Goal: Find specific page/section: Find specific page/section

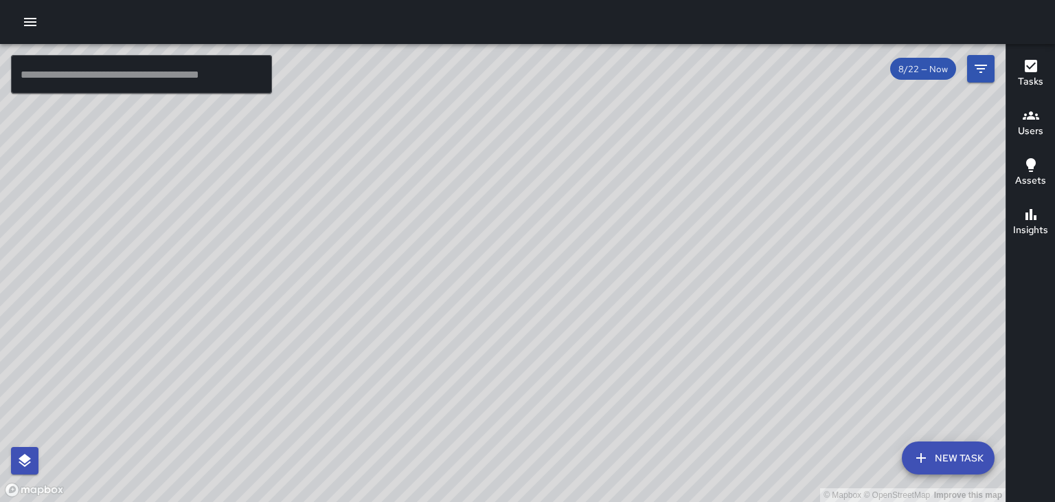
click at [1029, 115] on icon "button" at bounding box center [1031, 115] width 16 height 16
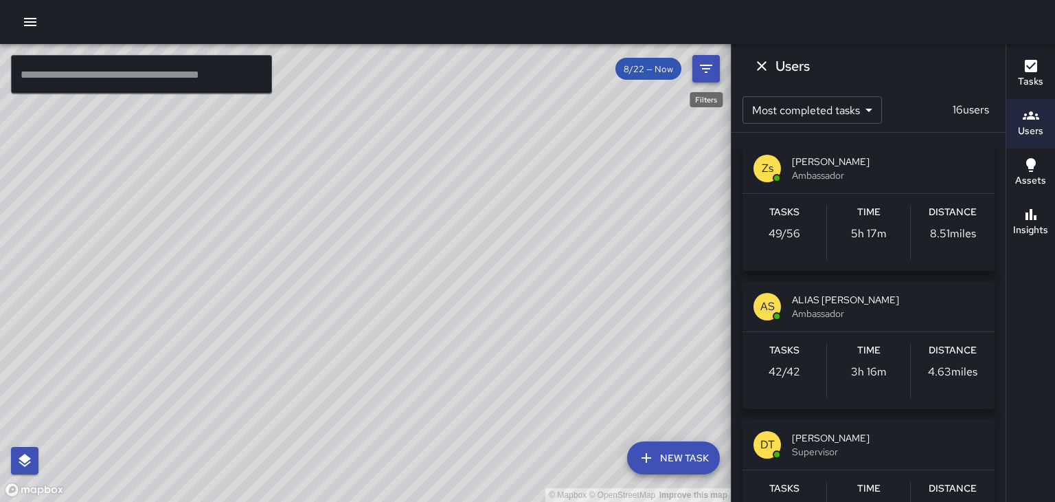
click at [708, 76] on icon "Filters" at bounding box center [706, 68] width 16 height 16
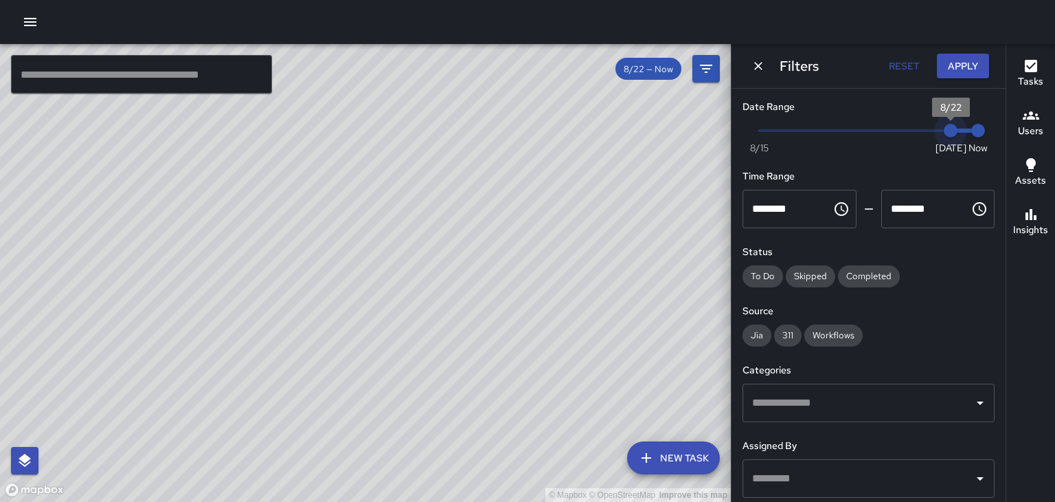
type input "*"
drag, startPoint x: 952, startPoint y: 137, endPoint x: 932, endPoint y: 138, distance: 19.3
click at [930, 137] on span "8/21" at bounding box center [924, 131] width 14 height 14
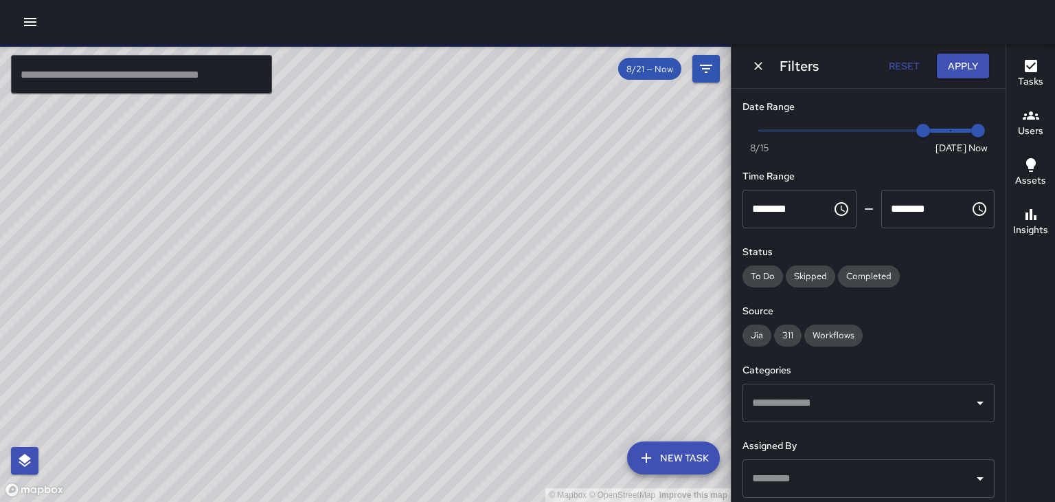
click at [1037, 128] on h6 "Users" at bounding box center [1030, 131] width 25 height 15
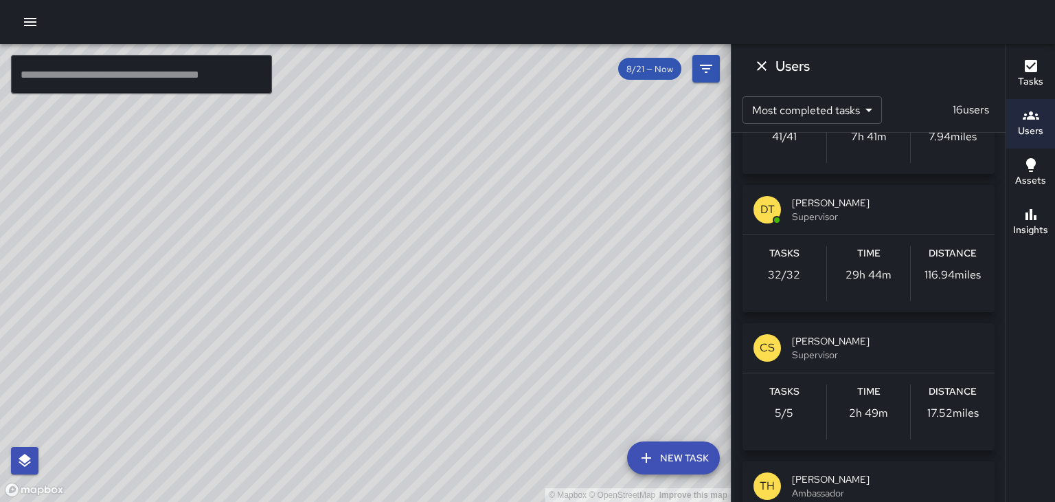
scroll to position [514, 0]
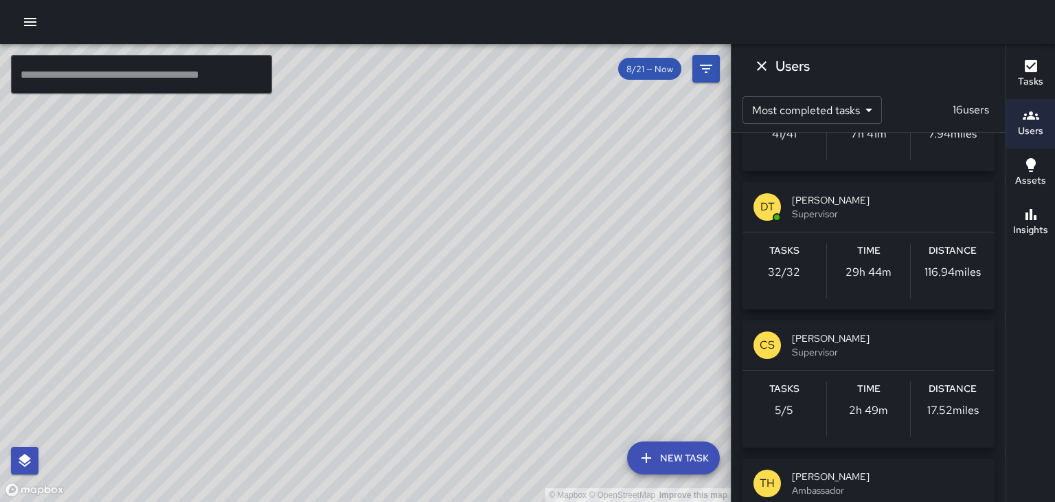
click at [870, 353] on span "Supervisor" at bounding box center [888, 352] width 192 height 14
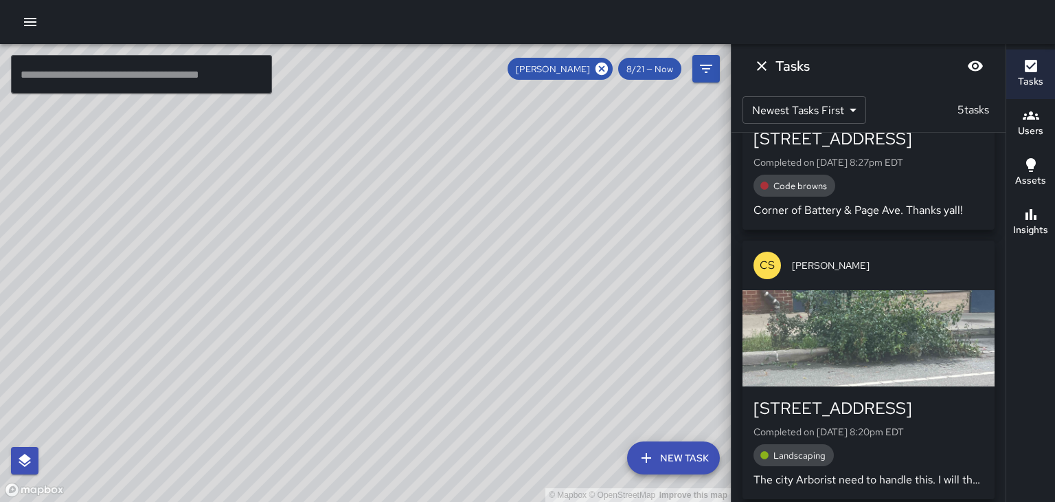
scroll to position [455, 0]
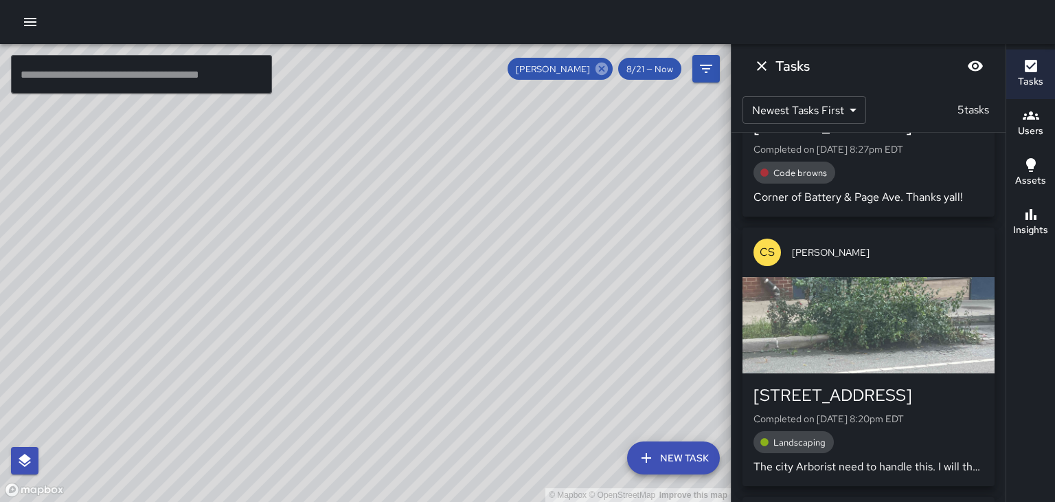
click at [607, 70] on icon at bounding box center [602, 69] width 12 height 12
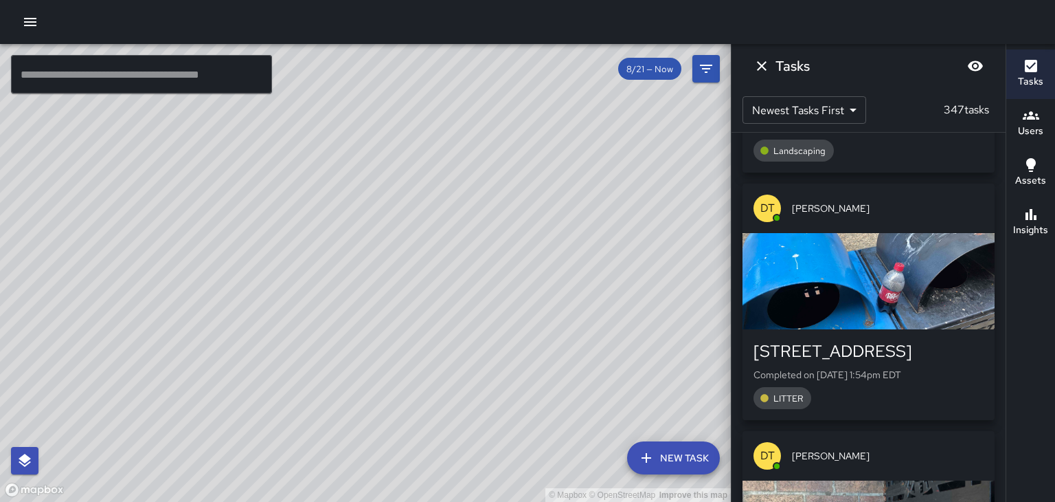
click at [904, 381] on div "[STREET_ADDRESS] Completed on [DATE] 1:54pm EDT LITTER" at bounding box center [869, 374] width 230 height 69
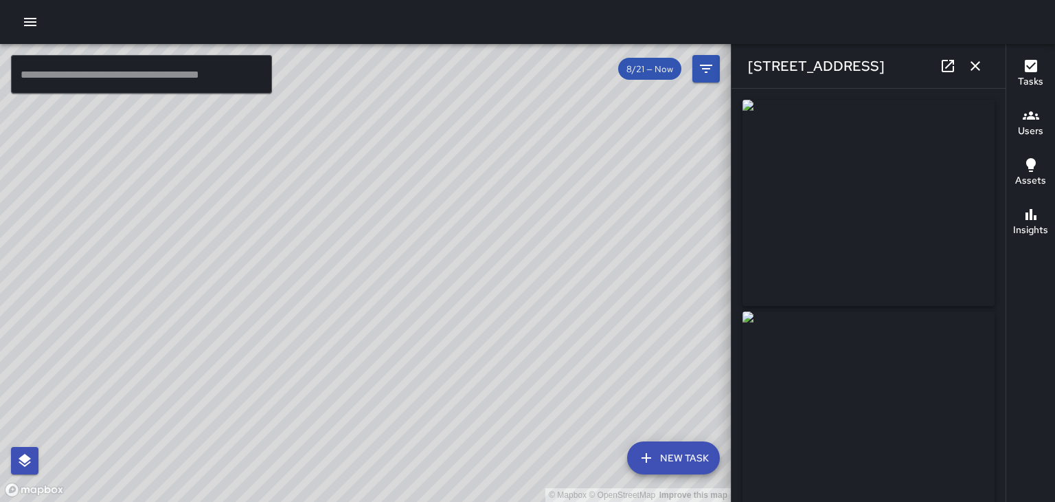
type input "**********"
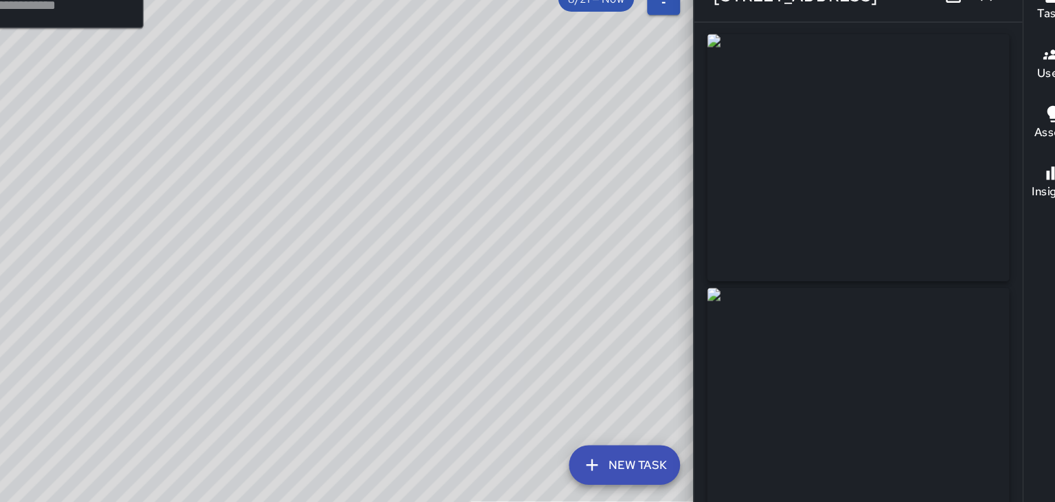
scroll to position [4, 0]
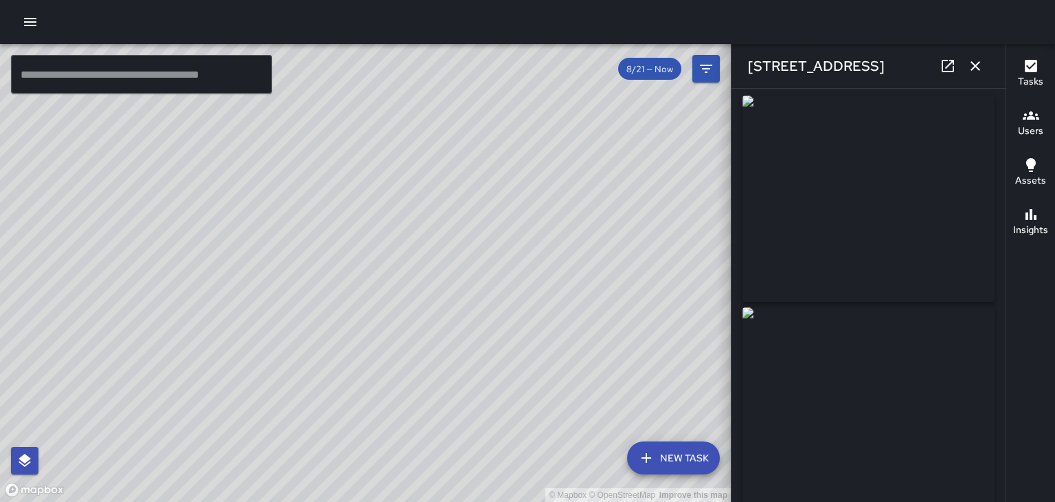
click at [972, 69] on icon "button" at bounding box center [976, 66] width 10 height 10
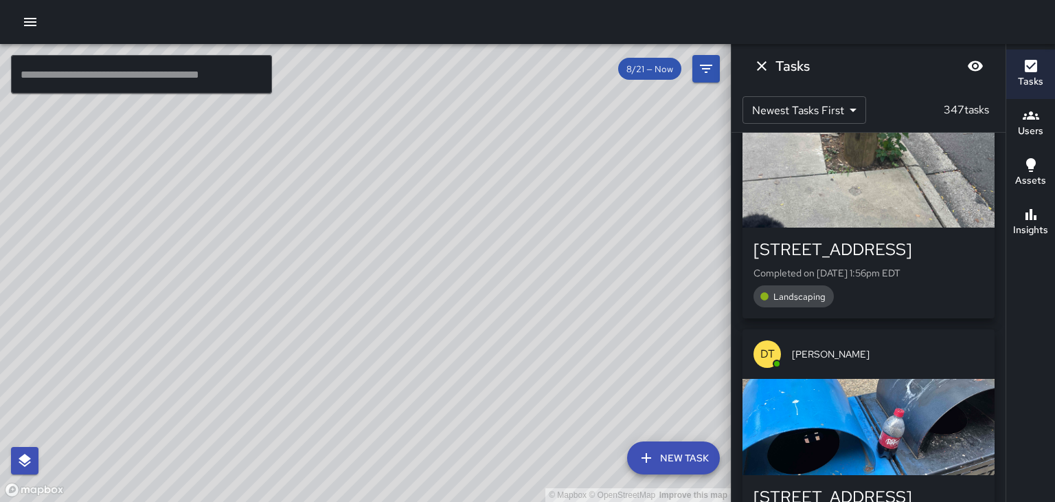
scroll to position [314, 0]
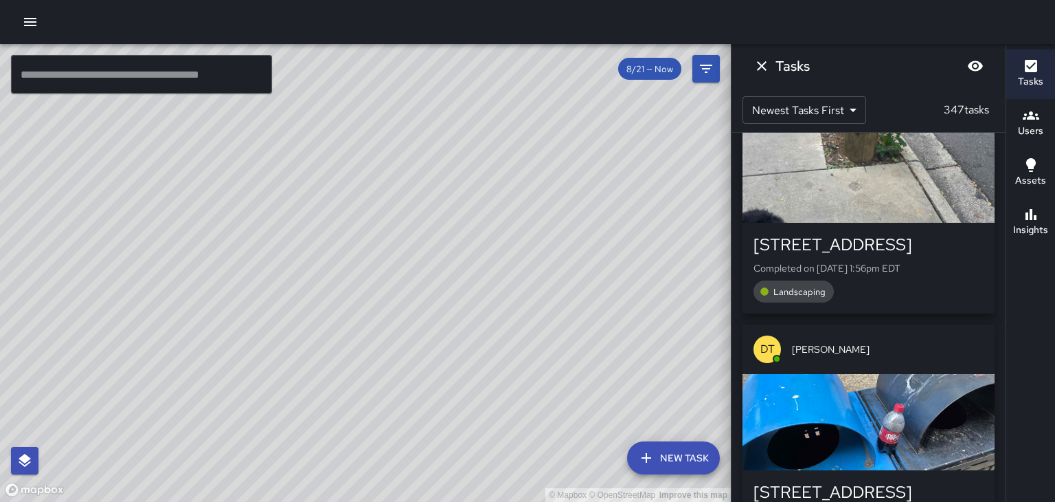
click at [852, 358] on div "DT [PERSON_NAME]" at bounding box center [869, 348] width 252 height 49
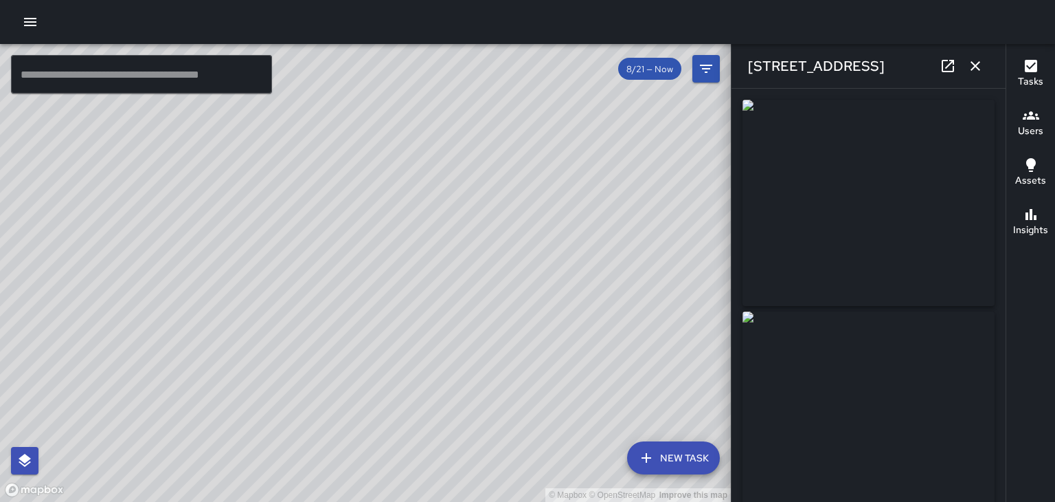
type input "**********"
click at [976, 66] on icon "button" at bounding box center [976, 66] width 10 height 10
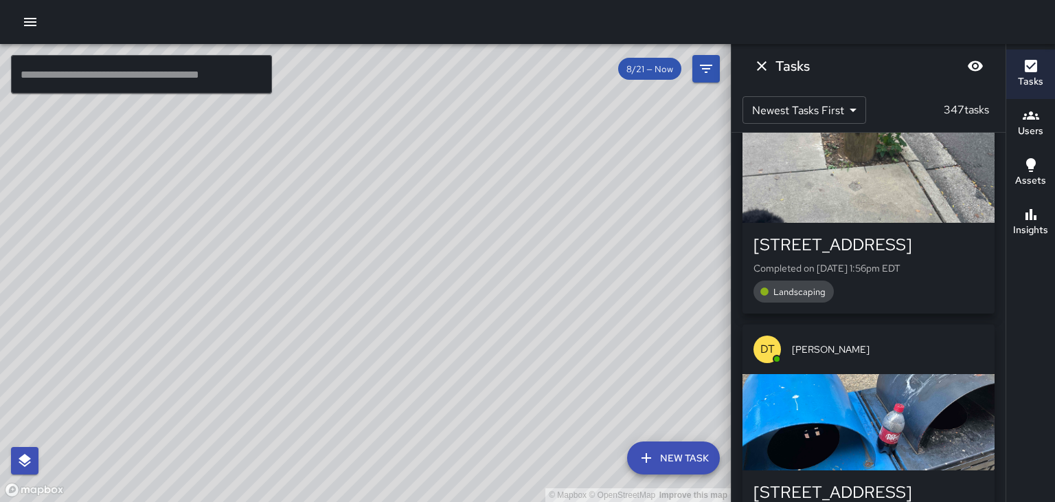
click at [843, 358] on div "DT [PERSON_NAME]" at bounding box center [869, 348] width 252 height 49
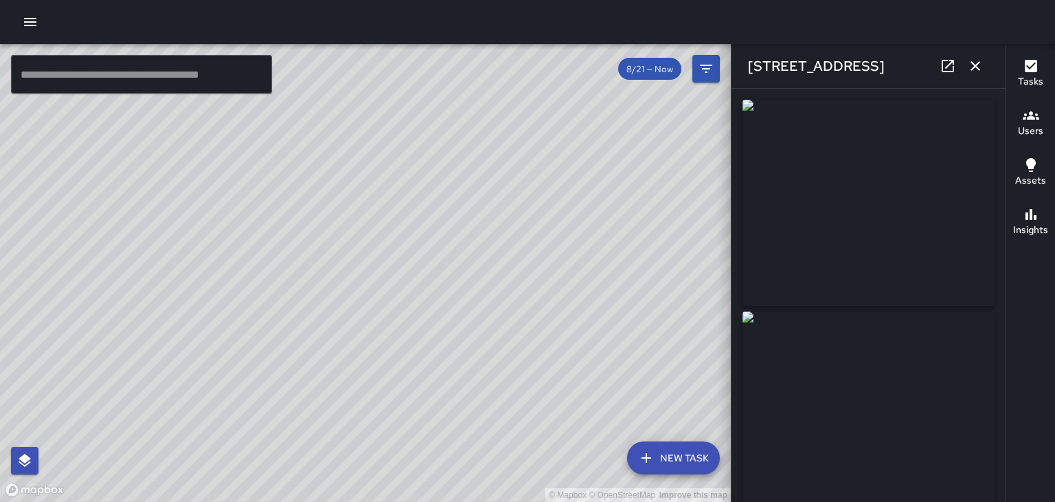
type input "**********"
click at [976, 70] on icon "button" at bounding box center [975, 66] width 16 height 16
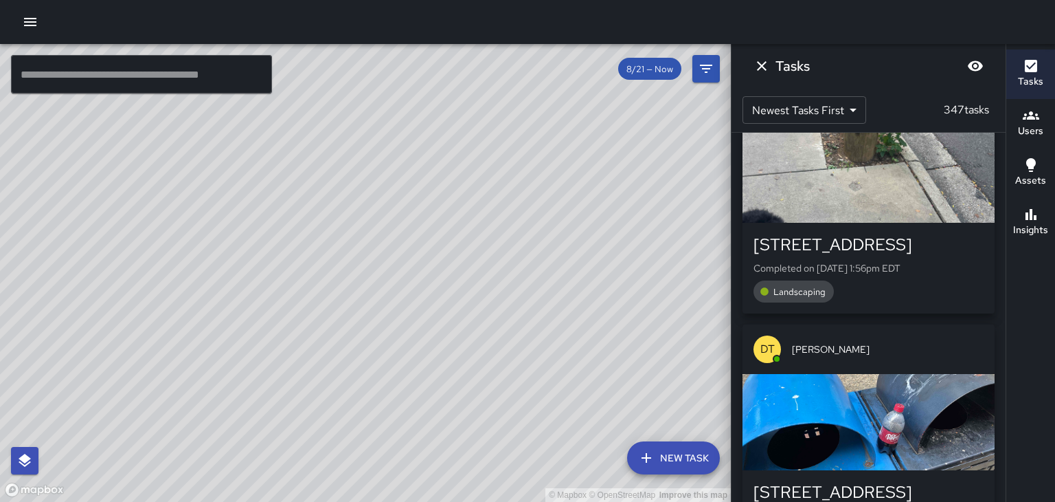
click at [1044, 131] on button "Users" at bounding box center [1031, 123] width 49 height 49
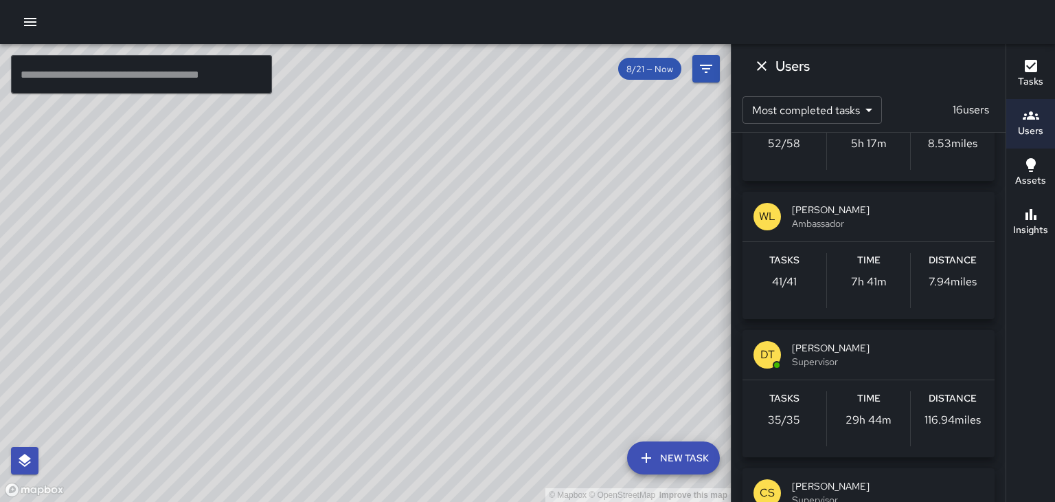
scroll to position [368, 0]
click at [699, 73] on icon "Filters" at bounding box center [706, 68] width 16 height 16
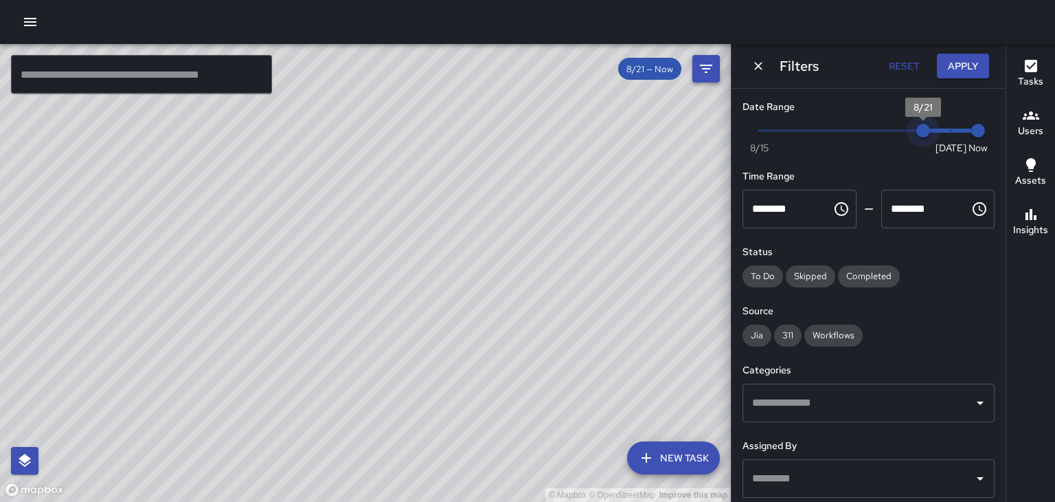
type input "*"
click at [763, 71] on icon "Dismiss" at bounding box center [759, 66] width 14 height 14
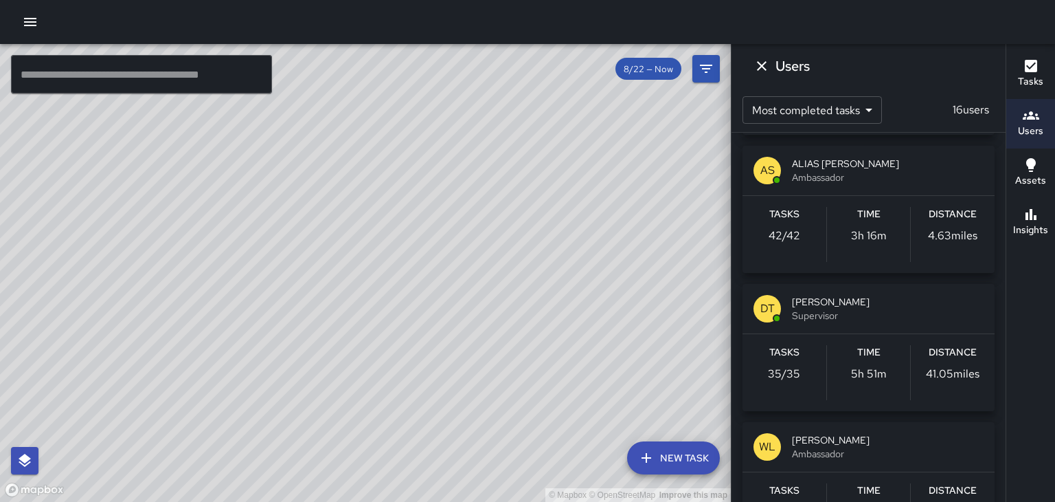
scroll to position [139, 0]
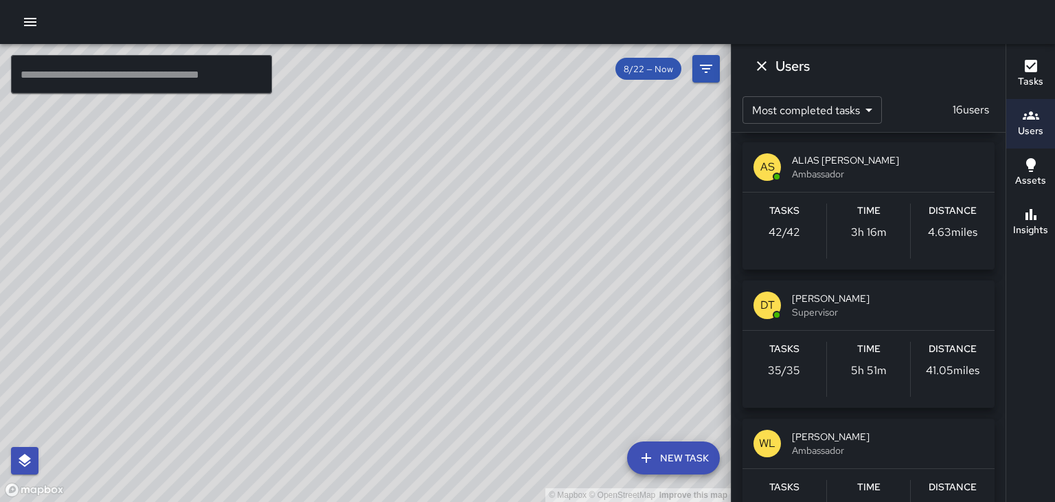
click at [839, 311] on span "Supervisor" at bounding box center [888, 312] width 192 height 14
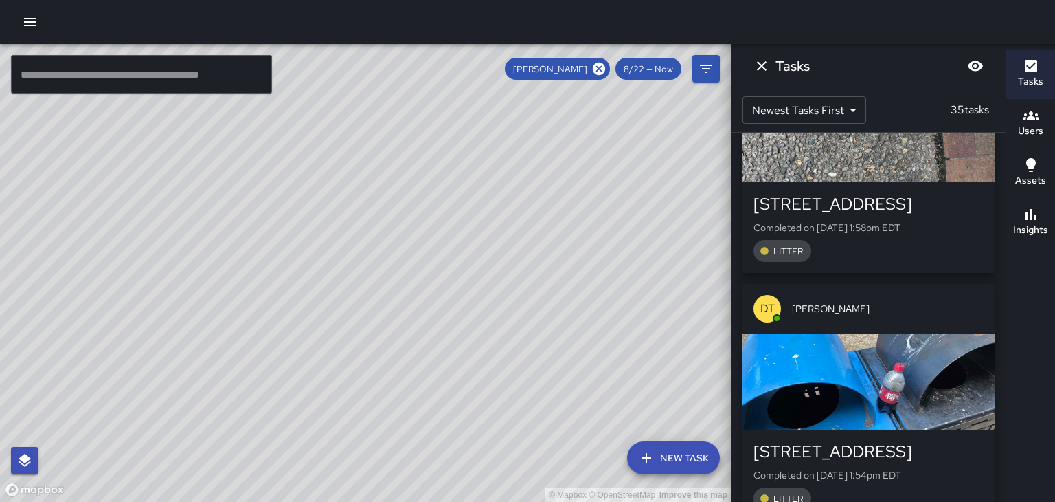
scroll to position [114, 0]
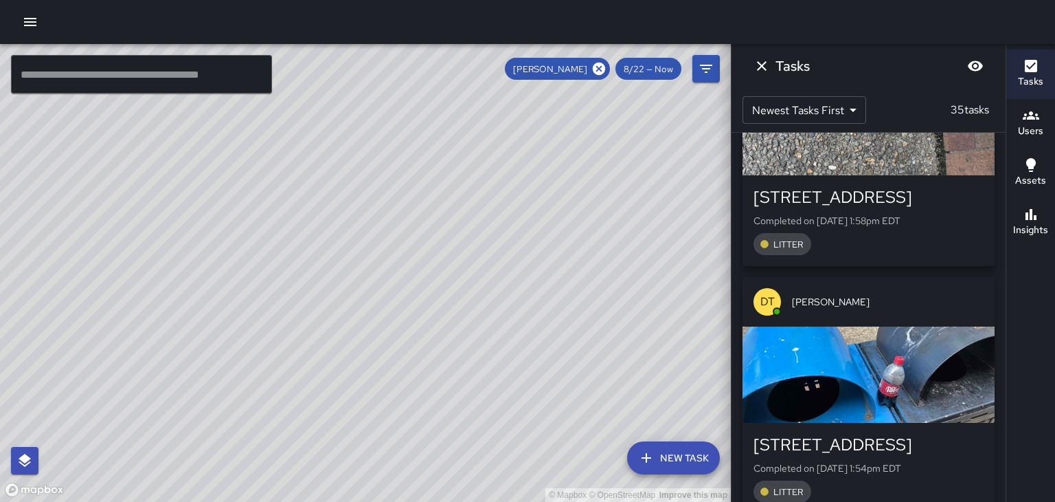
click at [943, 358] on div "button" at bounding box center [869, 374] width 252 height 96
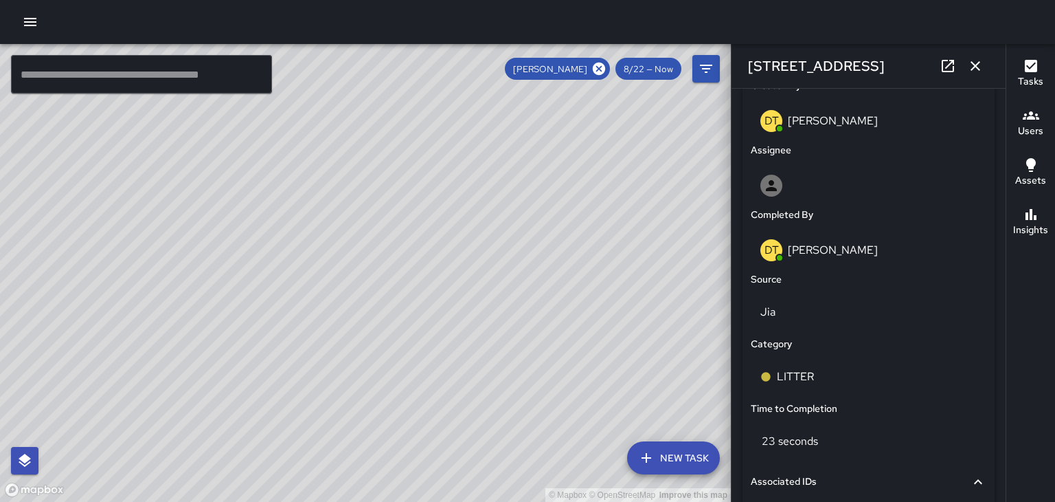
scroll to position [734, 0]
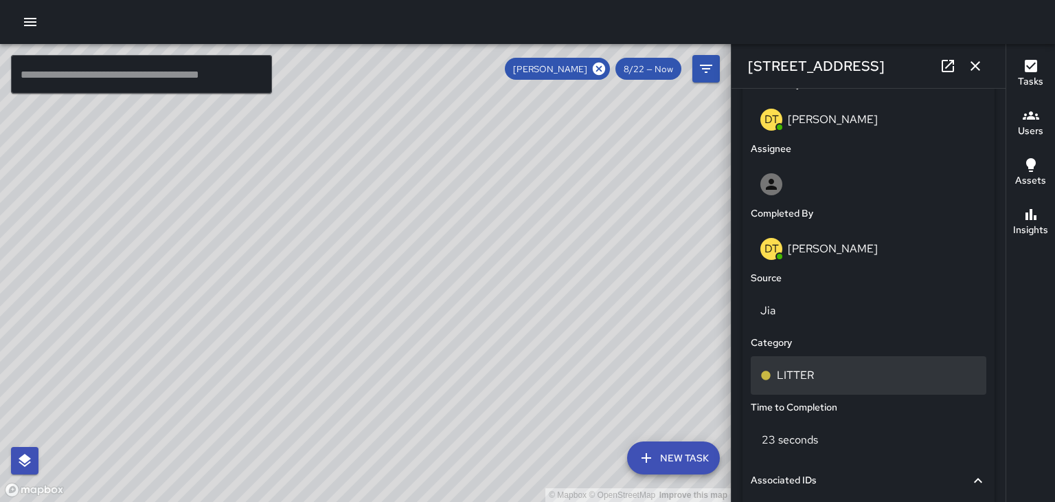
click at [798, 382] on p "LITTER" at bounding box center [795, 375] width 37 height 16
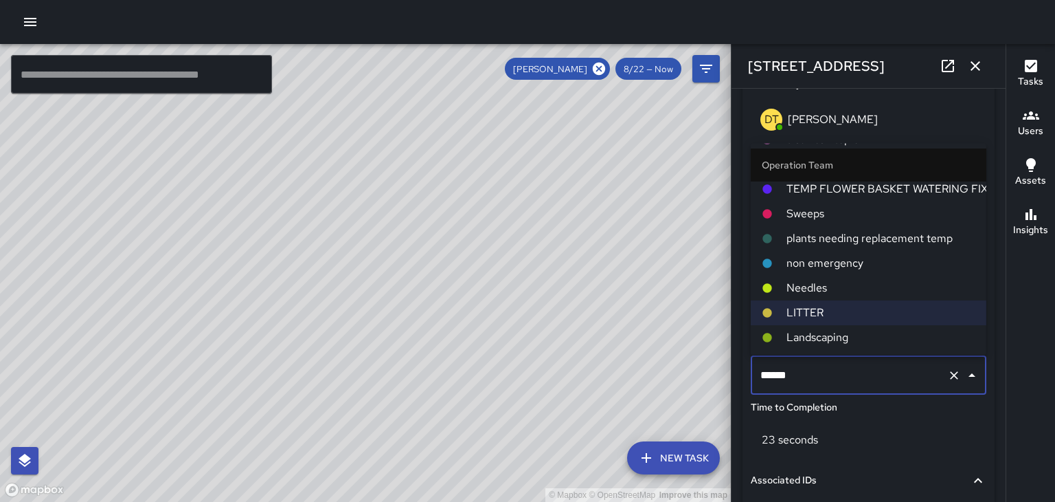
scroll to position [0, 0]
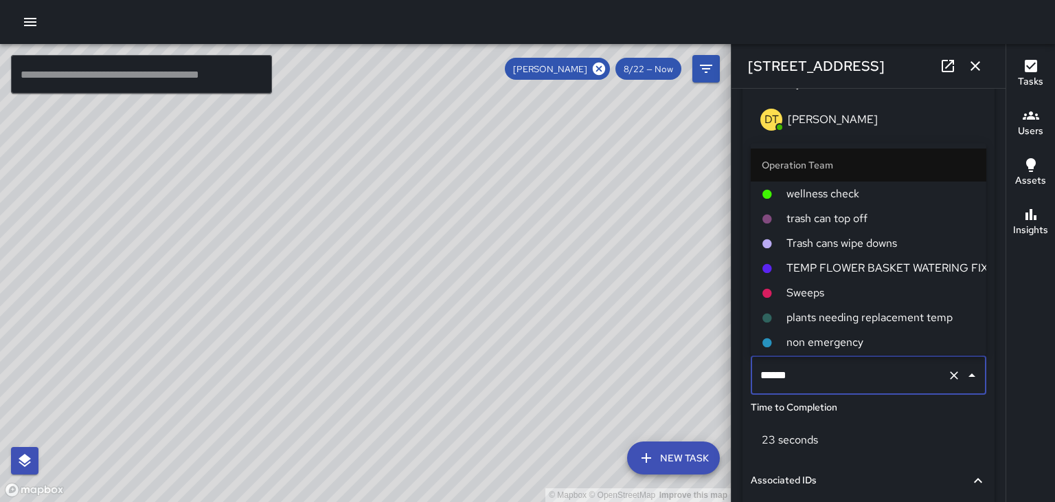
click at [917, 249] on span "Trash cans wipe downs" at bounding box center [881, 243] width 189 height 16
click at [910, 252] on div "DT [PERSON_NAME]" at bounding box center [869, 249] width 216 height 22
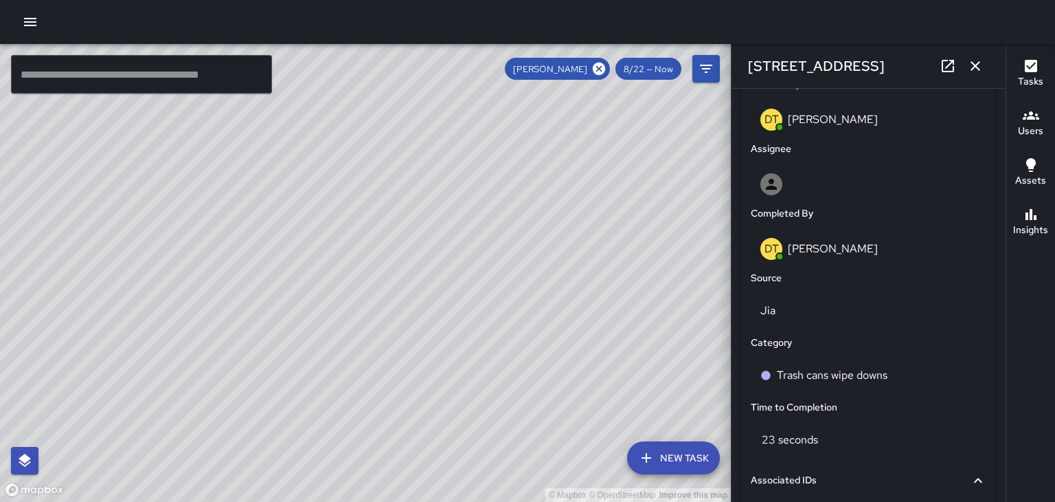
click at [977, 74] on icon "button" at bounding box center [975, 66] width 16 height 16
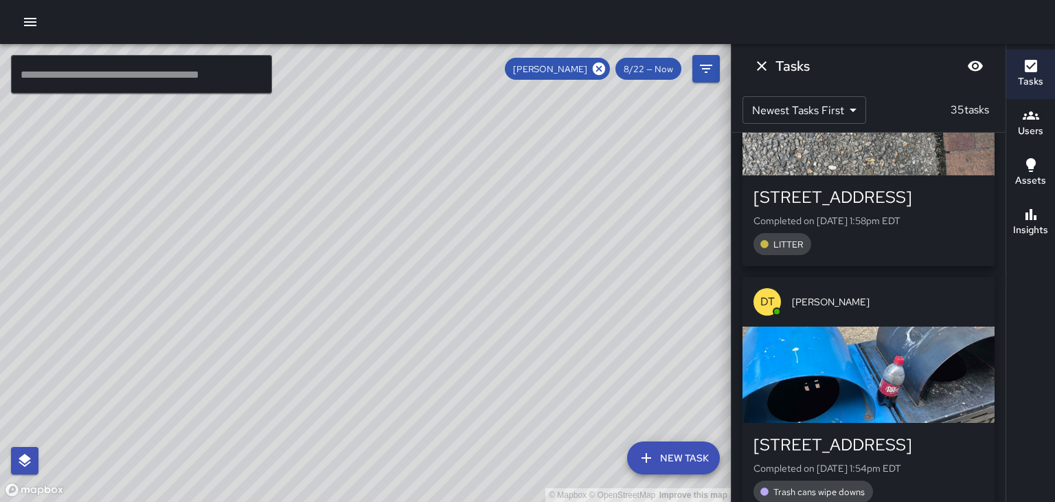
click at [882, 361] on div "button" at bounding box center [869, 374] width 252 height 96
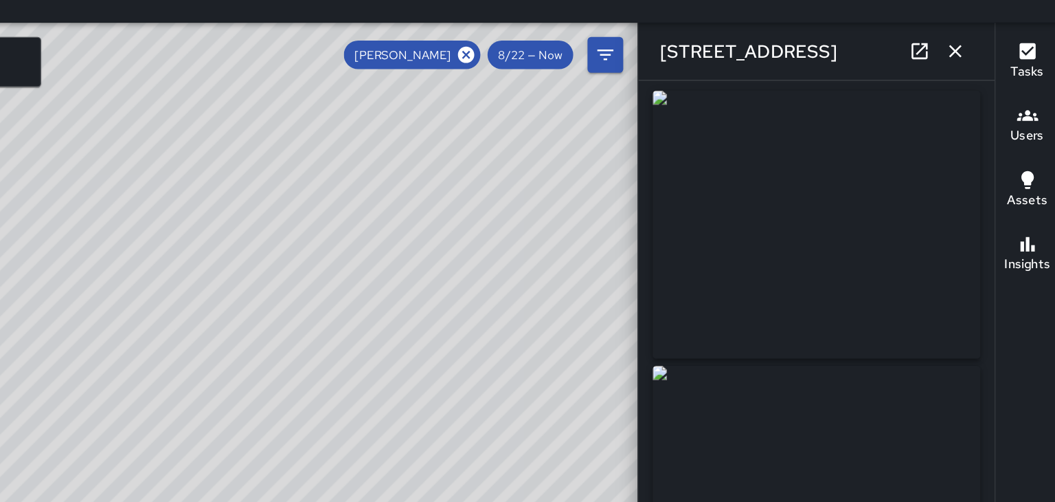
scroll to position [2, 0]
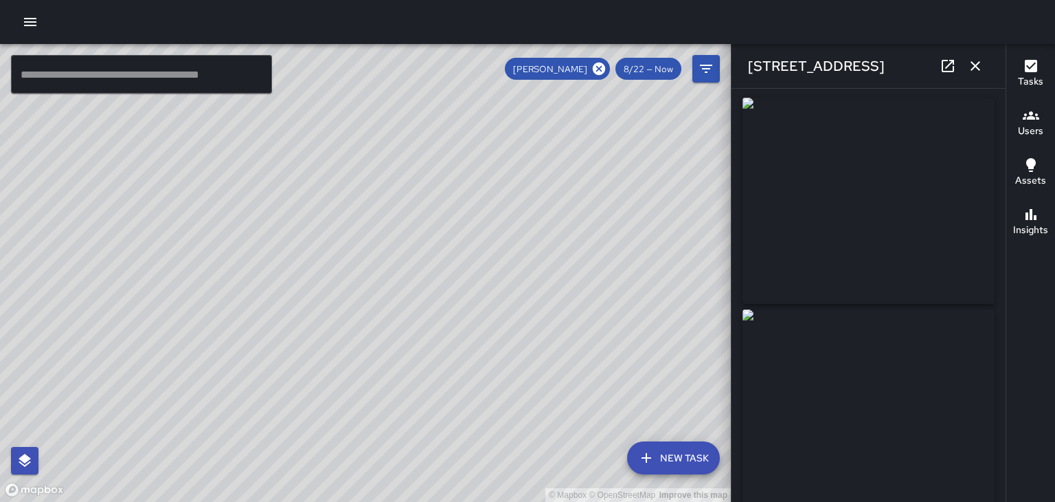
click at [976, 66] on icon "button" at bounding box center [976, 66] width 10 height 10
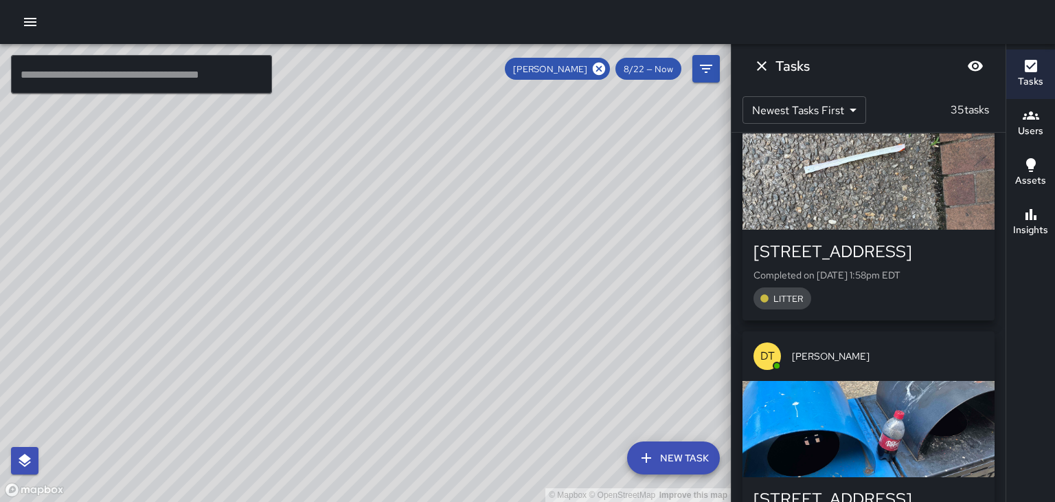
scroll to position [0, 0]
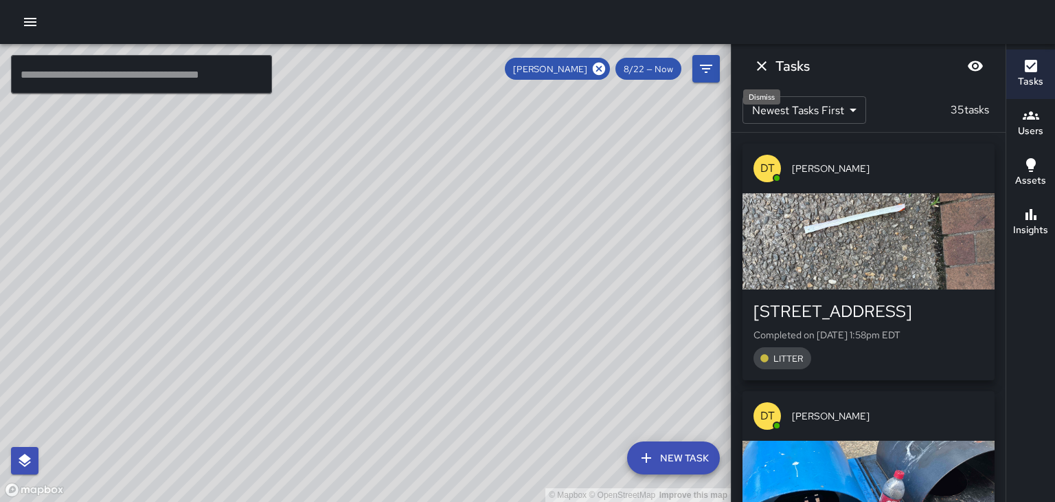
click at [762, 69] on icon "Dismiss" at bounding box center [762, 66] width 16 height 16
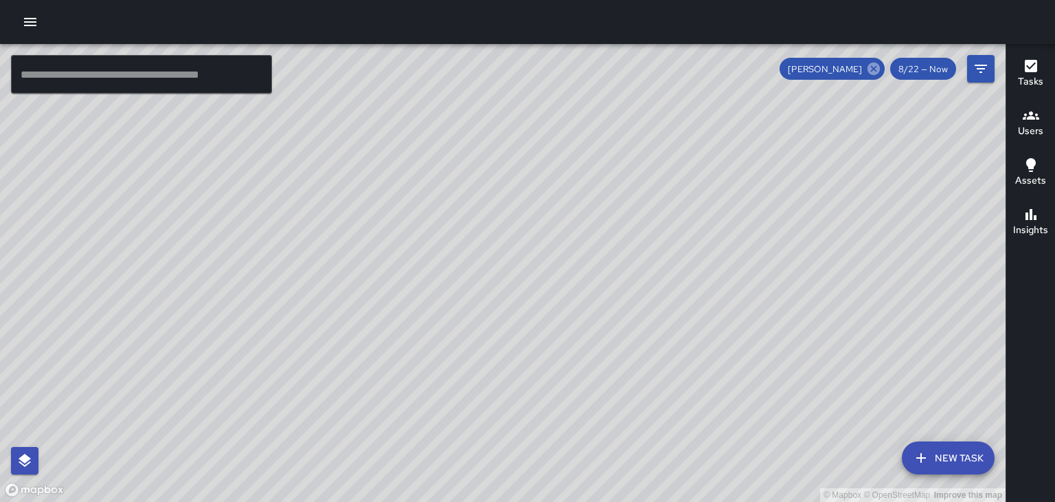
click at [875, 67] on icon at bounding box center [874, 69] width 12 height 12
click at [1040, 126] on h6 "Users" at bounding box center [1030, 131] width 25 height 15
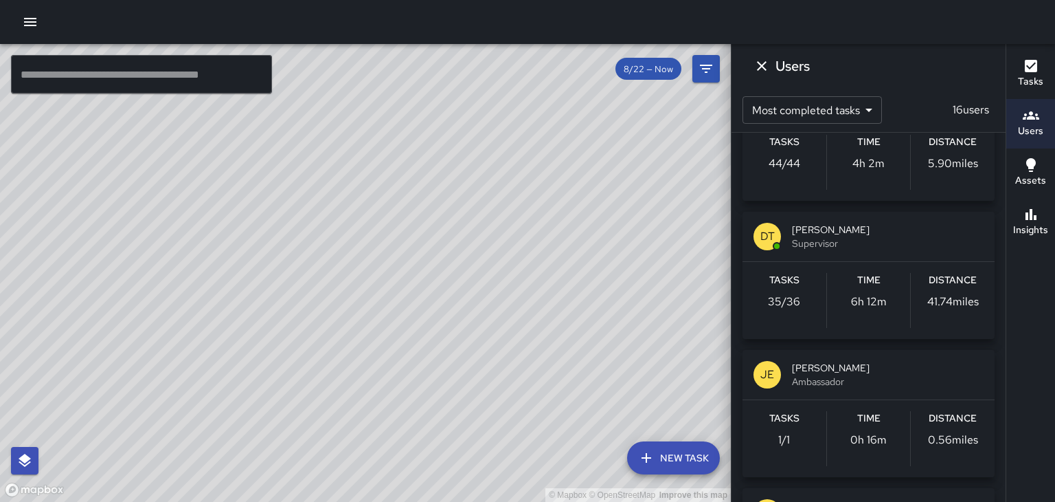
scroll to position [209, 0]
click at [838, 236] on span "Supervisor" at bounding box center [888, 243] width 192 height 14
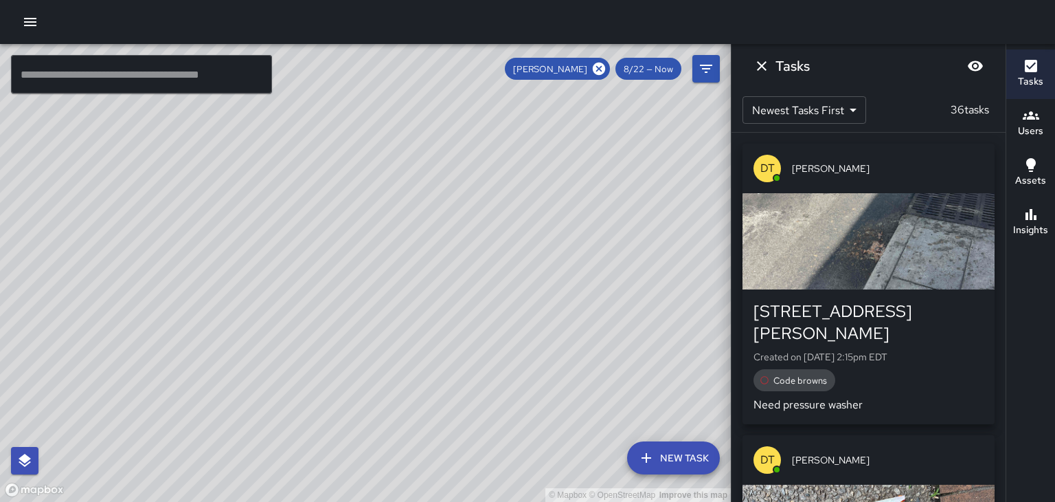
scroll to position [0, 0]
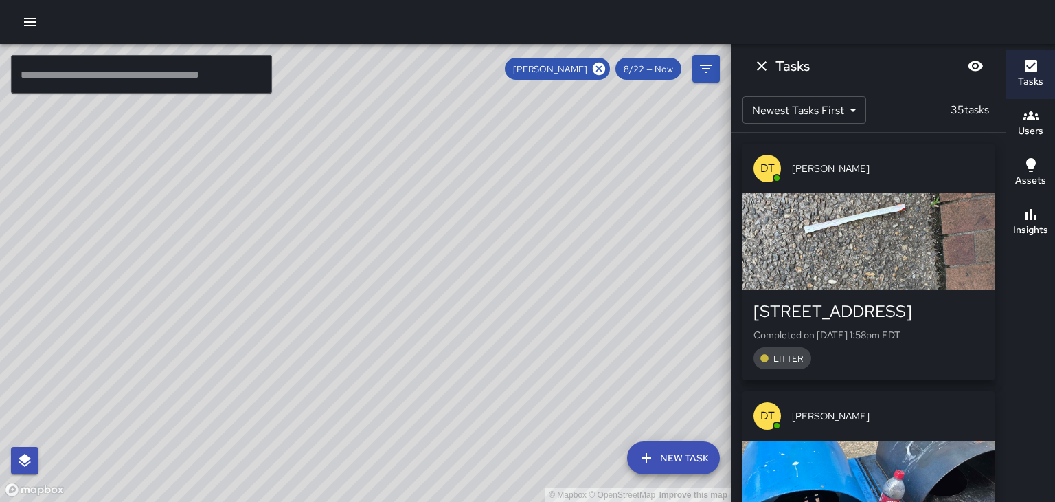
click at [934, 239] on div "button" at bounding box center [869, 241] width 252 height 96
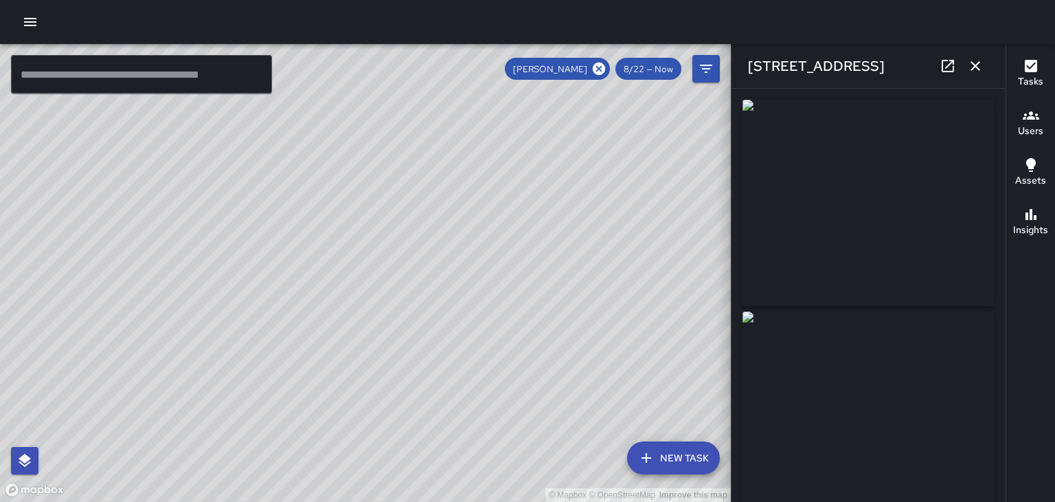
type input "**********"
click at [976, 66] on icon "button" at bounding box center [976, 66] width 10 height 10
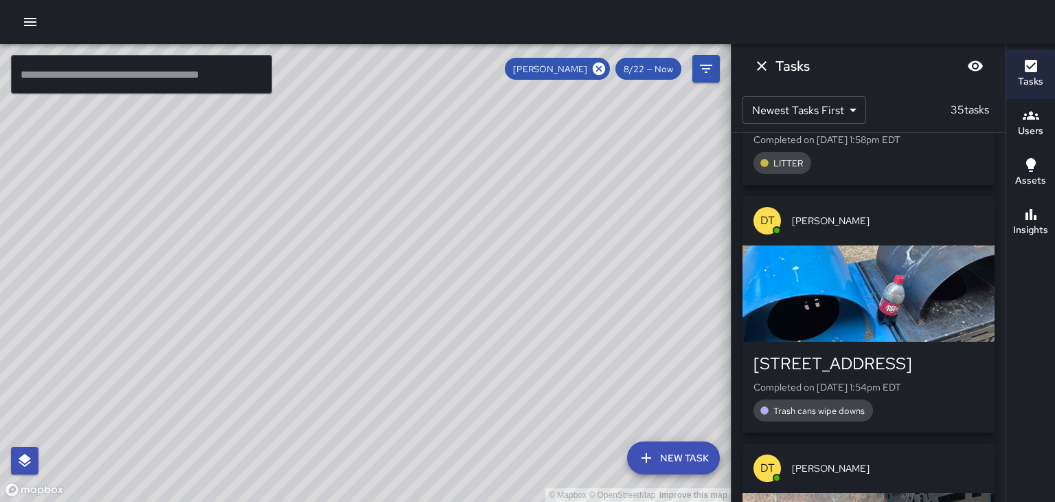
scroll to position [204, 0]
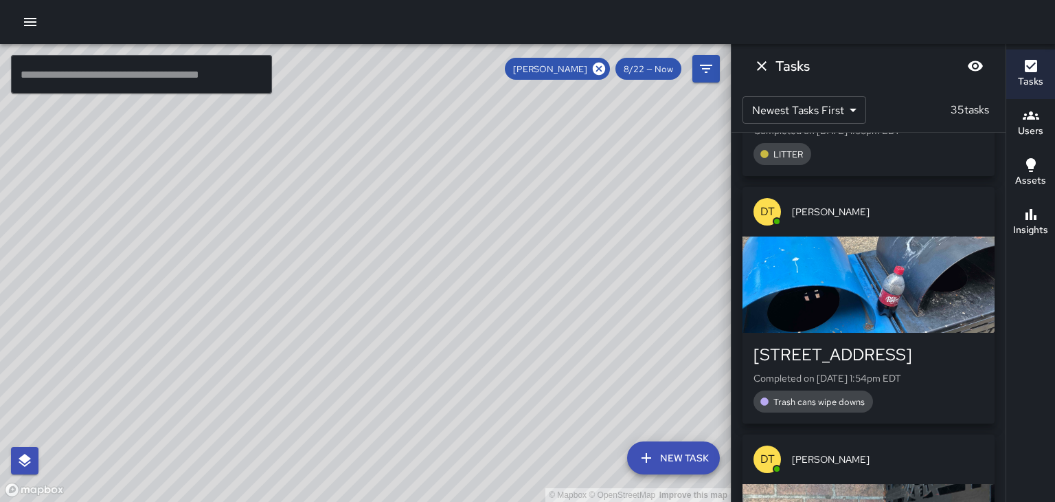
click at [905, 301] on div "button" at bounding box center [869, 284] width 252 height 96
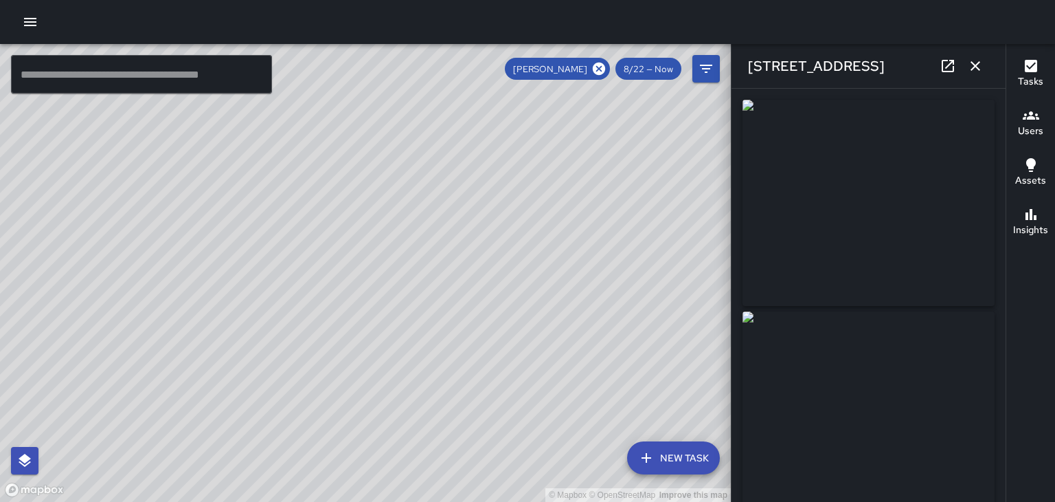
type input "**********"
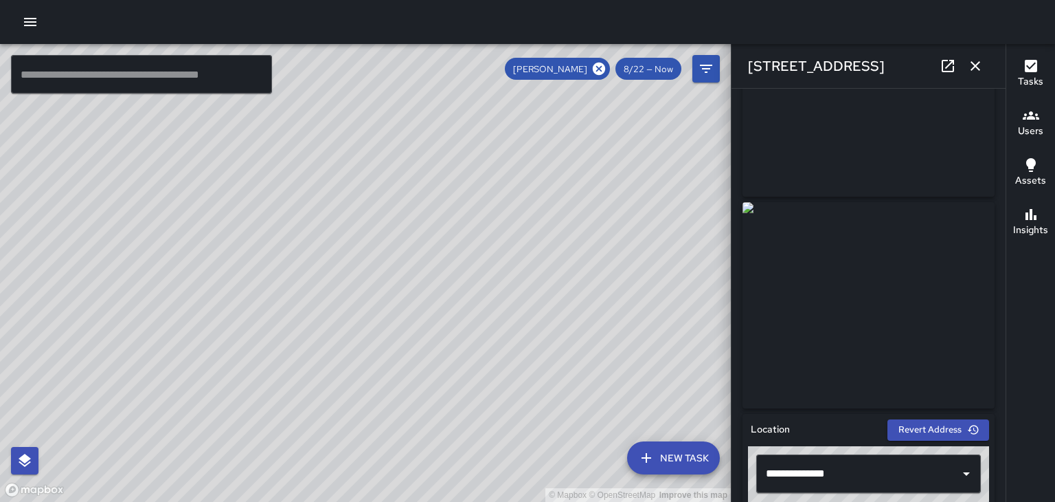
scroll to position [113, 0]
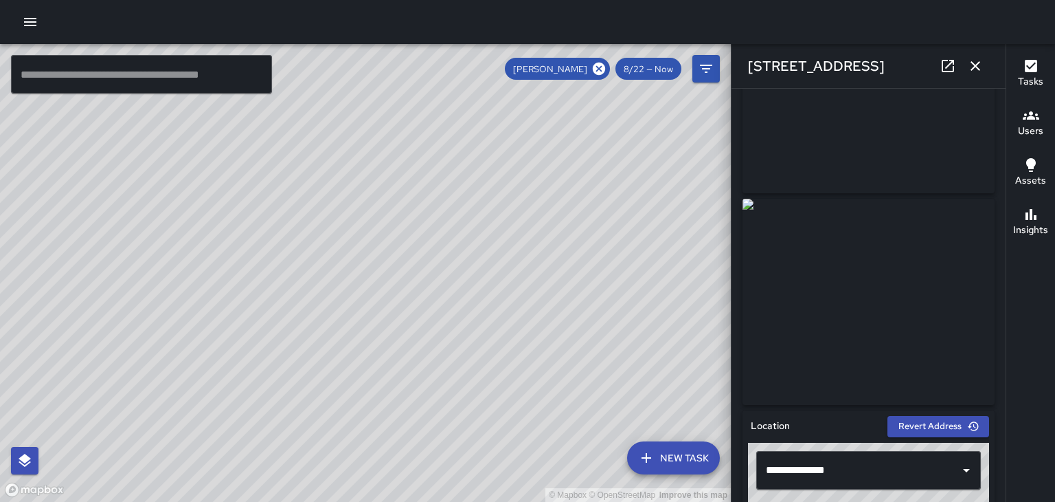
click at [949, 276] on img at bounding box center [869, 302] width 252 height 206
click at [936, 300] on img at bounding box center [869, 302] width 252 height 206
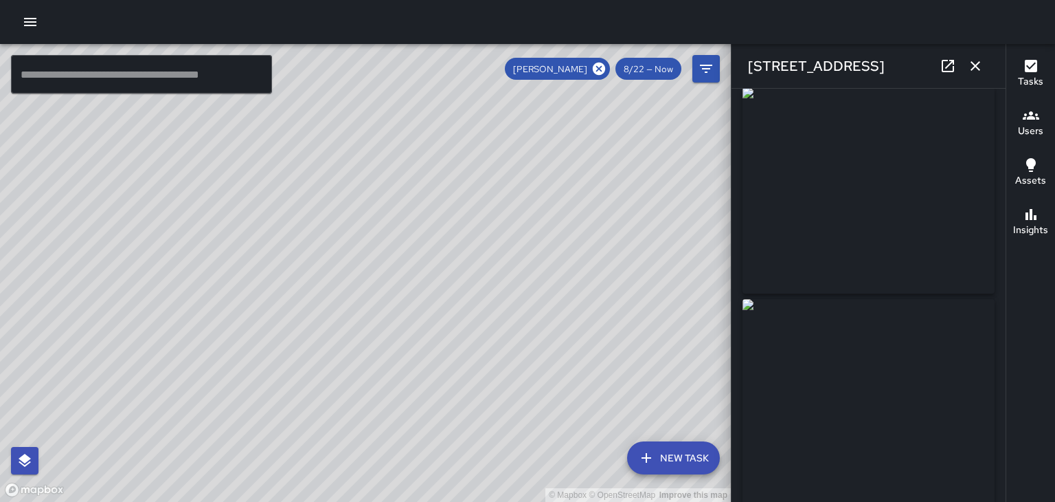
scroll to position [0, 0]
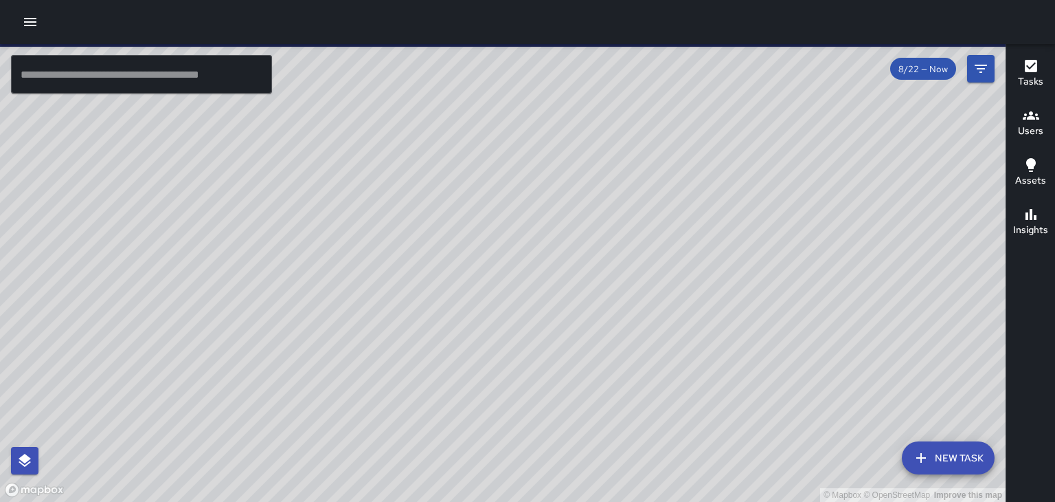
click at [1031, 133] on h6 "Users" at bounding box center [1030, 131] width 25 height 15
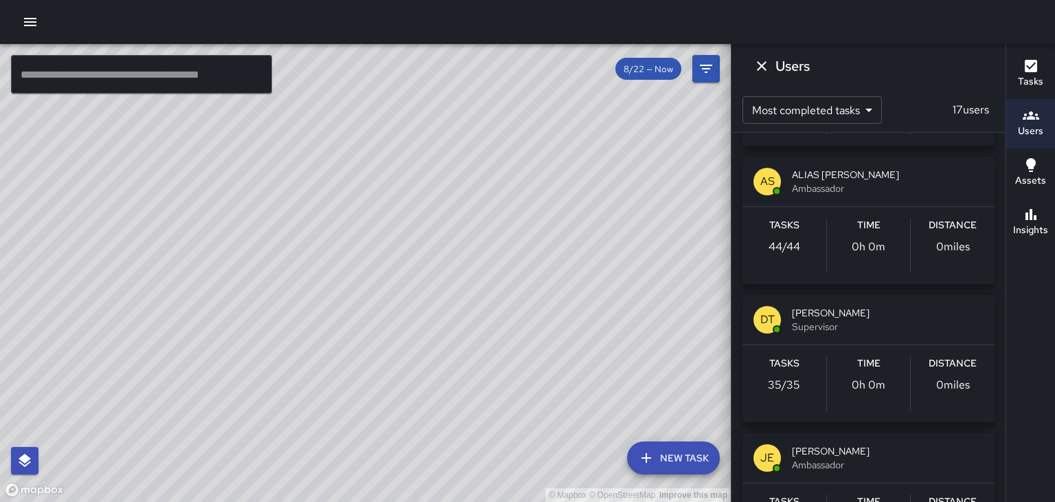
scroll to position [129, 0]
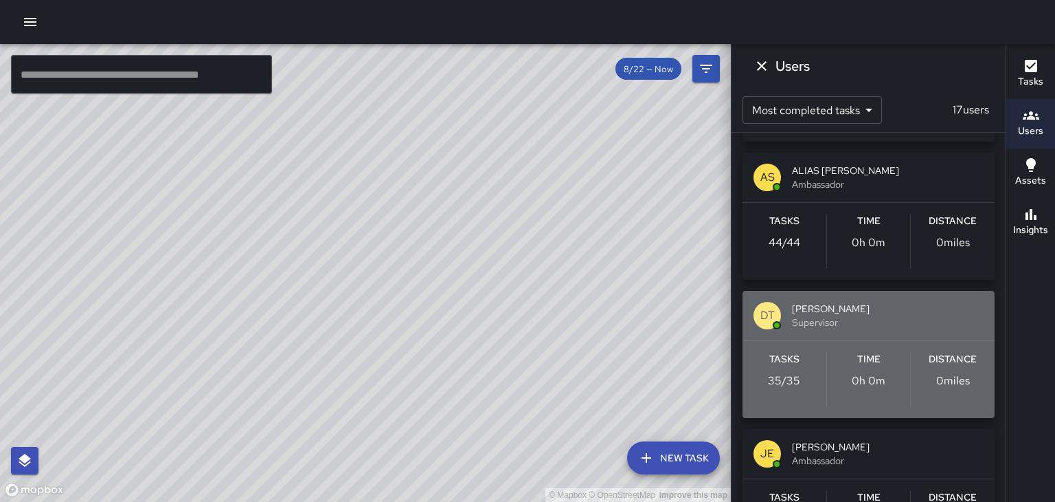
click at [844, 319] on span "Supervisor" at bounding box center [888, 322] width 192 height 14
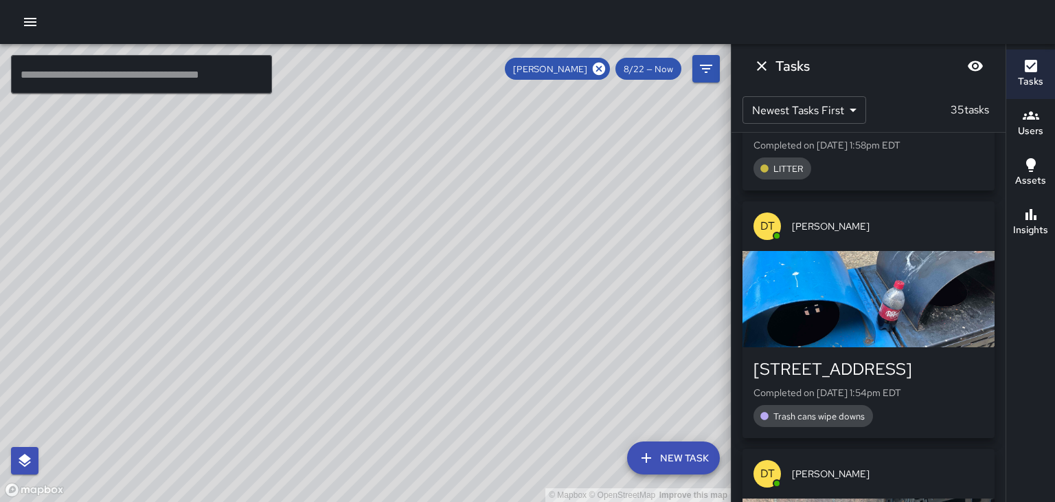
scroll to position [199, 0]
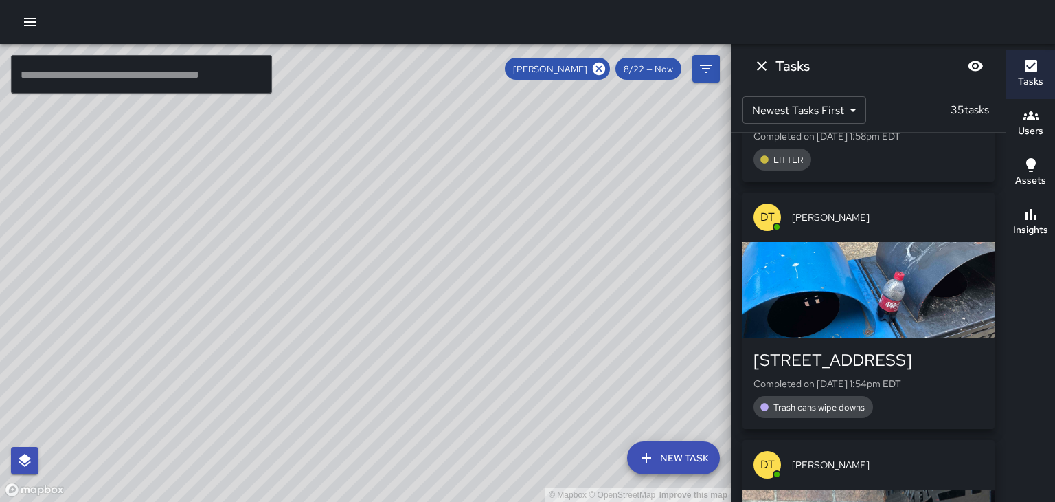
click at [942, 289] on div "button" at bounding box center [869, 290] width 252 height 96
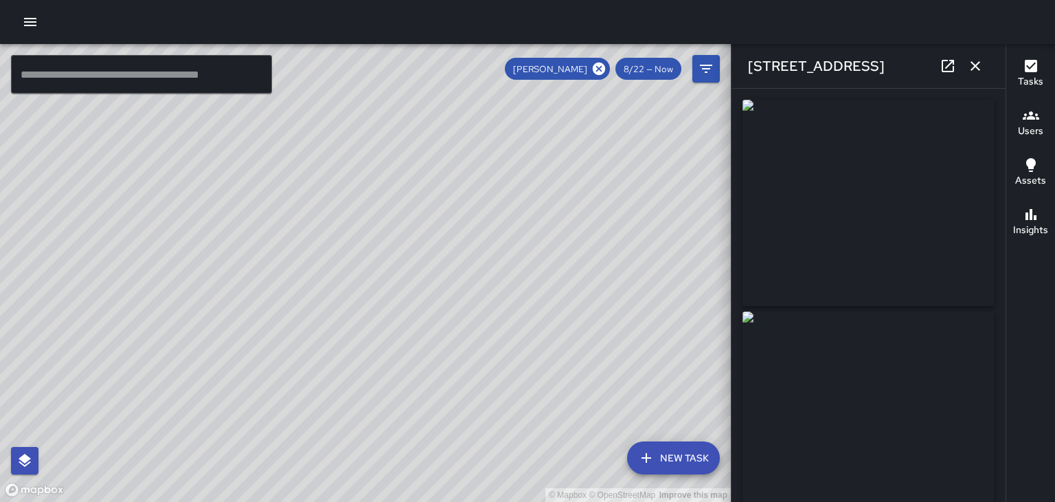
type input "**********"
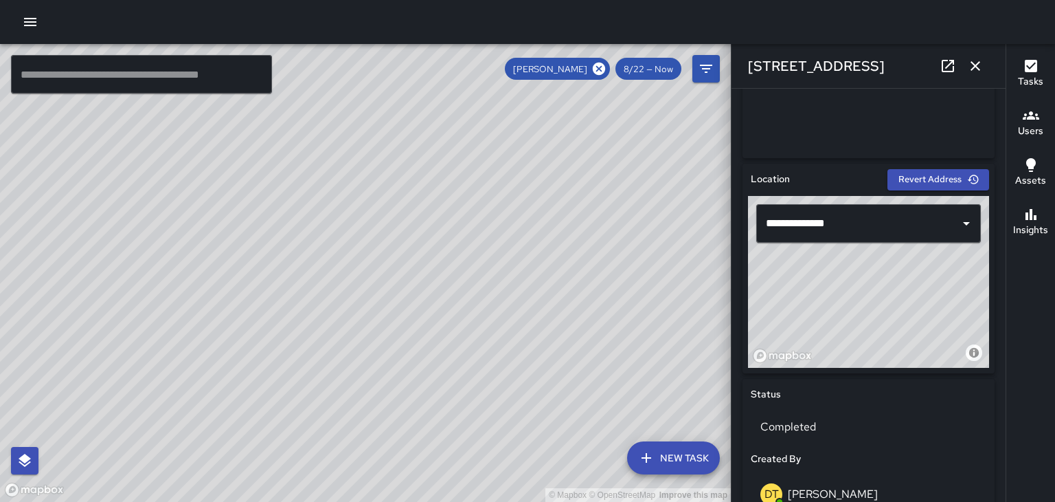
scroll to position [0, 0]
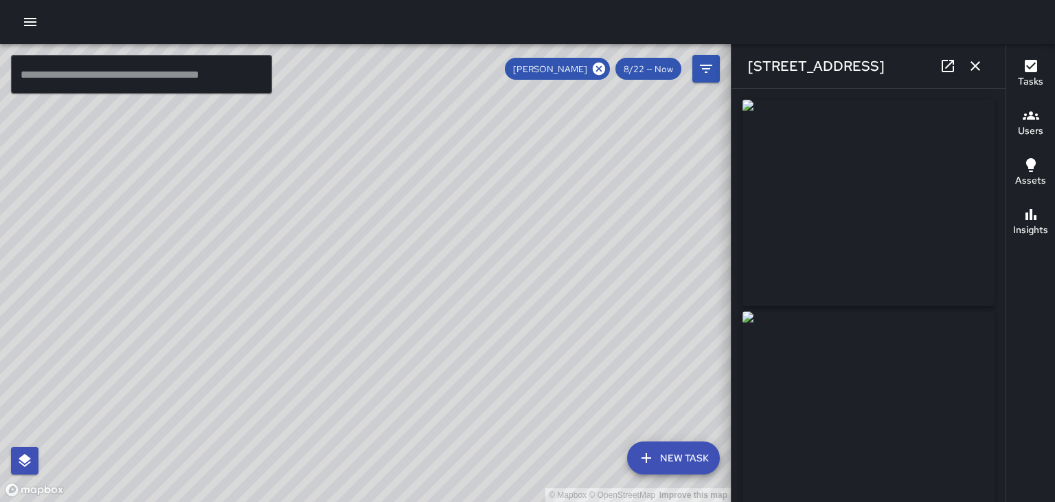
click at [974, 71] on icon "button" at bounding box center [975, 66] width 16 height 16
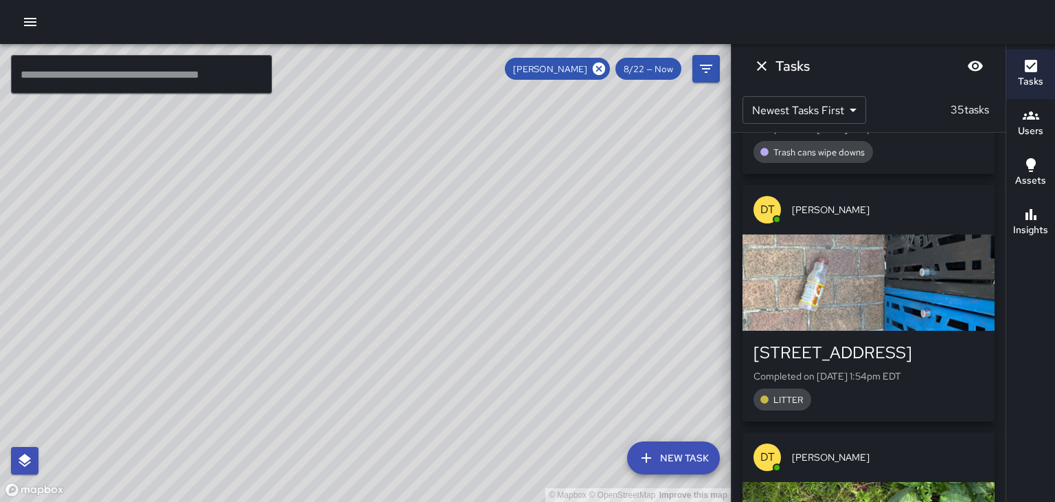
scroll to position [456, 0]
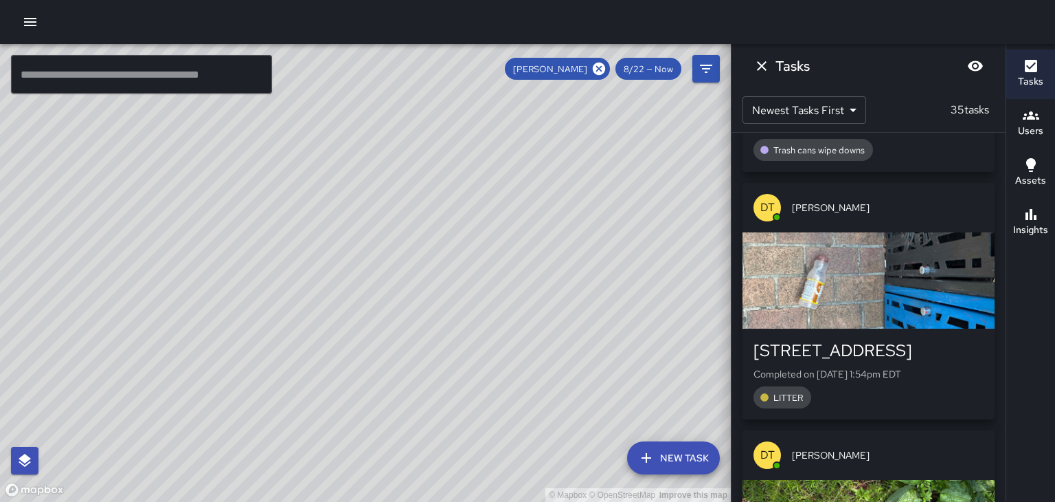
click at [941, 310] on div "button" at bounding box center [869, 280] width 252 height 96
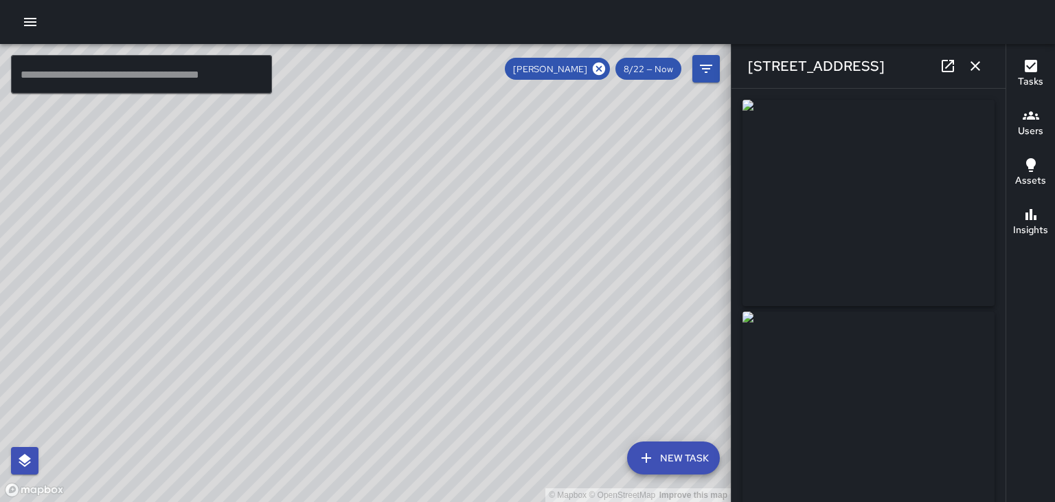
click at [976, 66] on icon "button" at bounding box center [976, 66] width 10 height 10
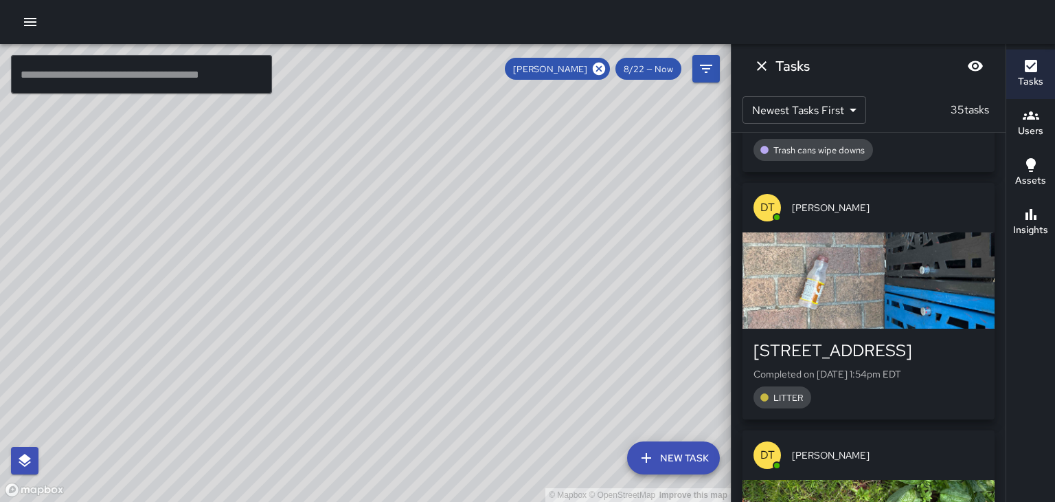
click at [939, 287] on div "button" at bounding box center [869, 280] width 252 height 96
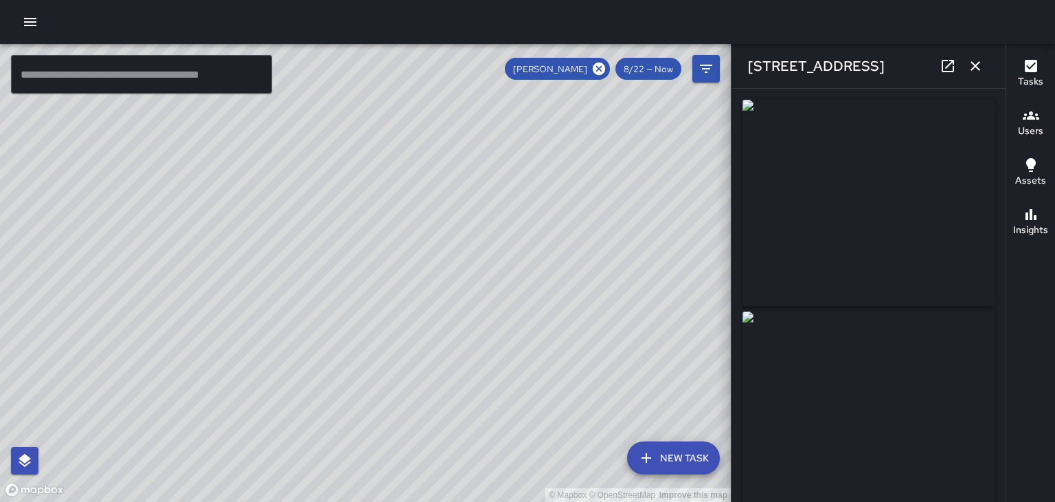
type input "**********"
click at [976, 66] on icon "button" at bounding box center [976, 66] width 10 height 10
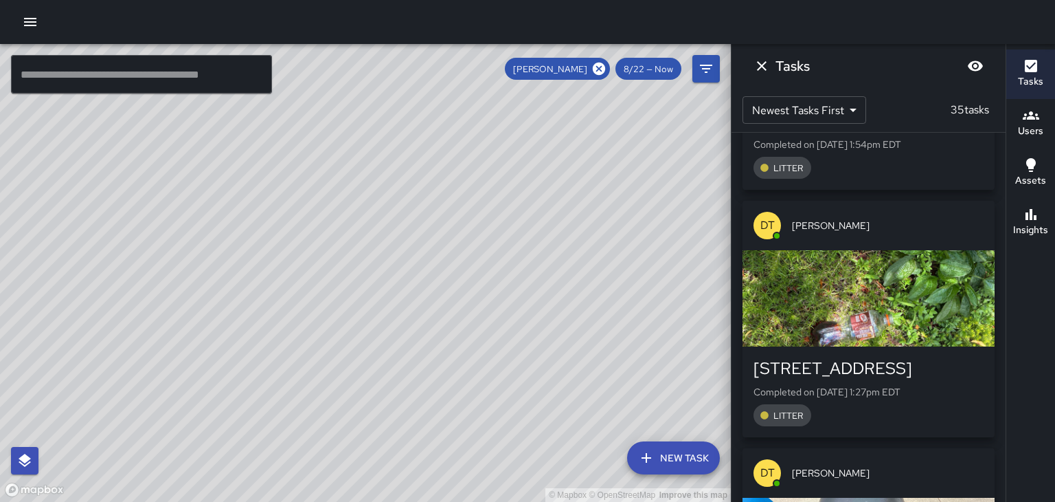
scroll to position [687, 0]
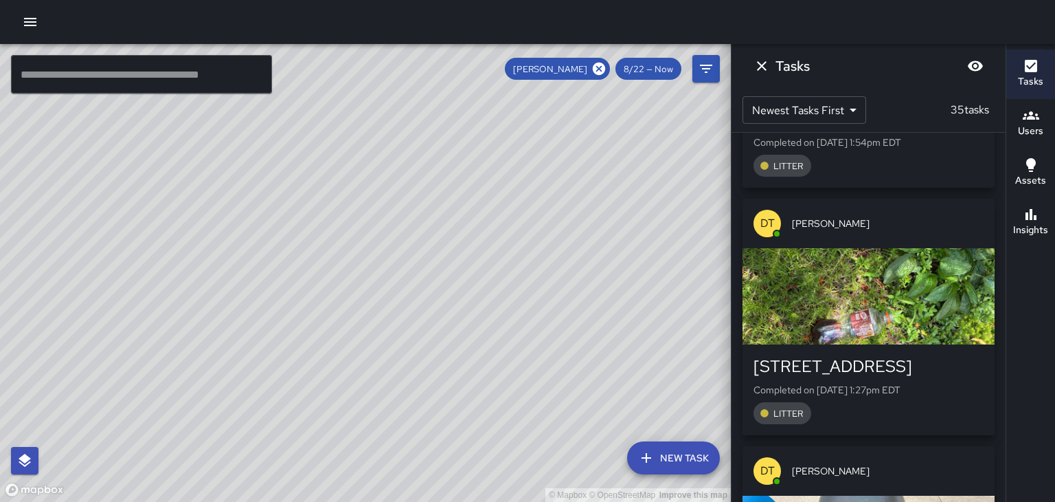
click at [960, 321] on div "button" at bounding box center [869, 296] width 252 height 96
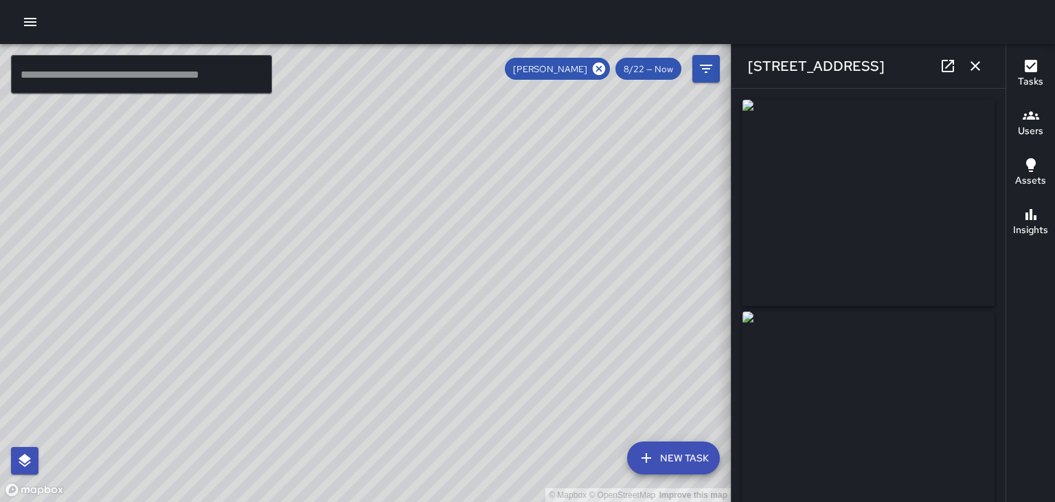
type input "**********"
click at [976, 67] on icon "button" at bounding box center [975, 66] width 16 height 16
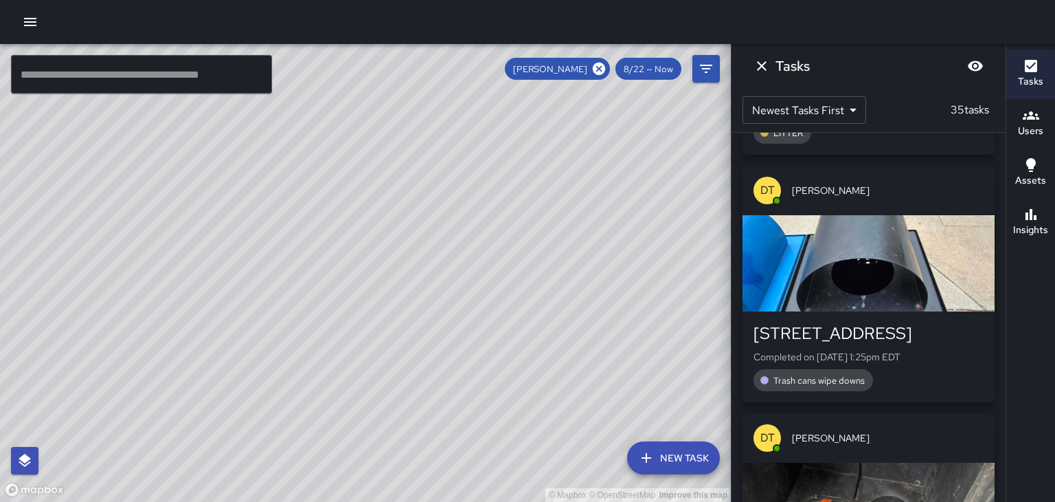
scroll to position [972, 0]
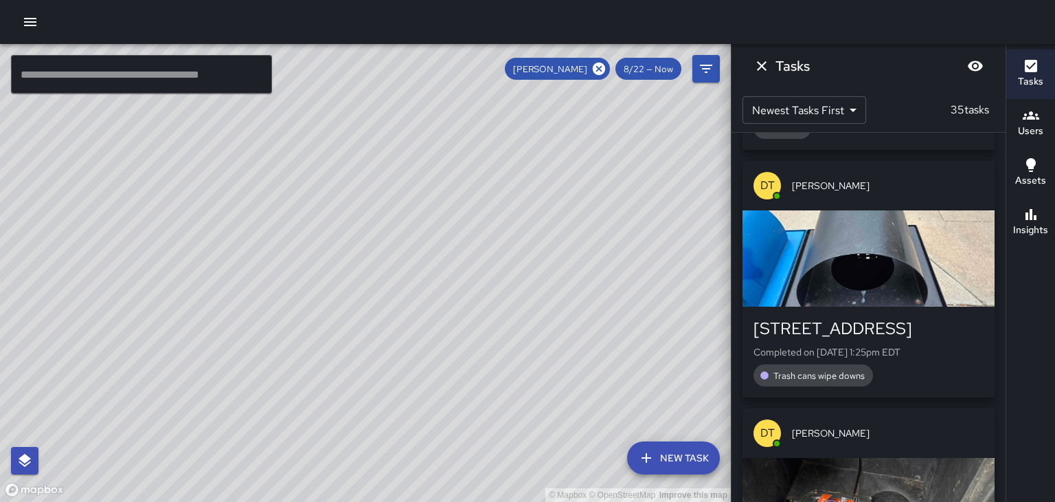
click at [960, 281] on div "button" at bounding box center [869, 258] width 252 height 96
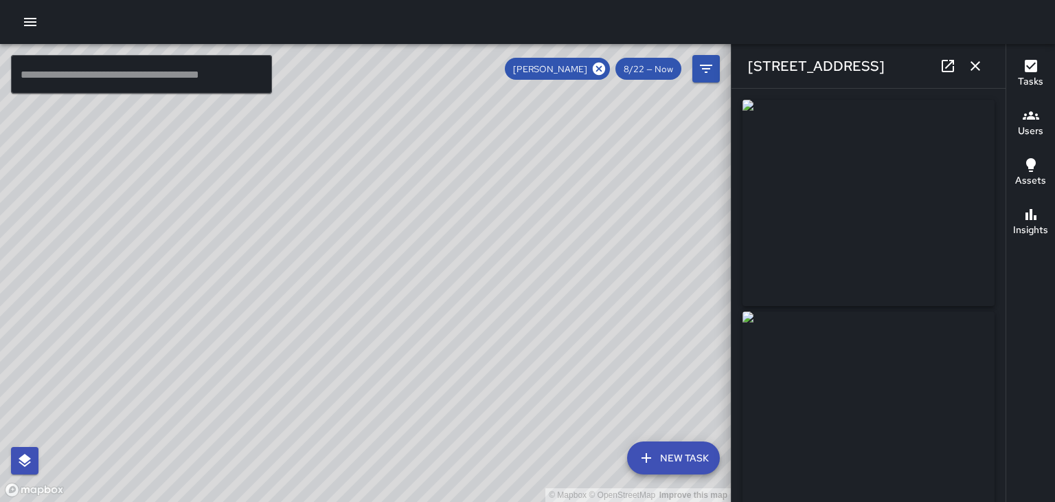
click at [980, 72] on icon "button" at bounding box center [975, 66] width 16 height 16
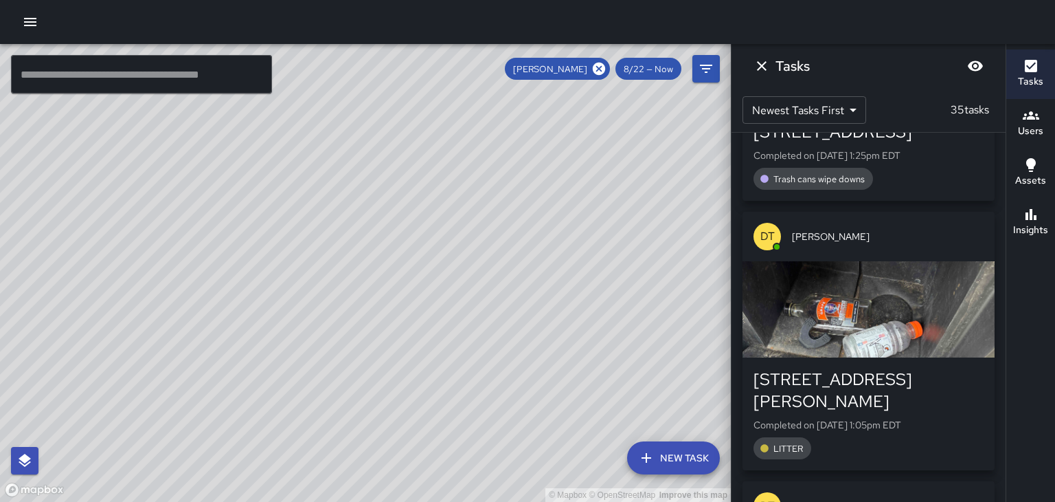
scroll to position [1175, 0]
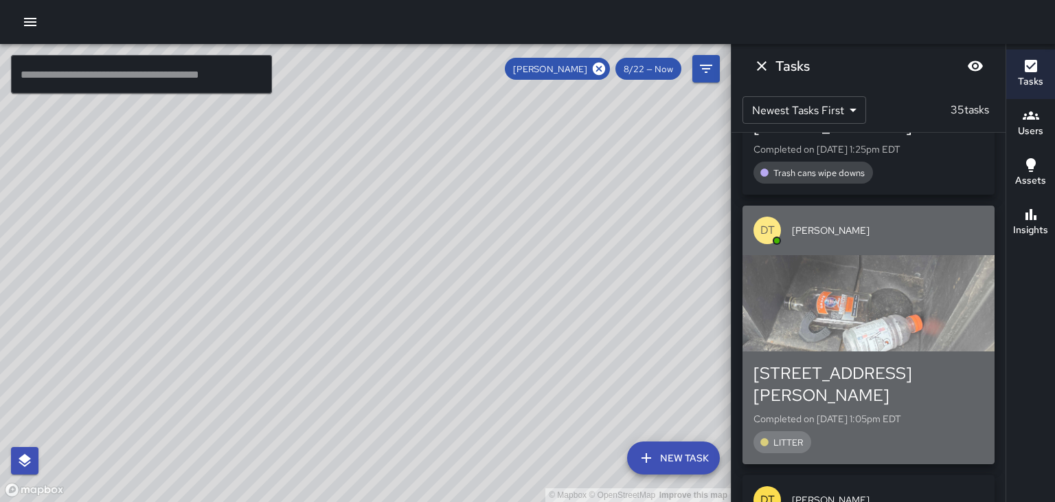
click at [958, 353] on div "[STREET_ADDRESS][PERSON_NAME] Completed on [DATE] 1:05pm EDT LITTER" at bounding box center [869, 407] width 252 height 113
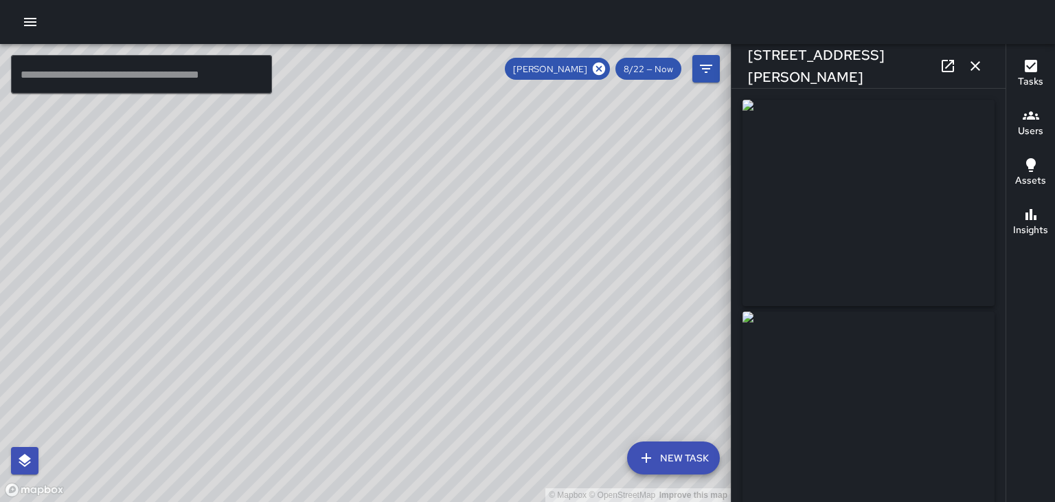
click at [855, 420] on img at bounding box center [869, 414] width 252 height 206
click at [856, 419] on img at bounding box center [869, 414] width 252 height 206
click at [984, 66] on button "button" at bounding box center [975, 65] width 27 height 27
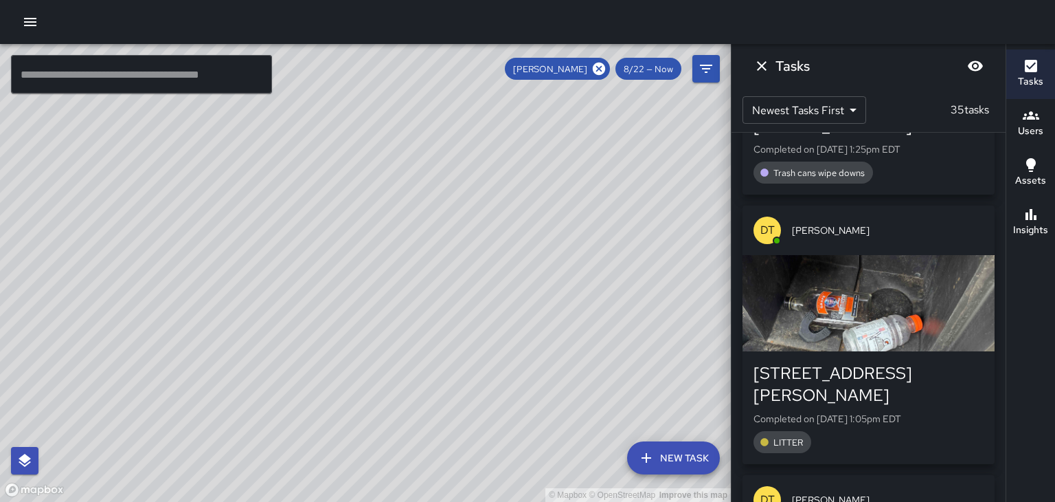
click at [980, 320] on div "button" at bounding box center [869, 303] width 252 height 96
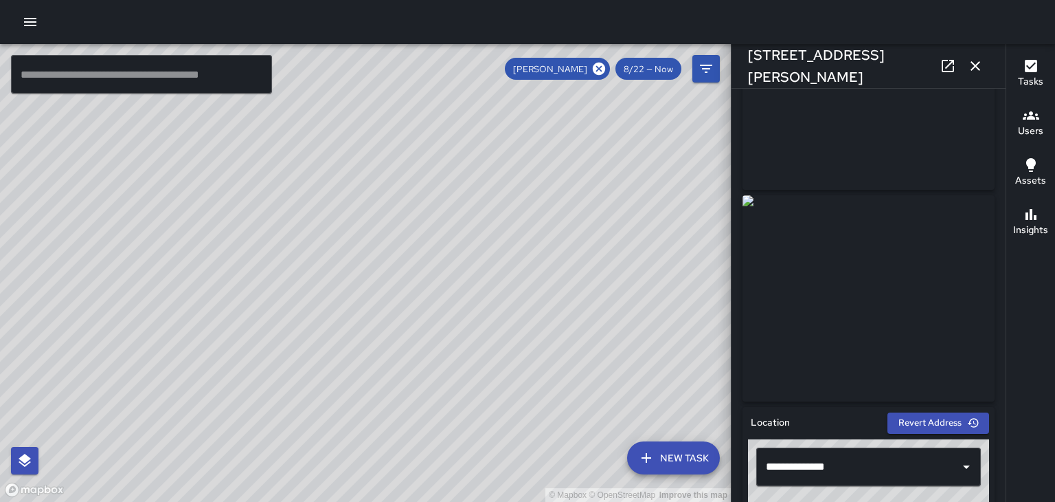
scroll to position [145, 0]
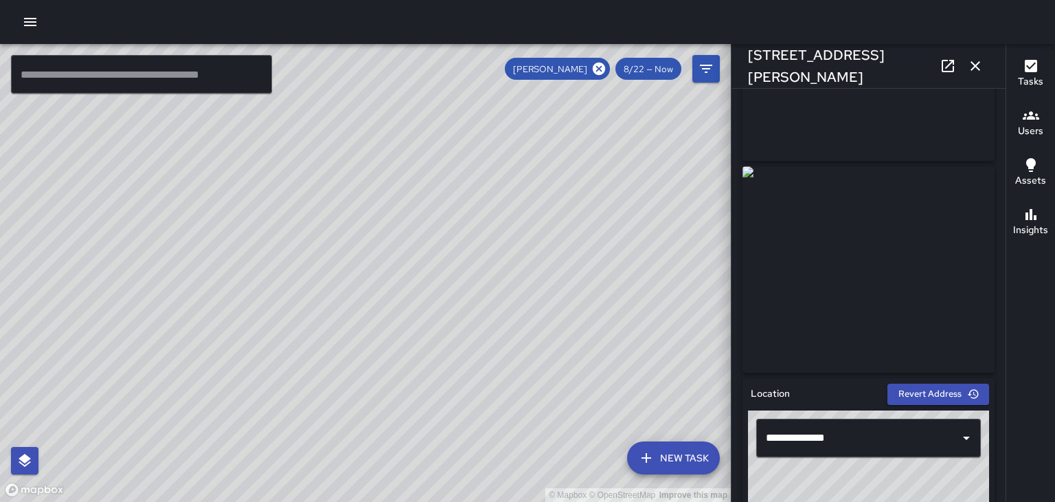
click at [983, 60] on icon "button" at bounding box center [975, 66] width 16 height 16
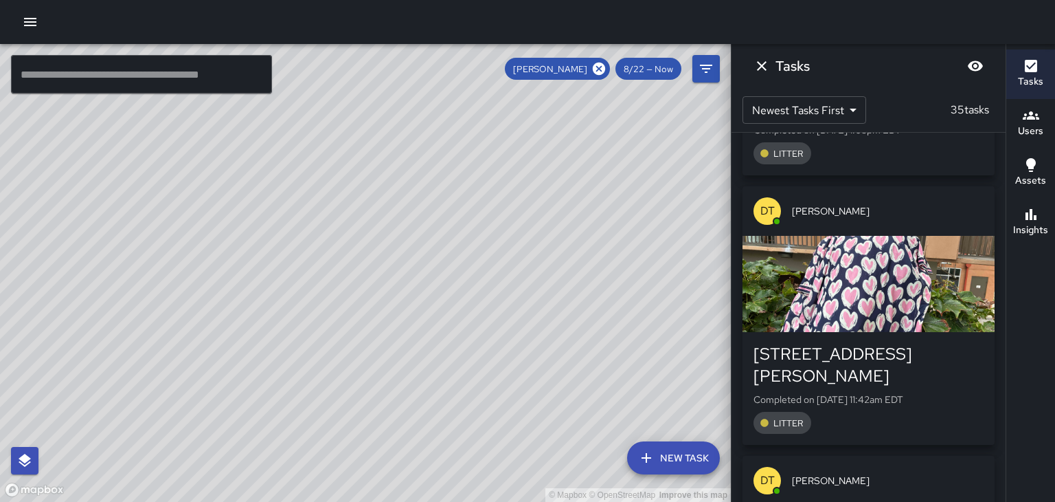
scroll to position [1468, 0]
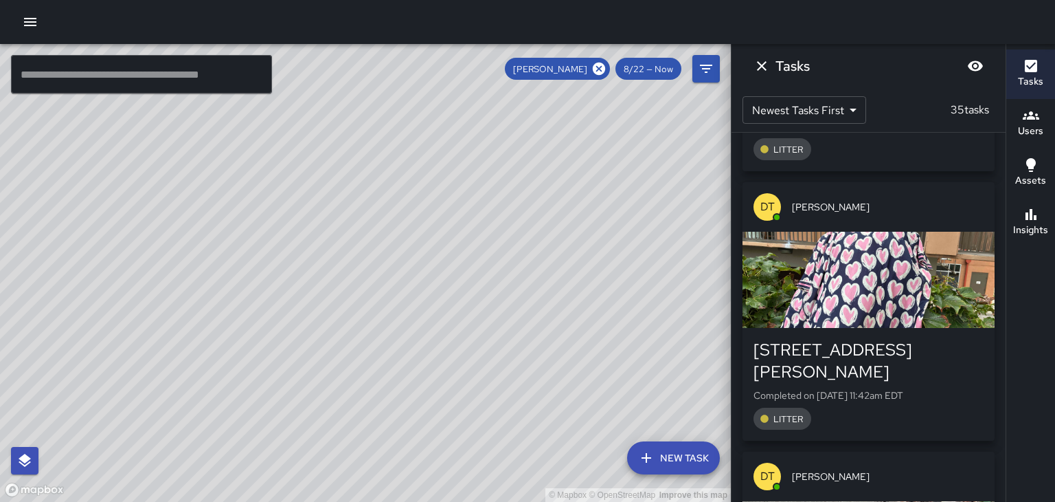
click at [924, 253] on div "button" at bounding box center [869, 280] width 252 height 96
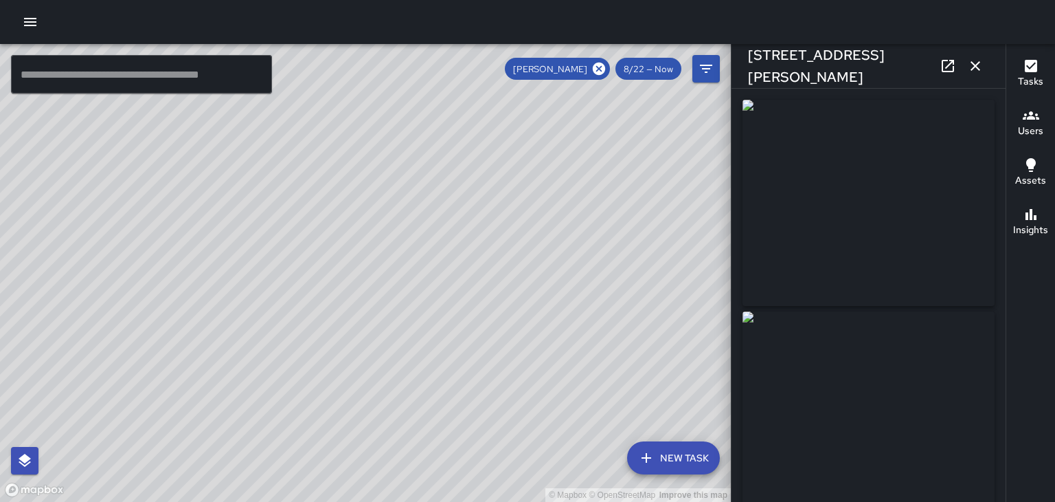
type input "**********"
click at [984, 72] on button "button" at bounding box center [975, 65] width 27 height 27
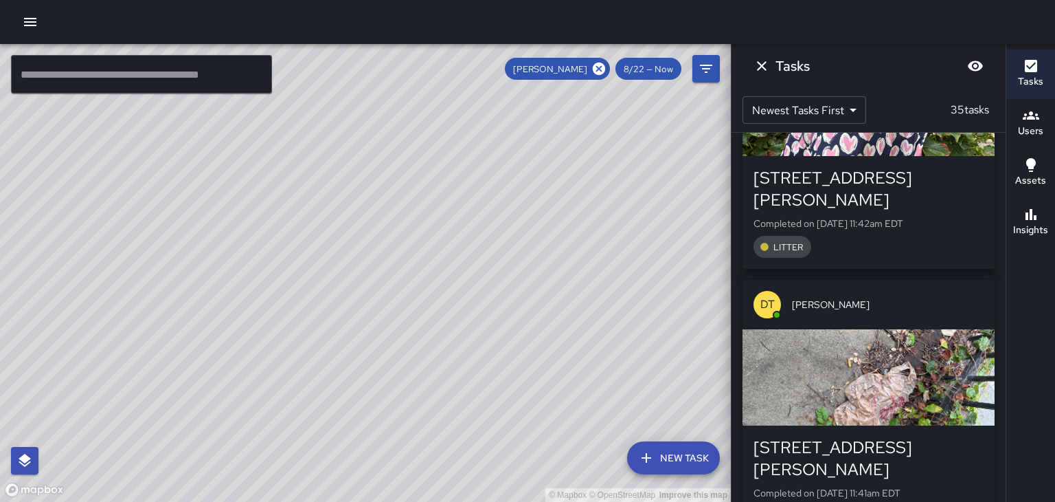
scroll to position [1641, 0]
click at [943, 338] on div "button" at bounding box center [869, 376] width 252 height 96
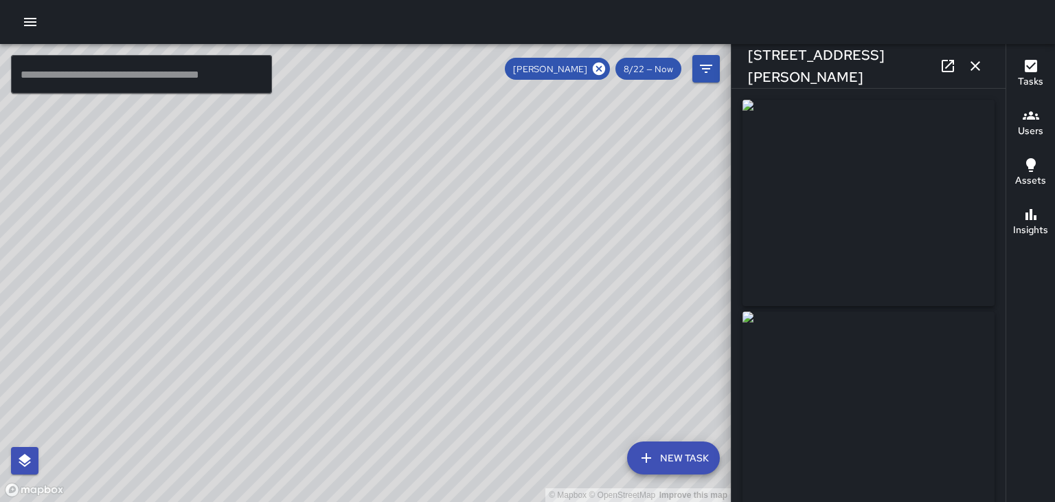
type input "**********"
click at [985, 65] on button "button" at bounding box center [975, 65] width 27 height 27
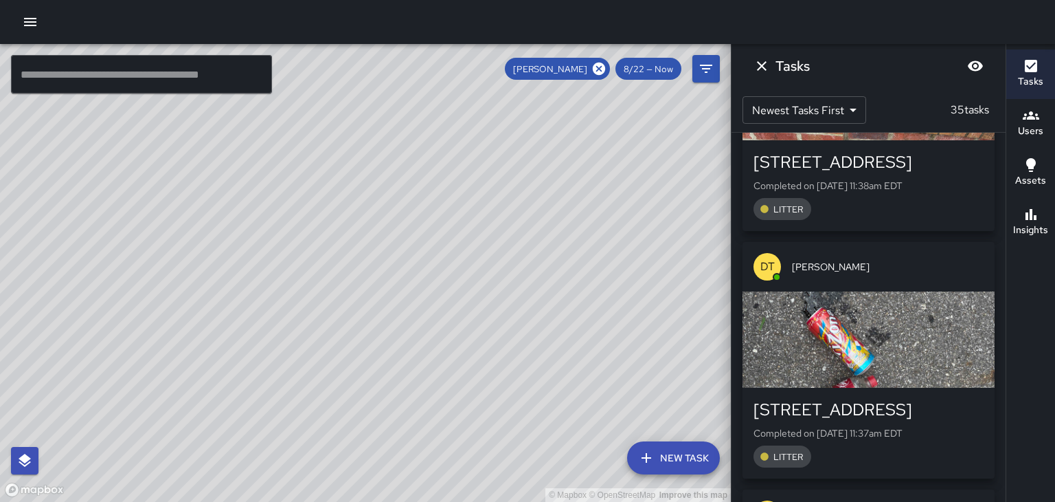
scroll to position [2195, 0]
click at [959, 300] on div "button" at bounding box center [869, 339] width 252 height 96
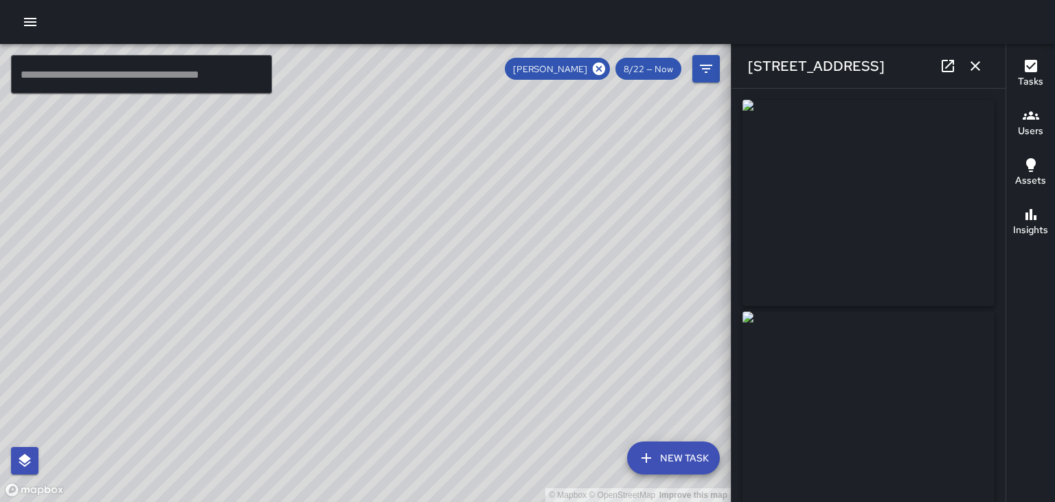
click at [976, 76] on button "button" at bounding box center [975, 65] width 27 height 27
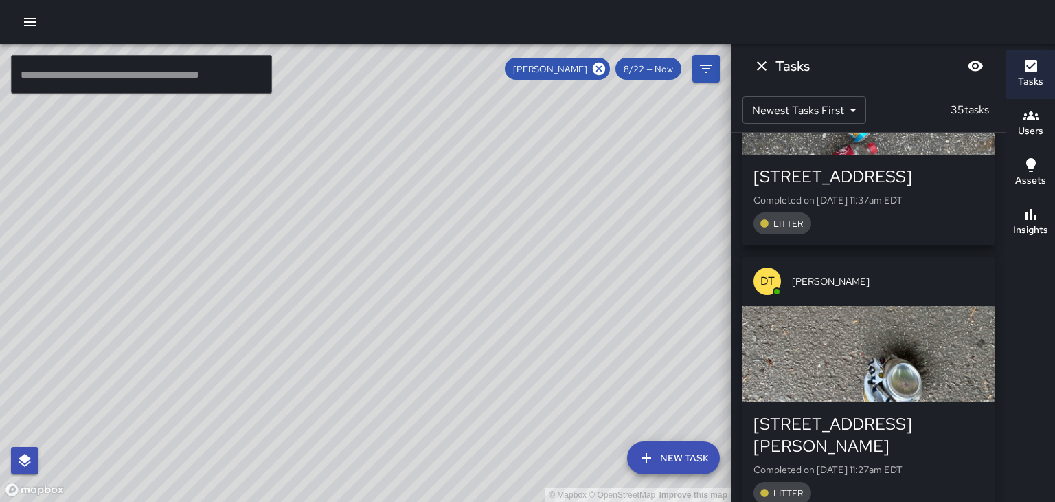
scroll to position [2436, 0]
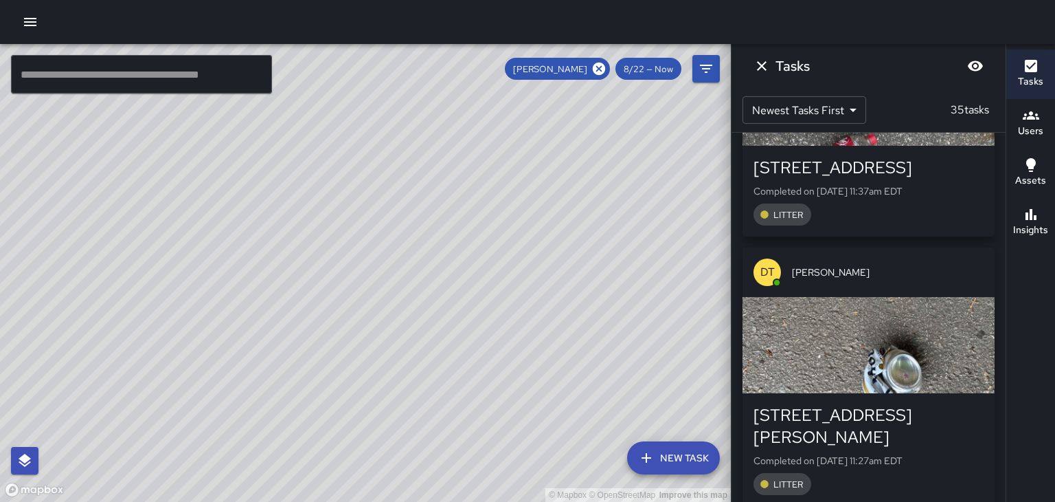
click at [958, 404] on div "[STREET_ADDRESS][PERSON_NAME]" at bounding box center [869, 426] width 230 height 44
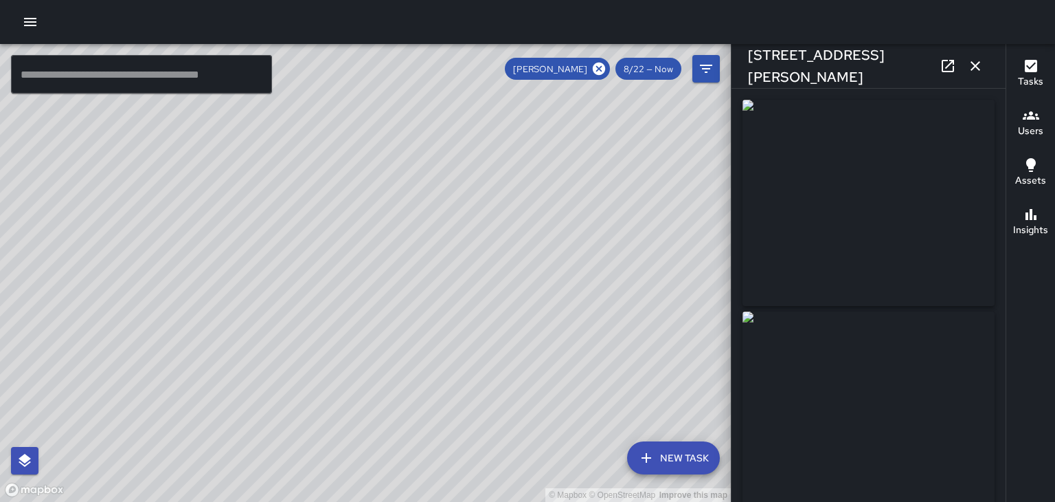
type input "**********"
click at [986, 67] on button "button" at bounding box center [975, 65] width 27 height 27
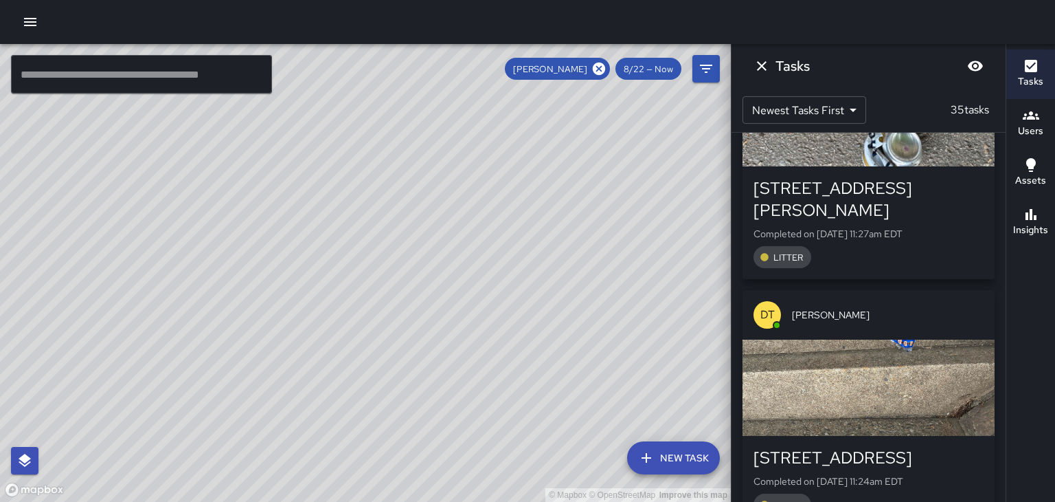
scroll to position [2679, 0]
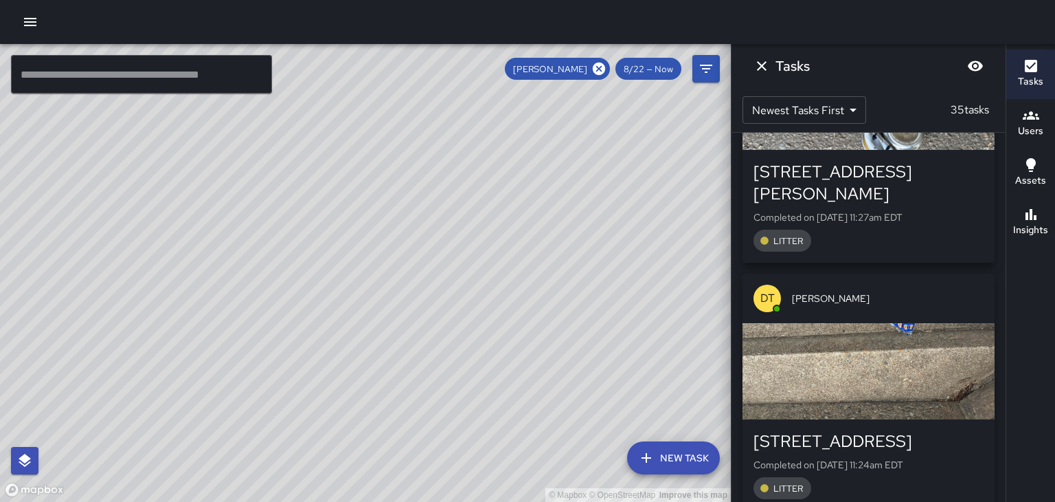
click at [961, 323] on div "button" at bounding box center [869, 371] width 252 height 96
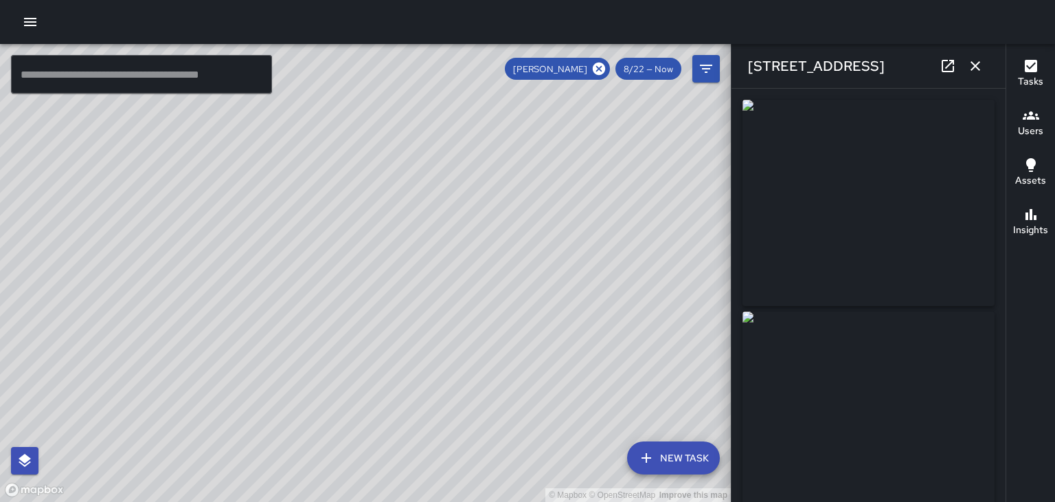
click at [976, 73] on icon "button" at bounding box center [975, 66] width 16 height 16
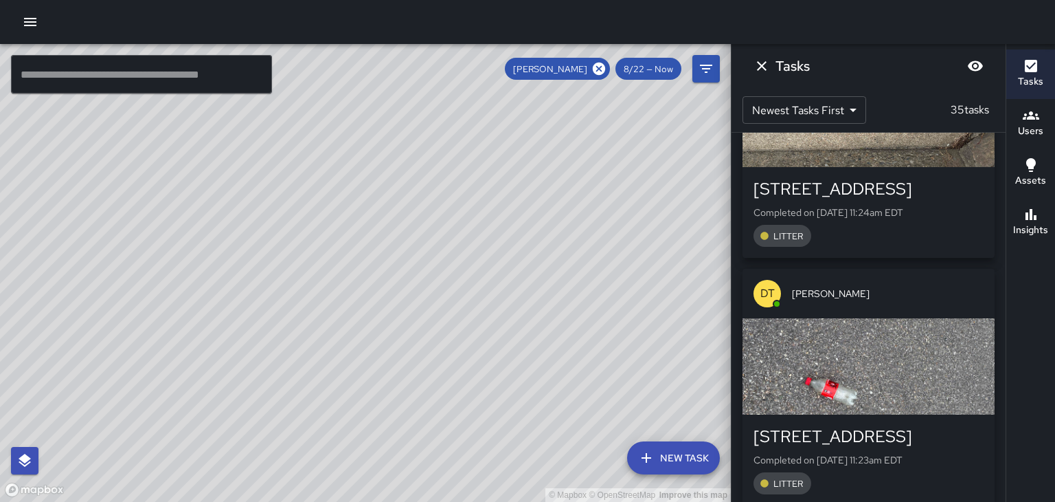
scroll to position [2934, 0]
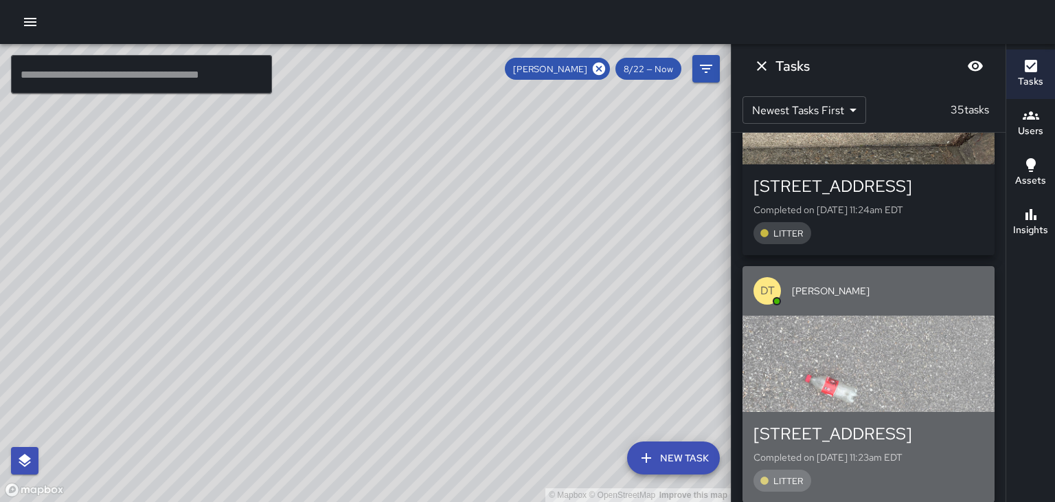
click at [954, 315] on div "button" at bounding box center [869, 363] width 252 height 96
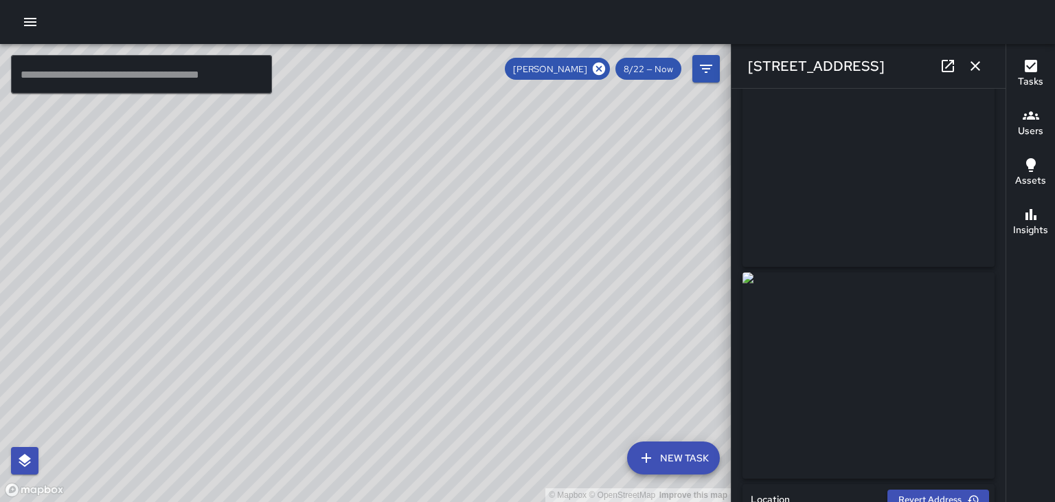
scroll to position [0, 0]
click at [976, 66] on icon "button" at bounding box center [976, 66] width 10 height 10
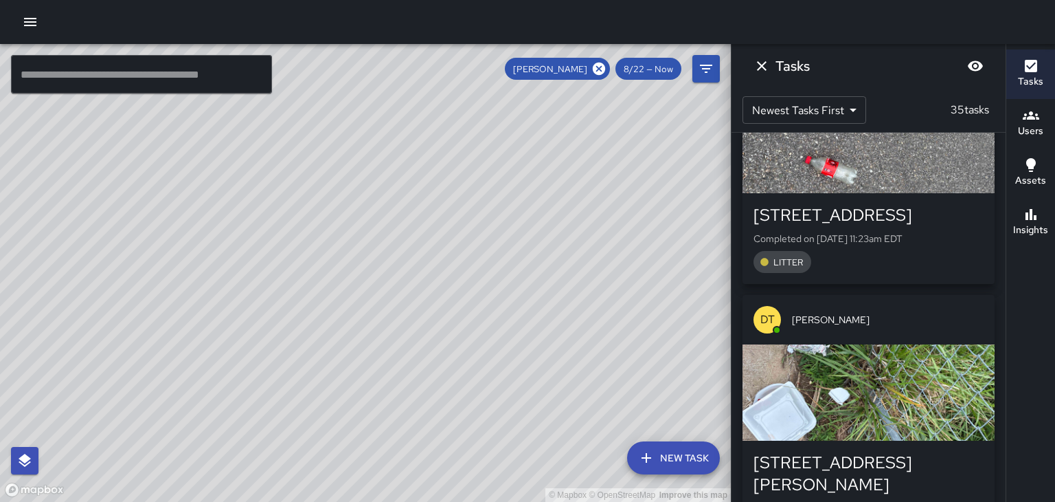
scroll to position [3158, 0]
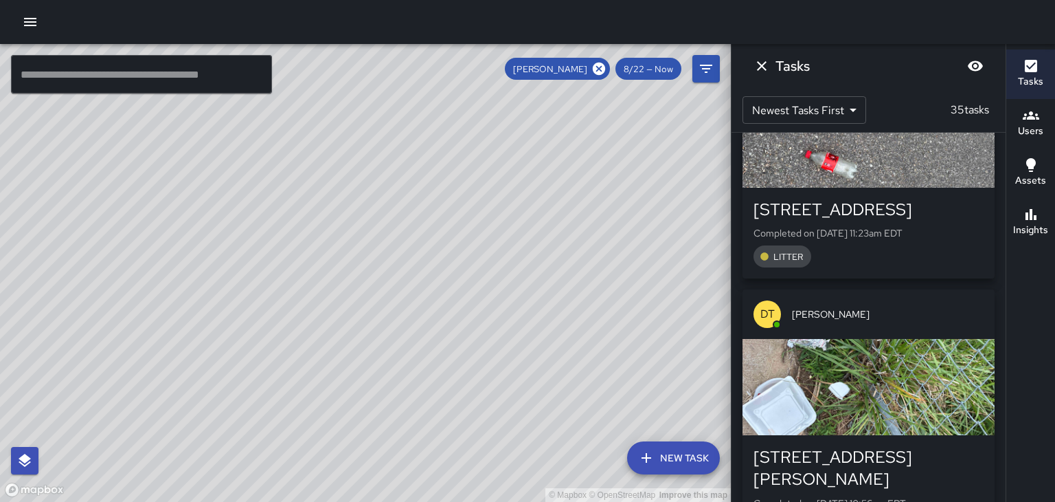
click at [952, 339] on div "button" at bounding box center [869, 387] width 252 height 96
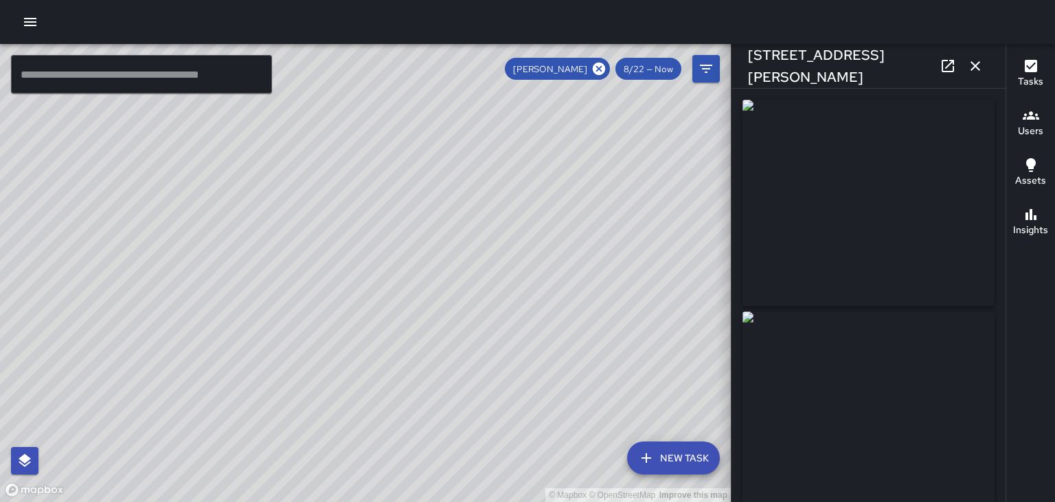
click at [973, 74] on button "button" at bounding box center [975, 65] width 27 height 27
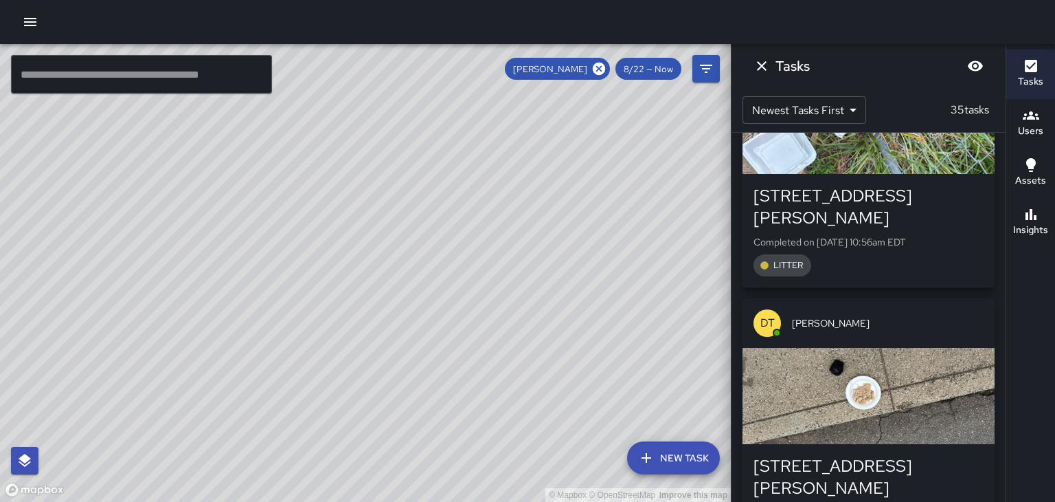
scroll to position [3431, 0]
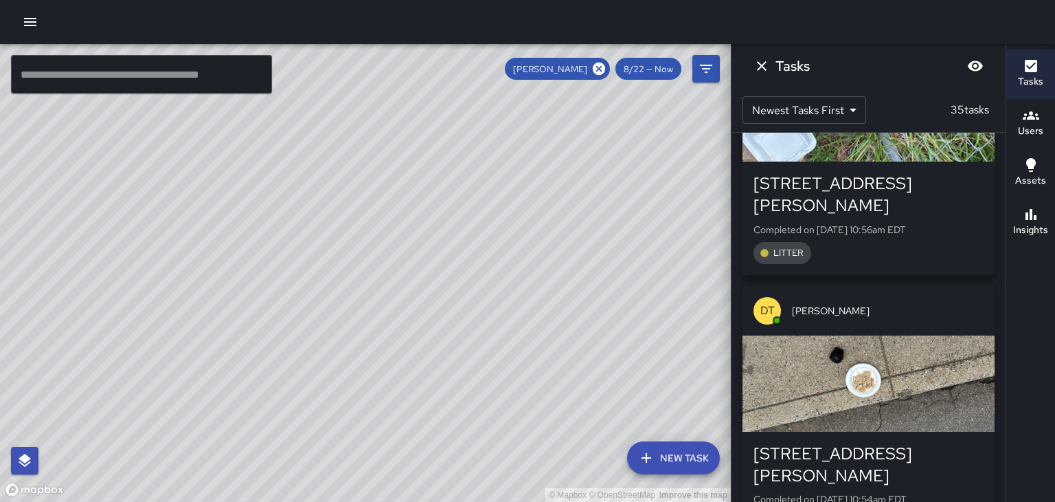
click at [952, 335] on div "button" at bounding box center [869, 383] width 252 height 96
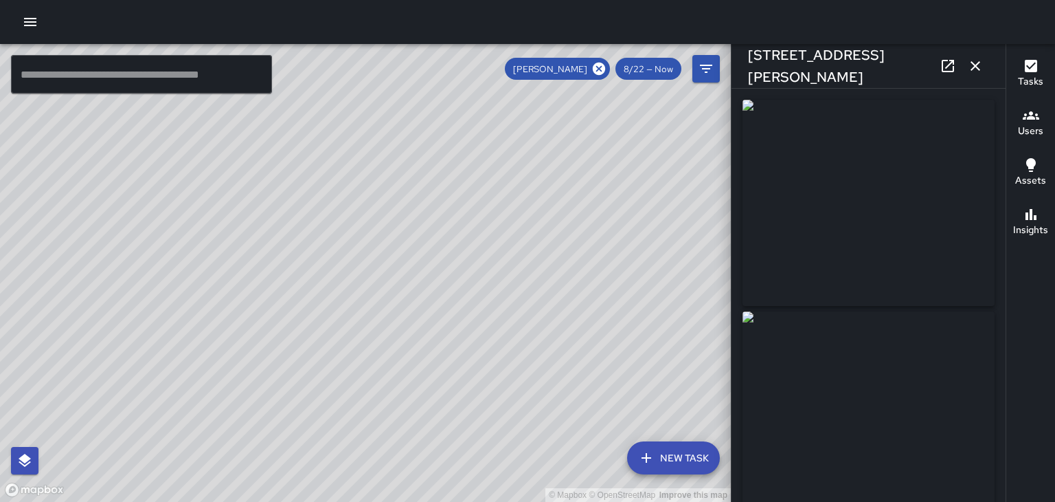
click at [976, 66] on icon "button" at bounding box center [976, 66] width 10 height 10
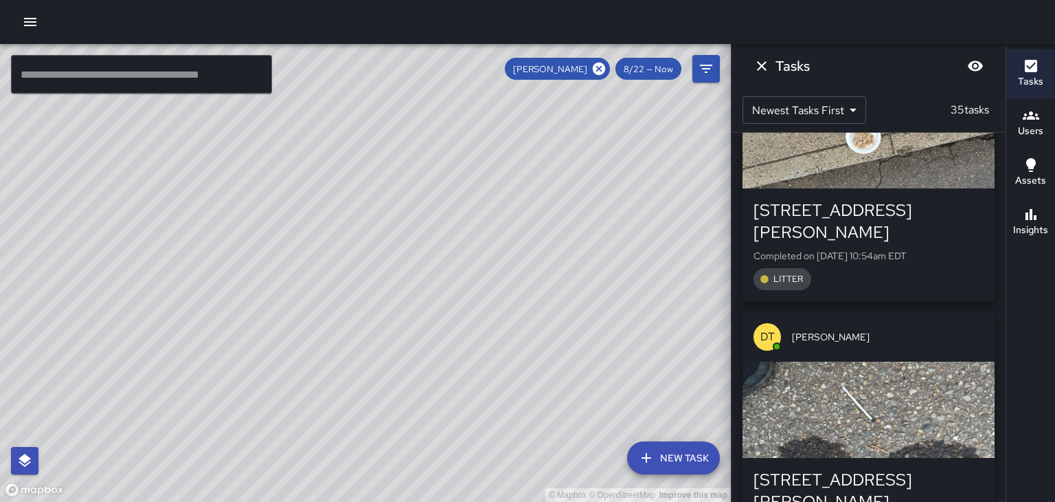
scroll to position [3674, 0]
click at [945, 361] on div "button" at bounding box center [869, 409] width 252 height 96
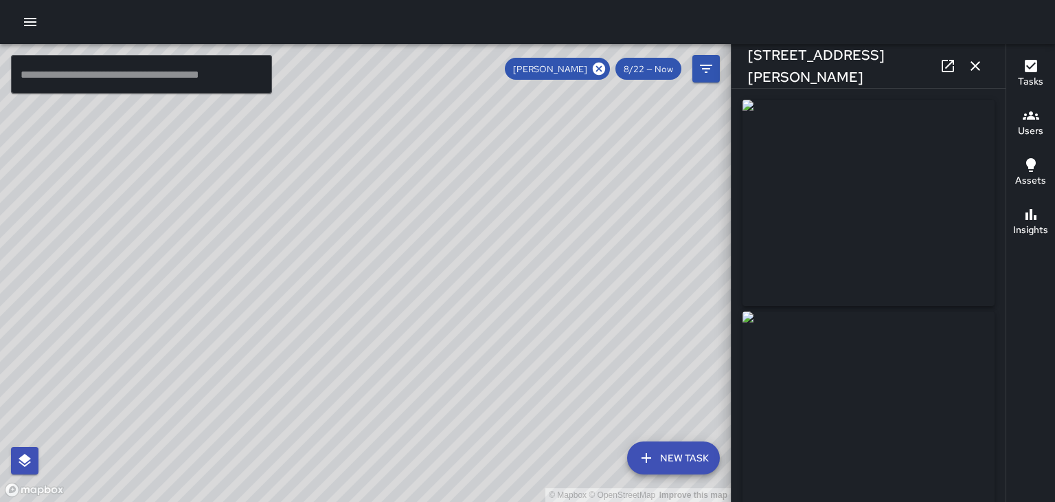
type input "**********"
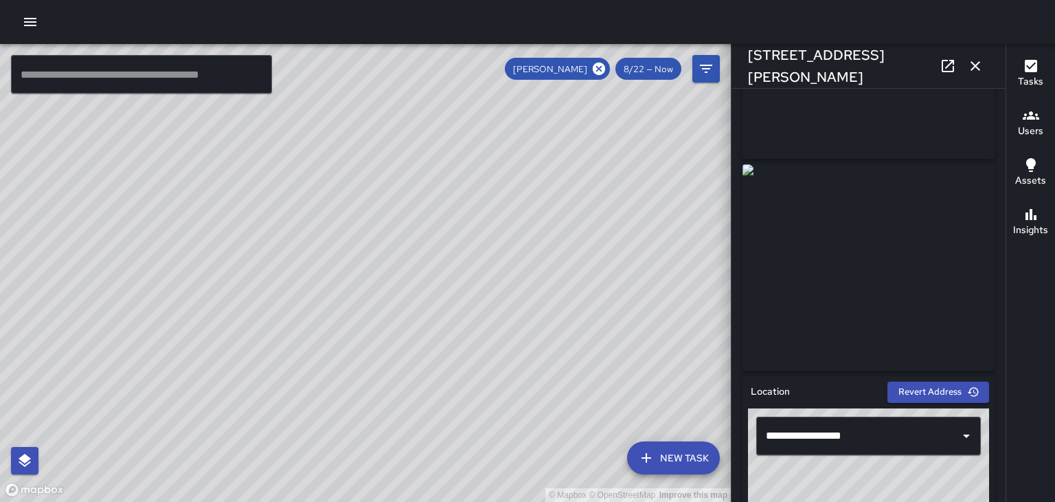
scroll to position [135, 0]
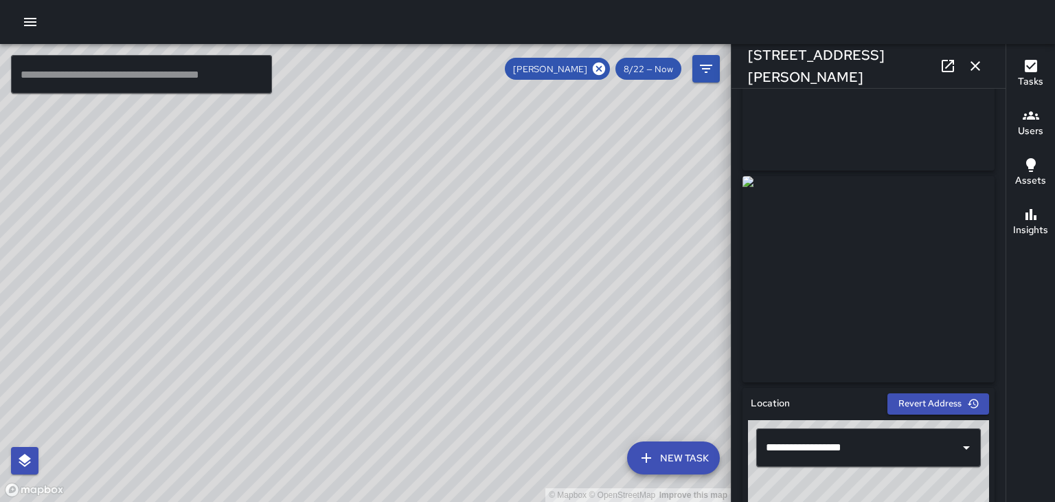
click at [946, 318] on img at bounding box center [869, 279] width 252 height 206
click at [943, 330] on img at bounding box center [869, 279] width 252 height 206
click at [947, 71] on icon at bounding box center [948, 66] width 12 height 12
click at [984, 69] on button "button" at bounding box center [975, 65] width 27 height 27
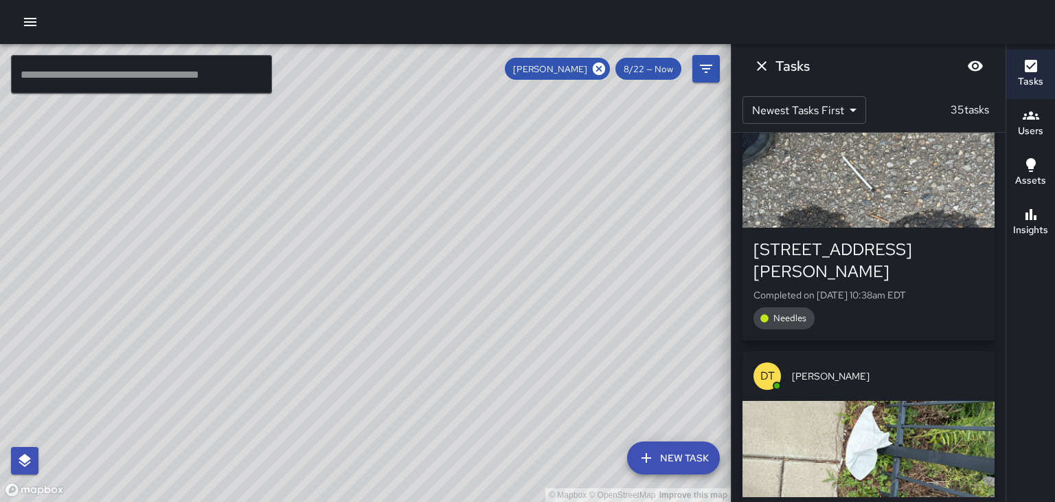
scroll to position [3906, 0]
click at [956, 399] on div "button" at bounding box center [869, 447] width 252 height 96
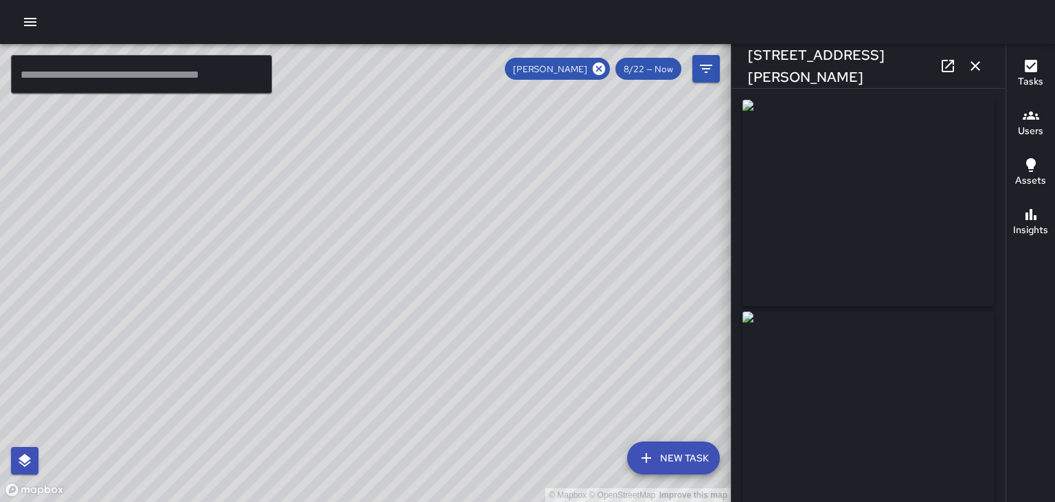
click at [978, 66] on icon "button" at bounding box center [975, 66] width 16 height 16
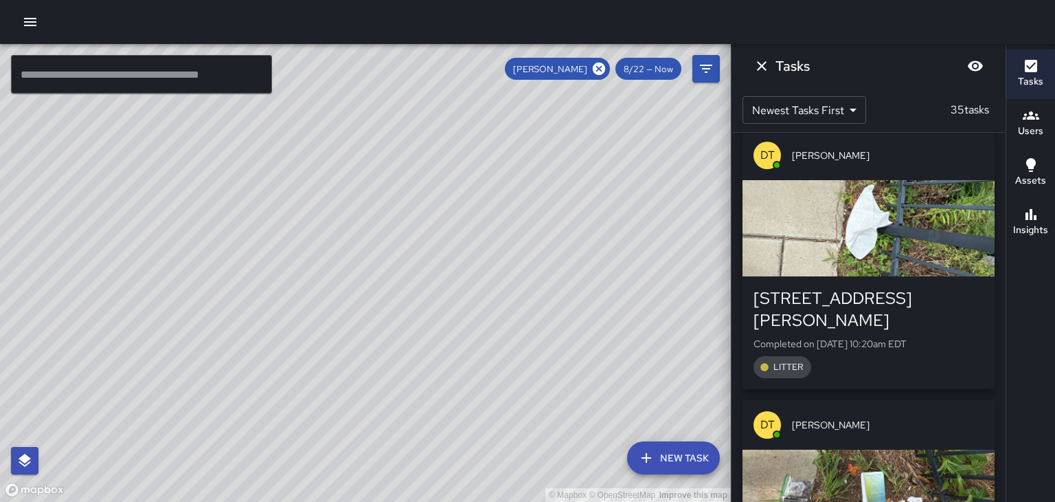
scroll to position [4162, 0]
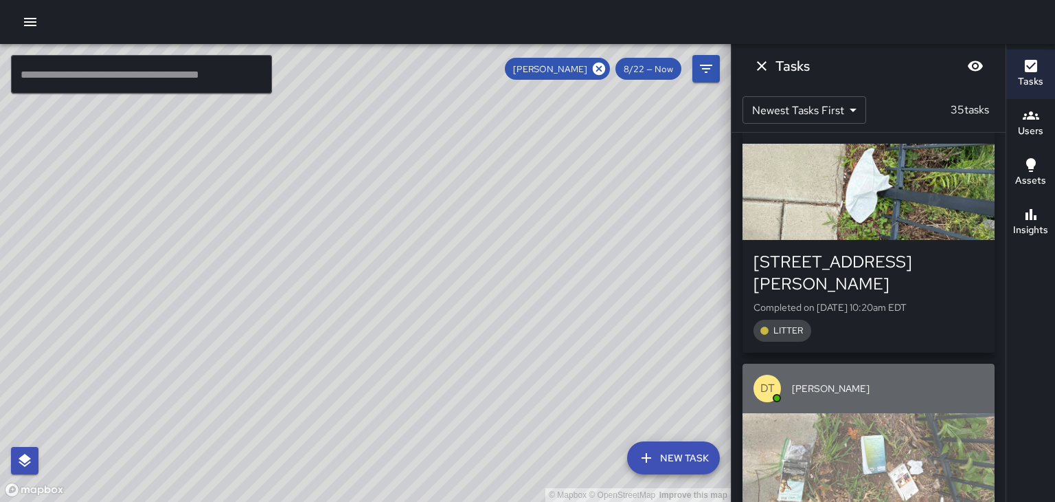
click at [958, 413] on div "button" at bounding box center [869, 461] width 252 height 96
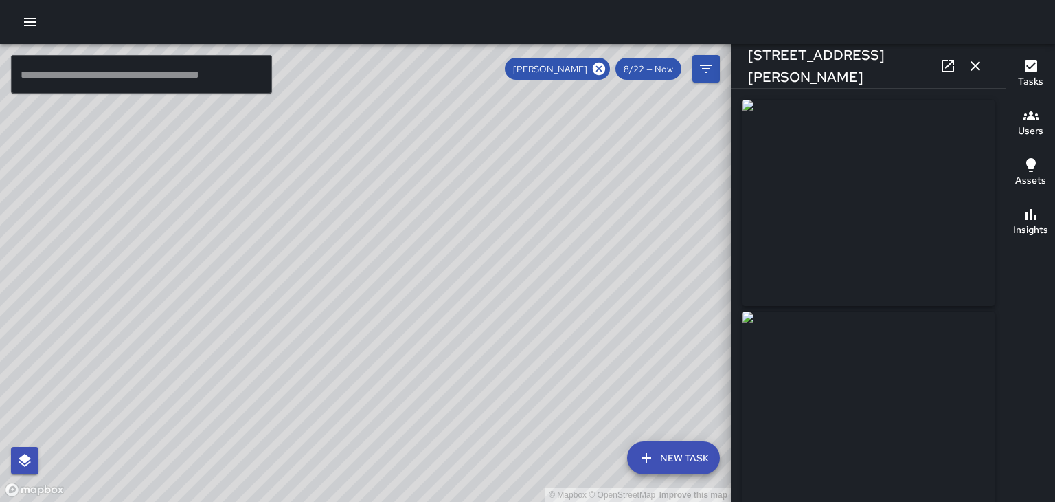
type input "**********"
click at [976, 66] on icon "button" at bounding box center [976, 66] width 10 height 10
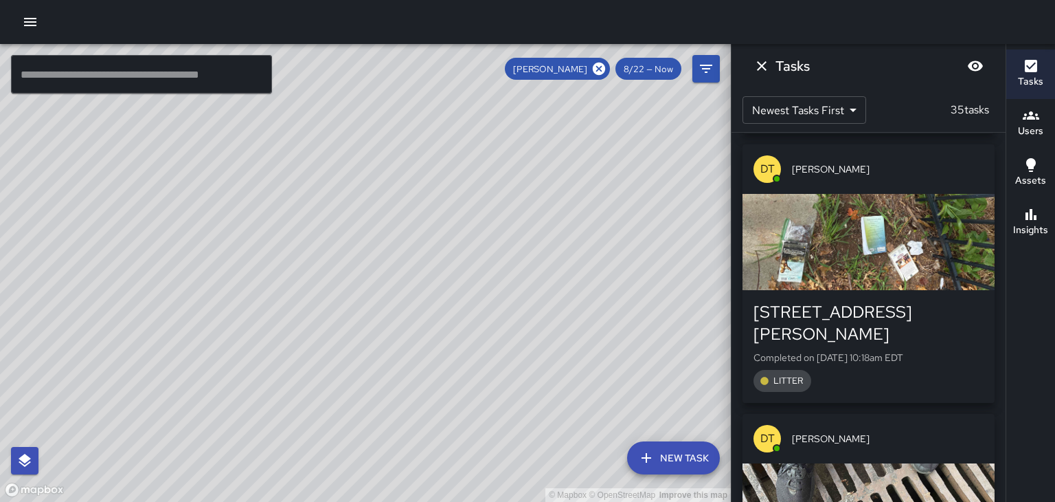
scroll to position [4381, 0]
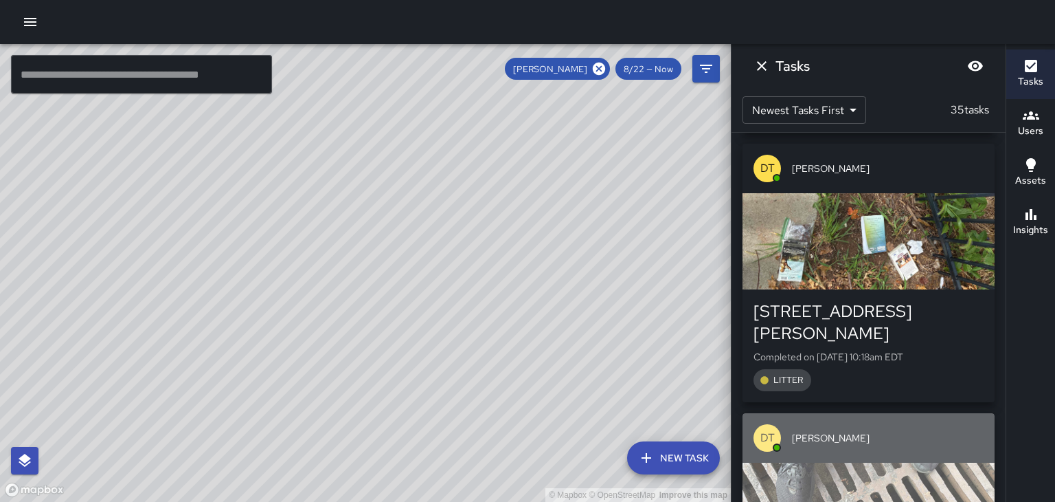
click at [954, 462] on div "button" at bounding box center [869, 510] width 252 height 96
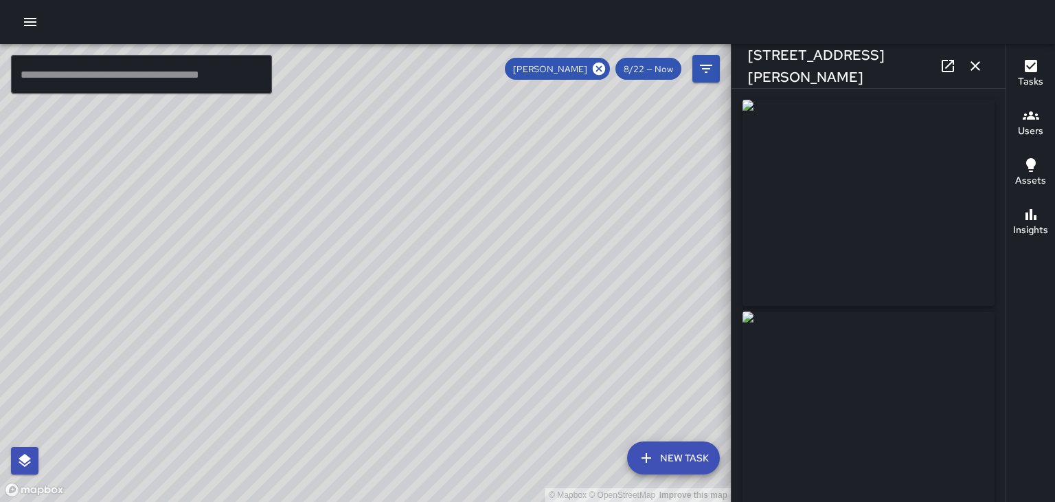
type input "**********"
click at [976, 66] on icon "button" at bounding box center [976, 66] width 10 height 10
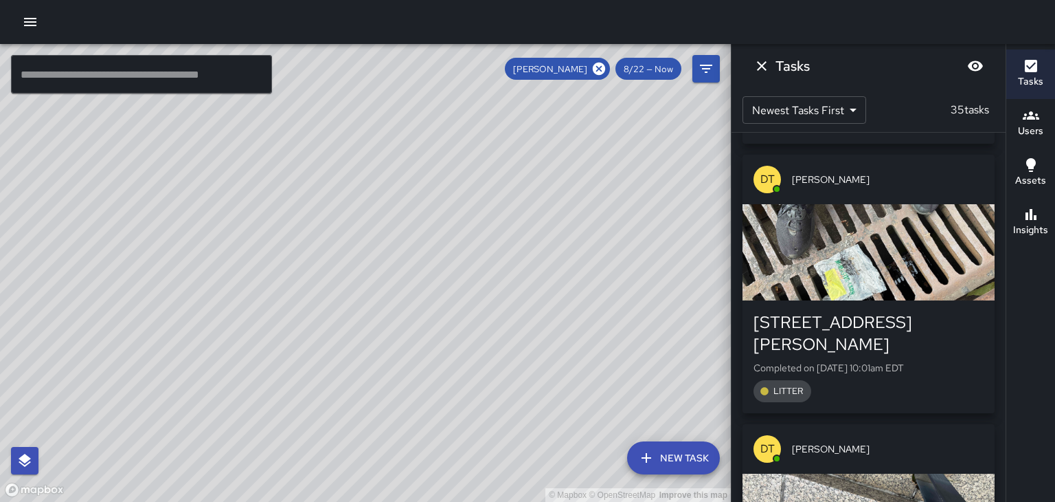
scroll to position [4647, 0]
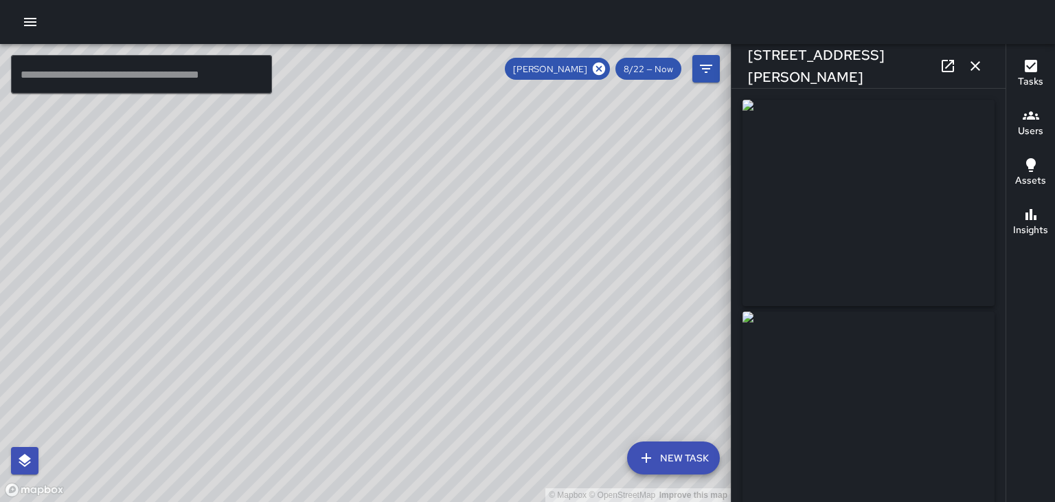
type input "**********"
click at [980, 69] on icon "button" at bounding box center [976, 66] width 10 height 10
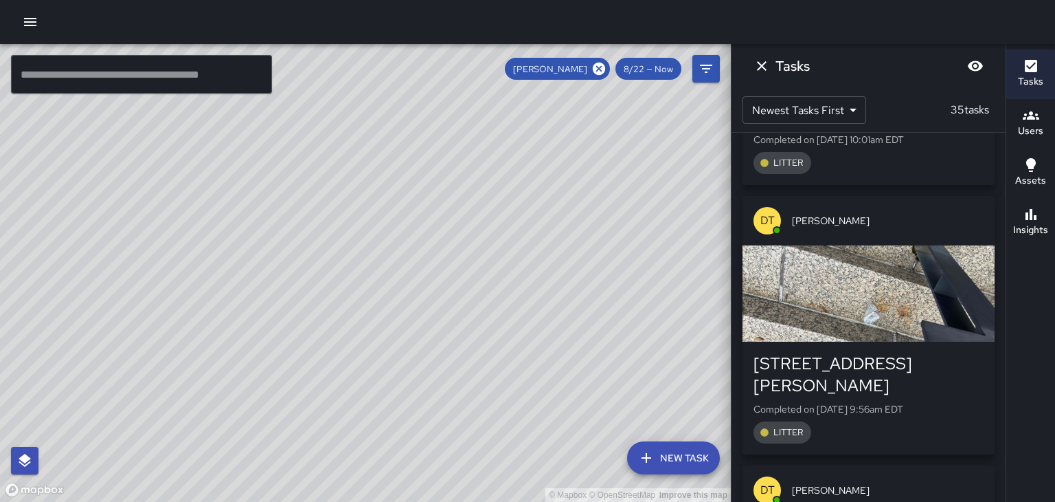
scroll to position [4870, 0]
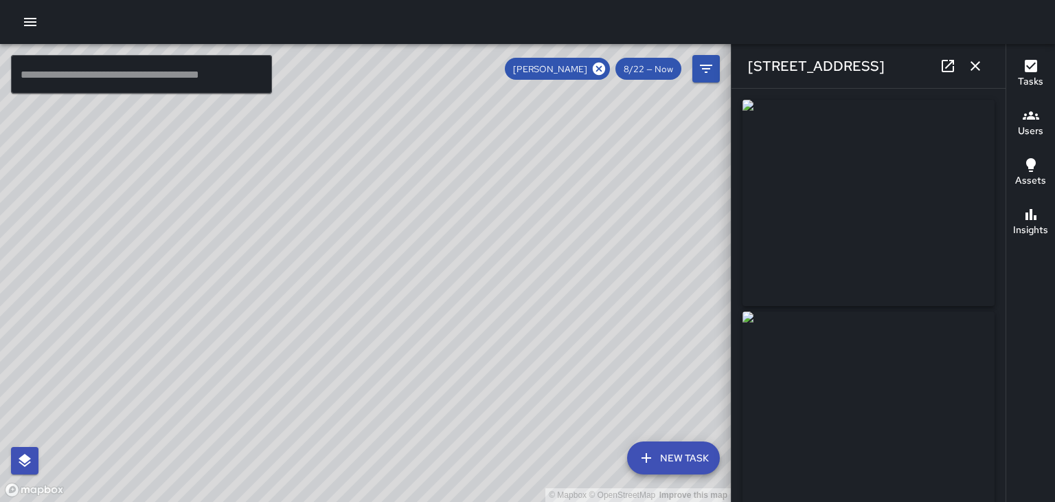
click at [981, 65] on icon "button" at bounding box center [975, 66] width 16 height 16
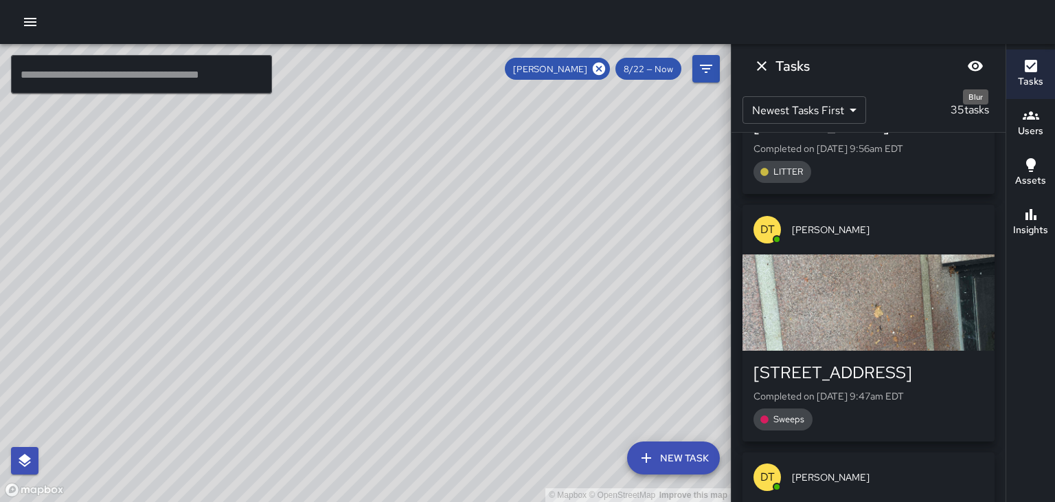
scroll to position [5130, 0]
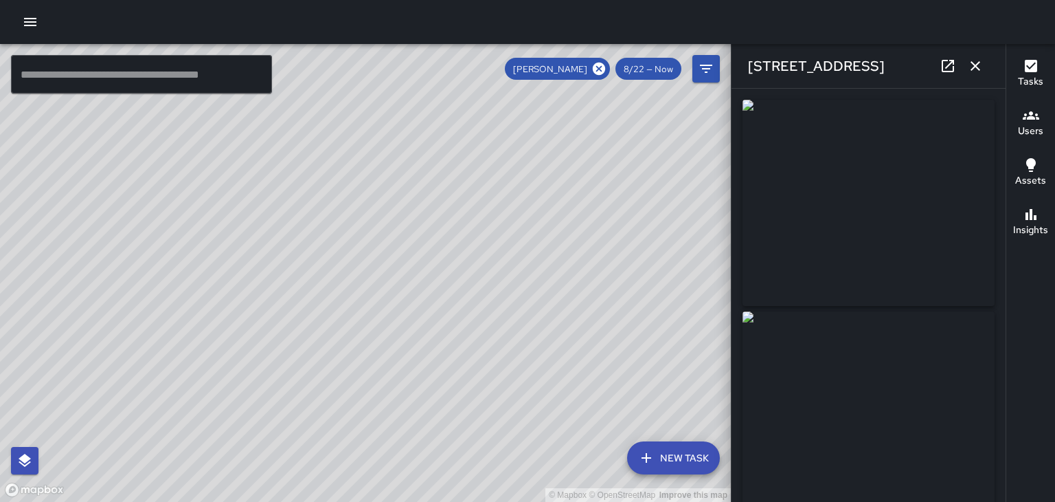
type input "**********"
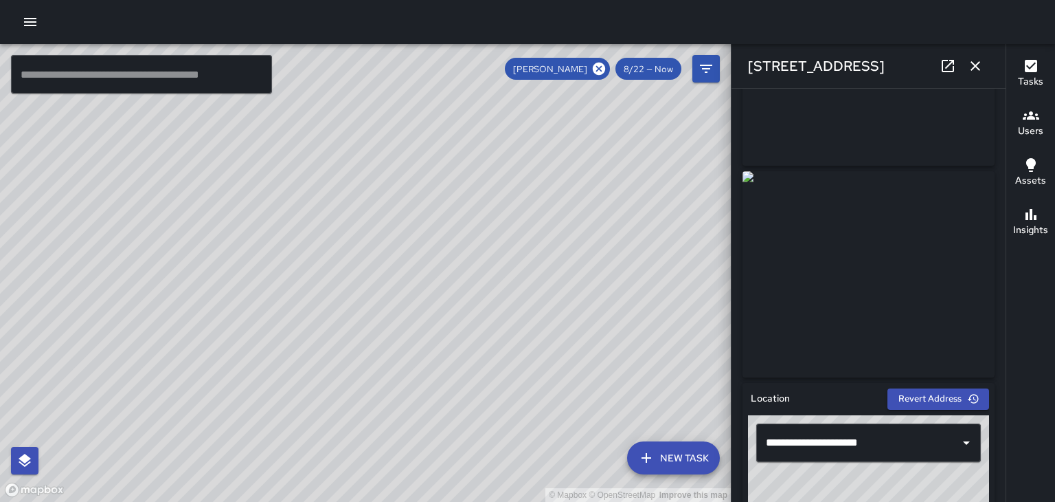
scroll to position [144, 0]
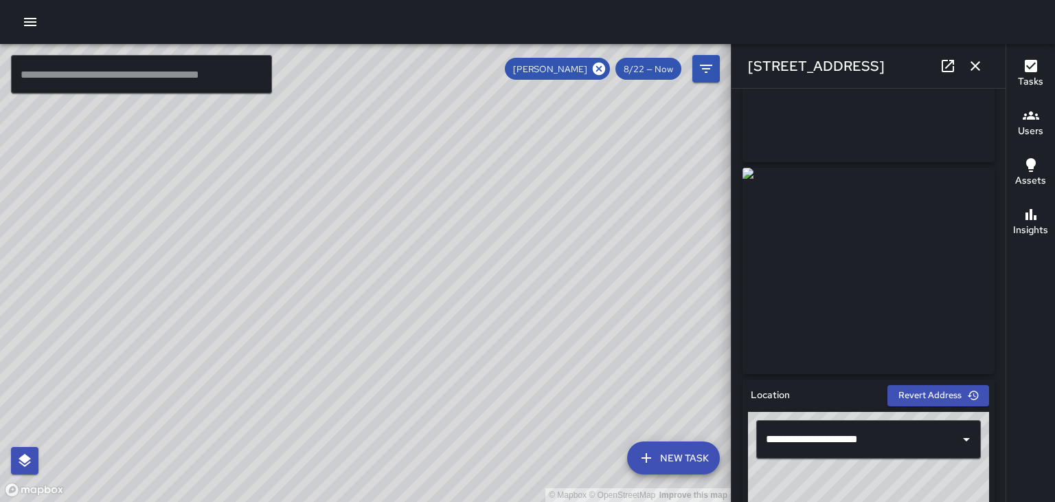
click at [980, 68] on icon "button" at bounding box center [975, 66] width 16 height 16
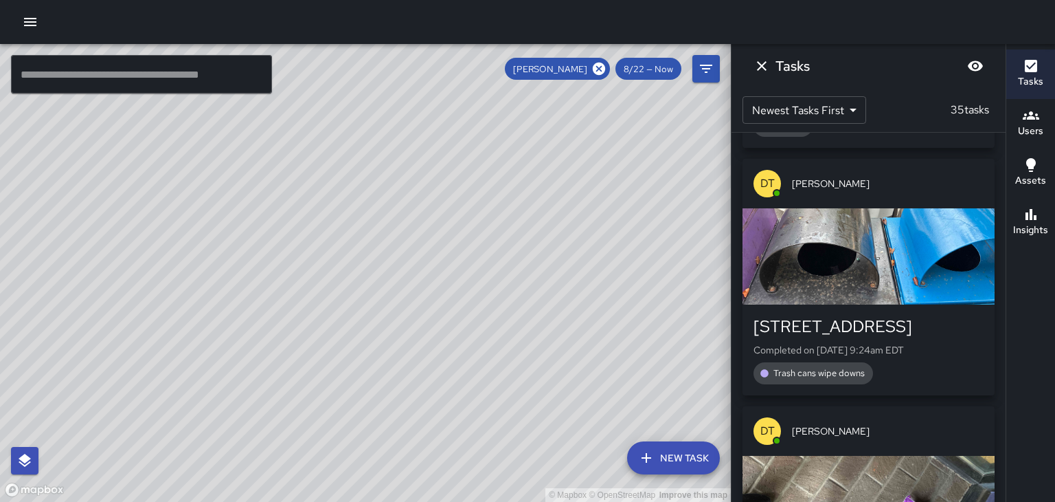
scroll to position [5429, 0]
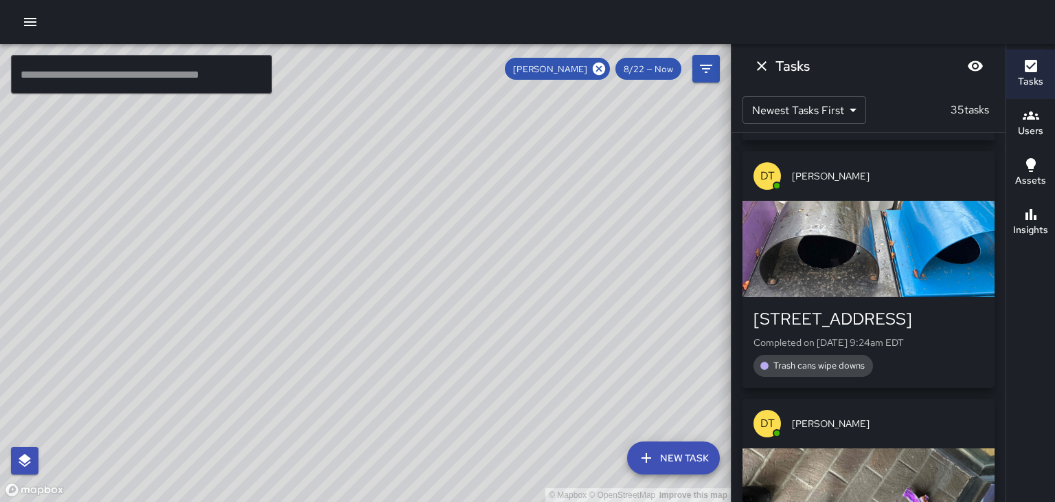
click at [939, 448] on div "button" at bounding box center [869, 496] width 252 height 96
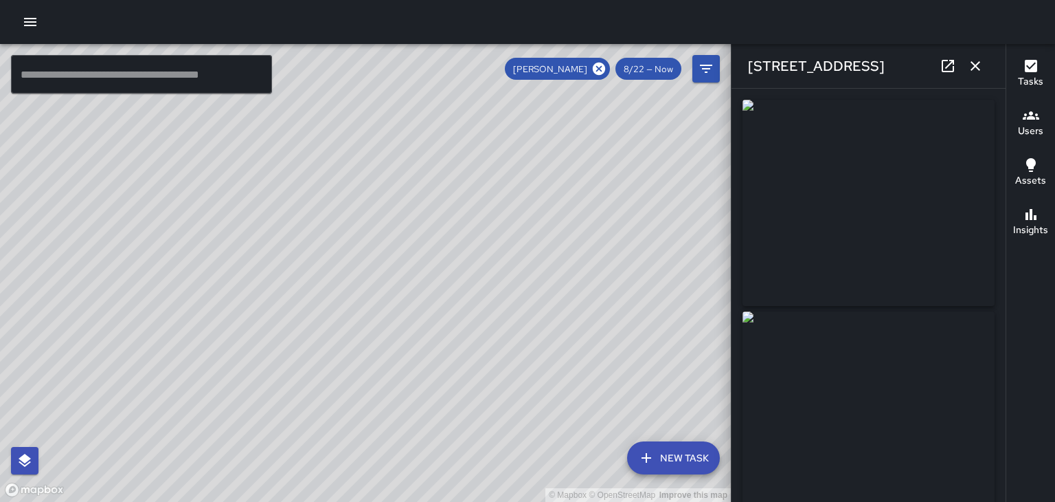
click at [984, 66] on button "button" at bounding box center [975, 65] width 27 height 27
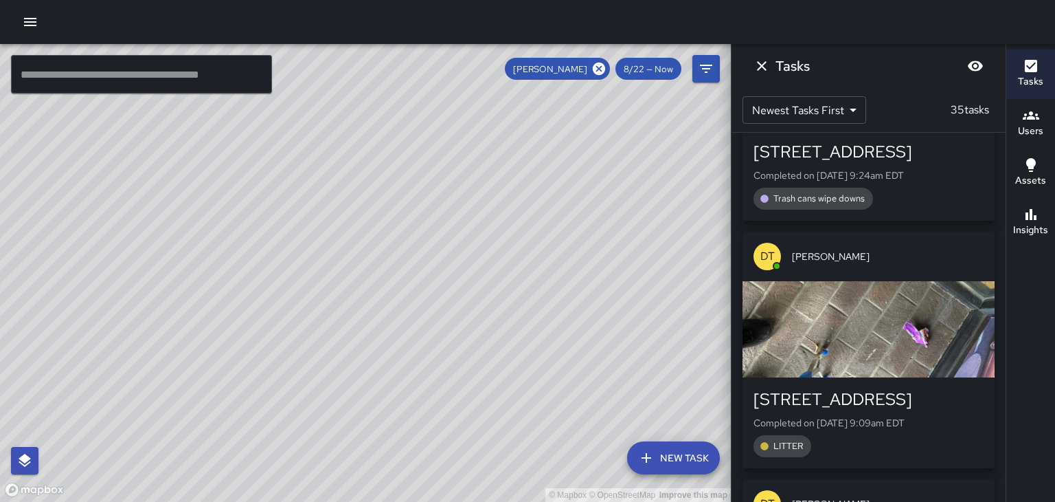
scroll to position [5598, 0]
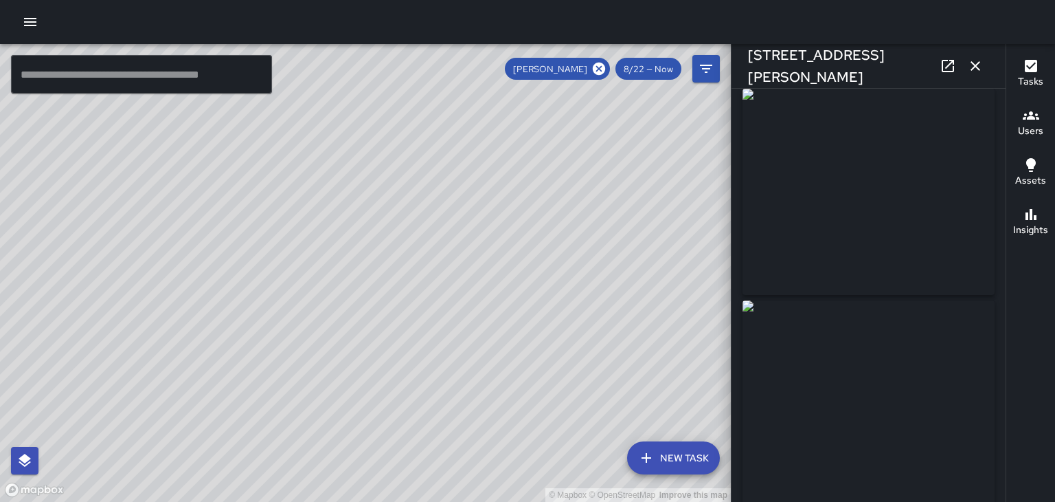
scroll to position [0, 0]
click at [976, 66] on icon "button" at bounding box center [976, 66] width 10 height 10
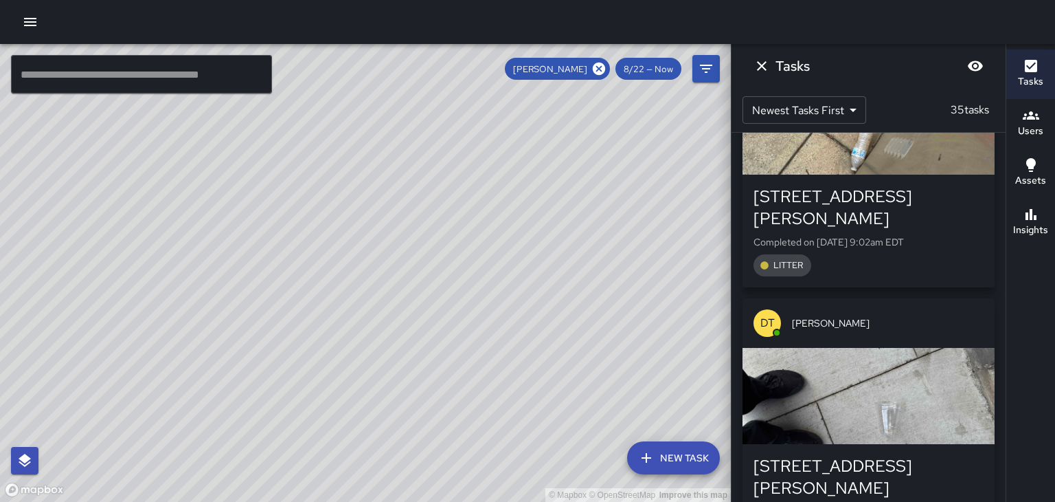
scroll to position [6320, 0]
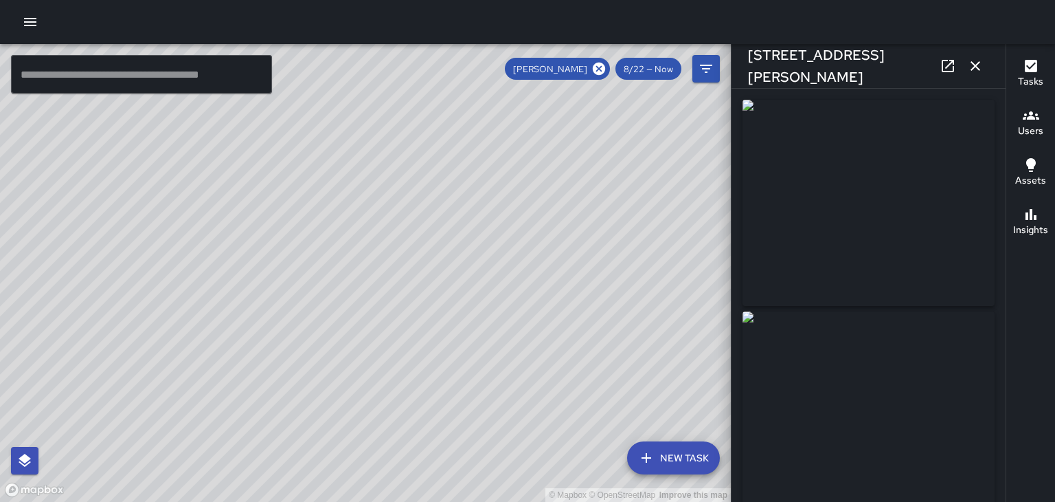
click at [972, 73] on icon "button" at bounding box center [975, 66] width 16 height 16
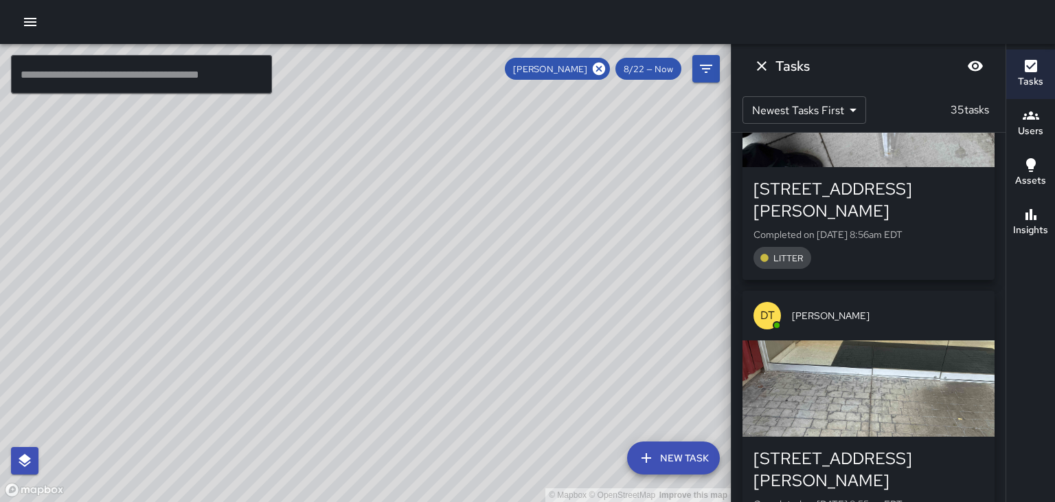
scroll to position [6595, 0]
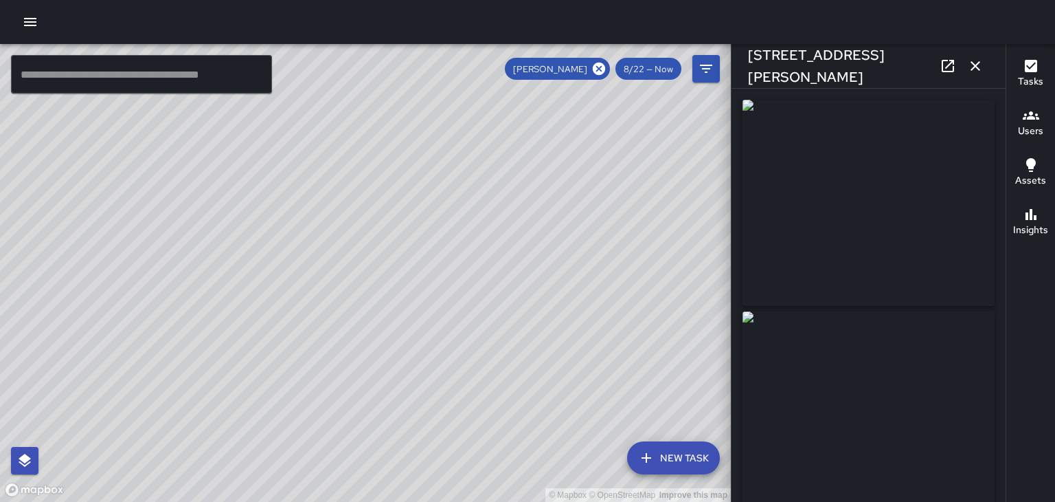
click at [976, 66] on icon "button" at bounding box center [976, 66] width 10 height 10
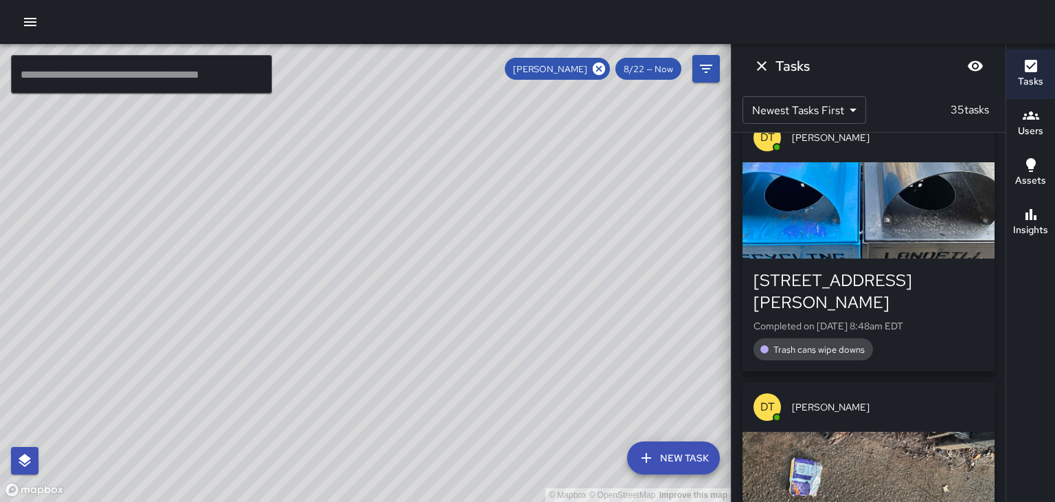
scroll to position [7043, 0]
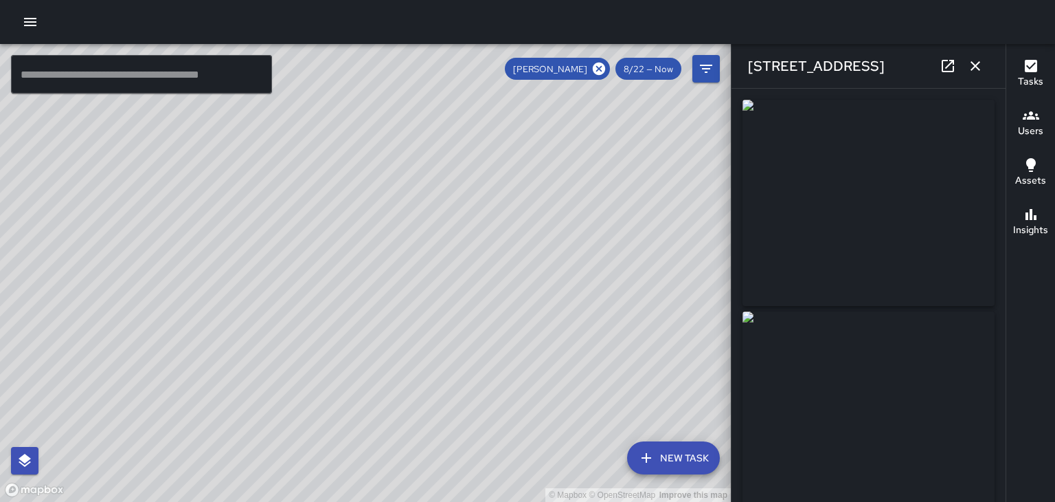
type input "**********"
click at [970, 68] on icon "button" at bounding box center [975, 66] width 16 height 16
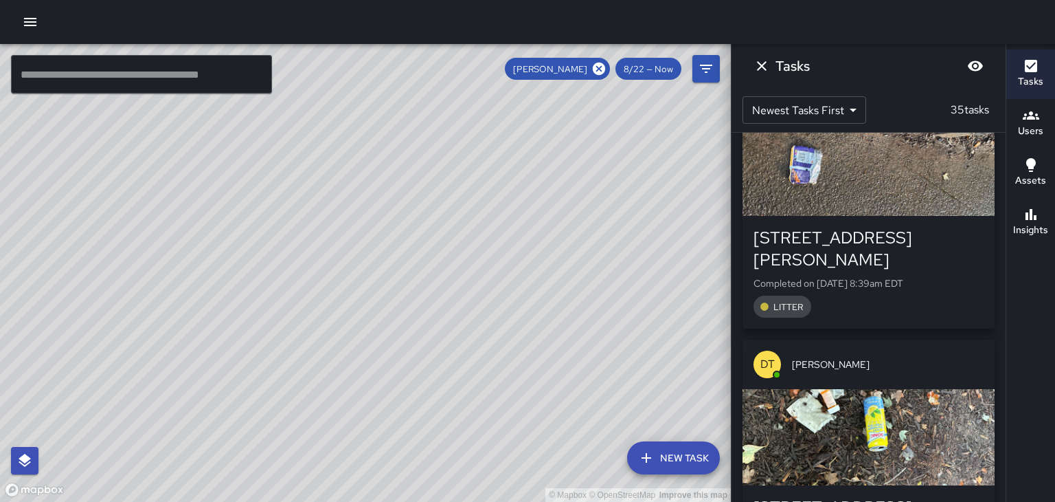
scroll to position [7357, 0]
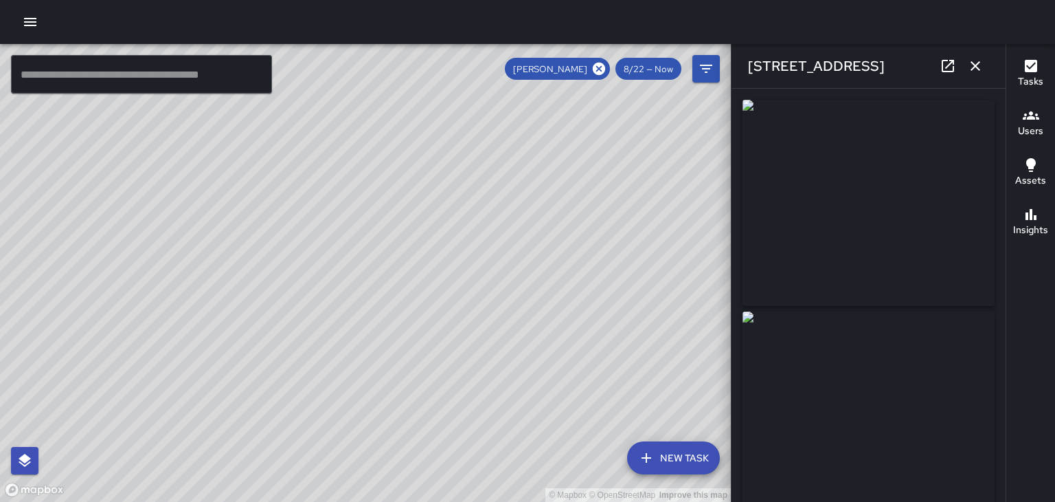
type input "**********"
click at [977, 78] on button "button" at bounding box center [975, 65] width 27 height 27
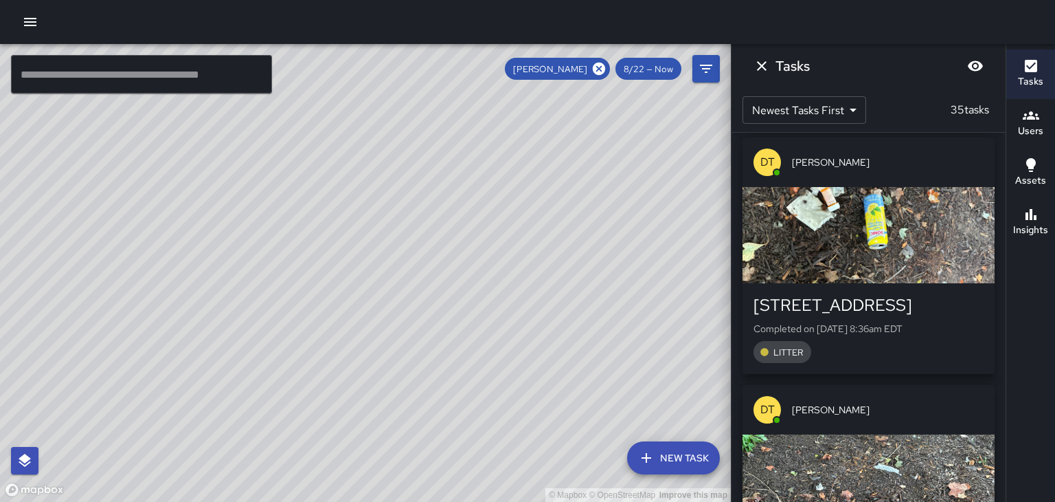
scroll to position [7567, 0]
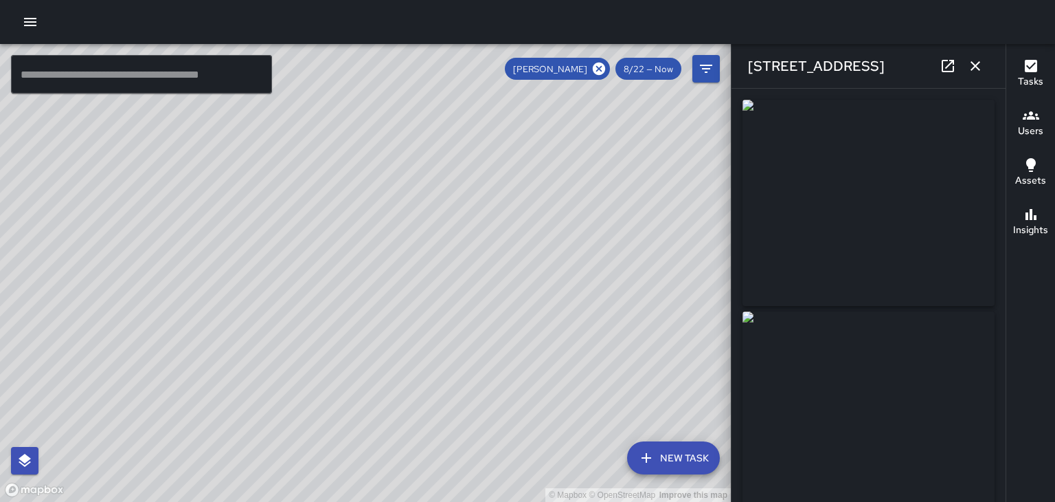
type input "**********"
click at [985, 70] on button "button" at bounding box center [975, 65] width 27 height 27
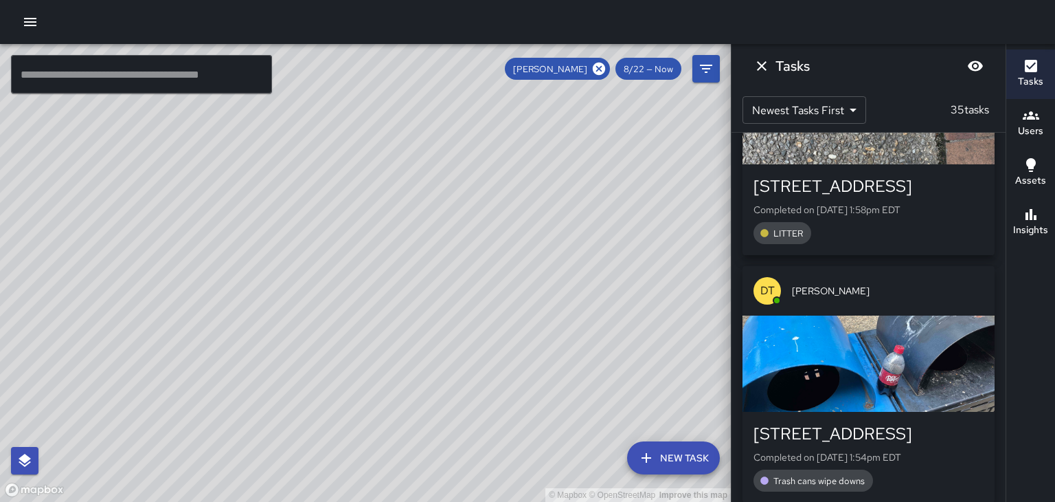
scroll to position [0, 0]
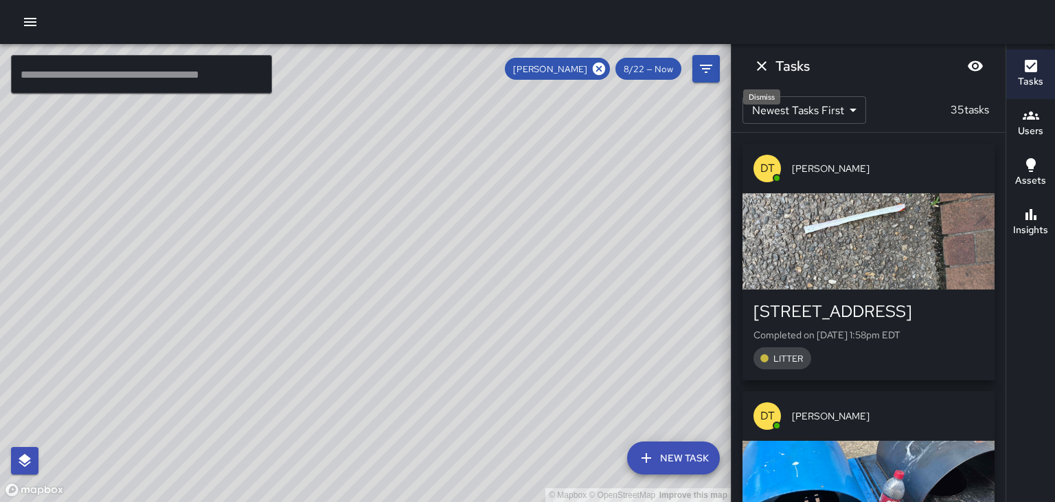
click at [765, 70] on icon "Dismiss" at bounding box center [762, 66] width 16 height 16
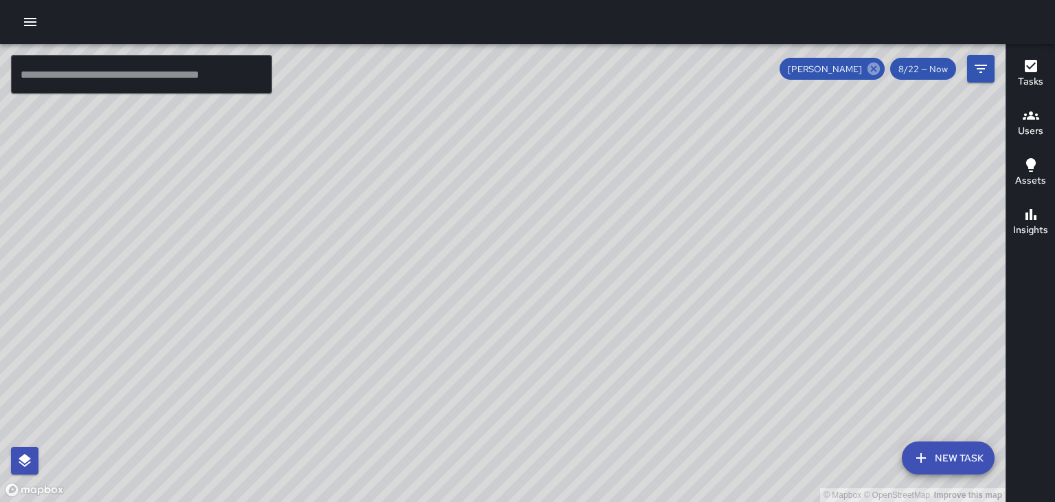
click at [875, 69] on icon at bounding box center [873, 68] width 15 height 15
click at [978, 67] on icon "Filters" at bounding box center [981, 68] width 16 height 16
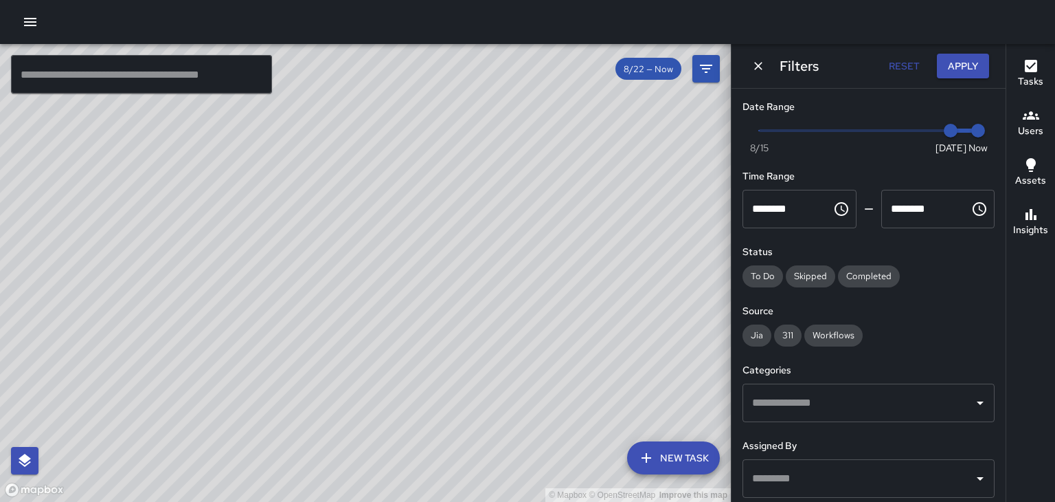
click at [924, 133] on span "Now [DATE] [DATE] 3:04 pm" at bounding box center [868, 130] width 219 height 21
type input "*"
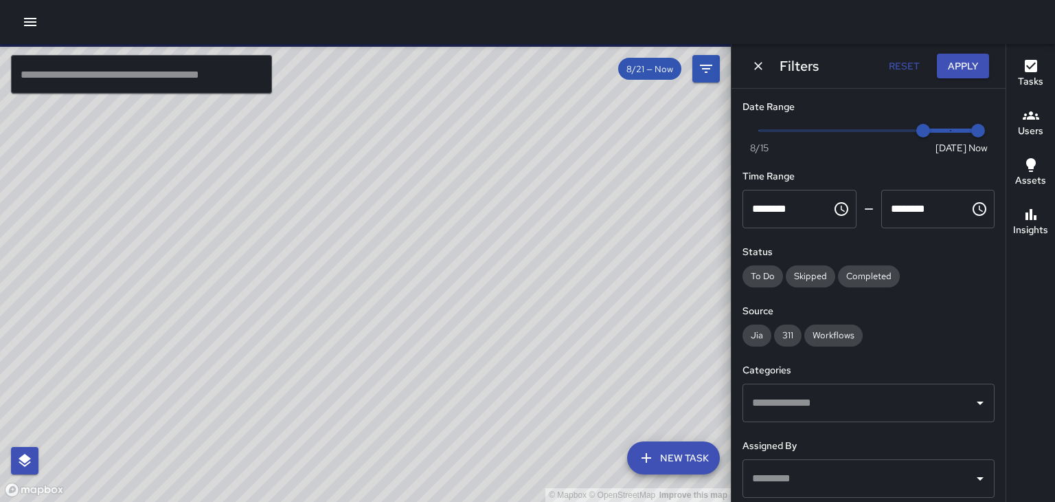
click at [952, 134] on span "Now [DATE] [DATE] 3:04 pm" at bounding box center [868, 130] width 219 height 21
type input "*"
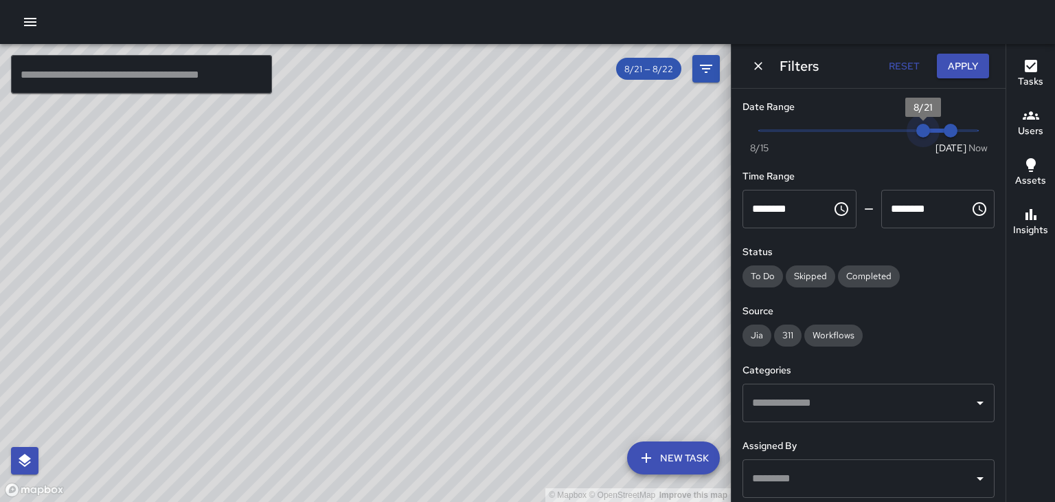
click at [917, 131] on span "8/21" at bounding box center [924, 131] width 14 height 14
click at [758, 63] on icon "Dismiss" at bounding box center [759, 66] width 14 height 14
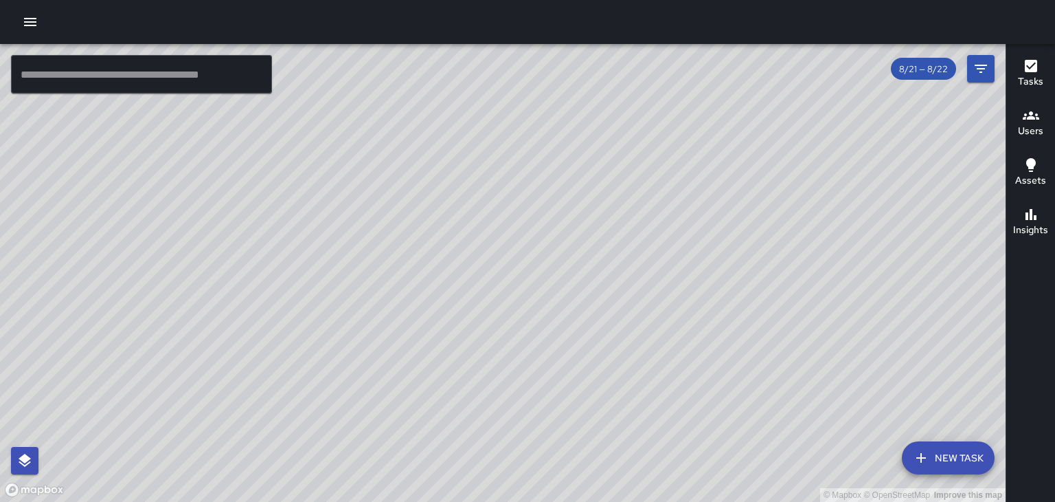
click at [1029, 120] on icon "button" at bounding box center [1031, 115] width 16 height 16
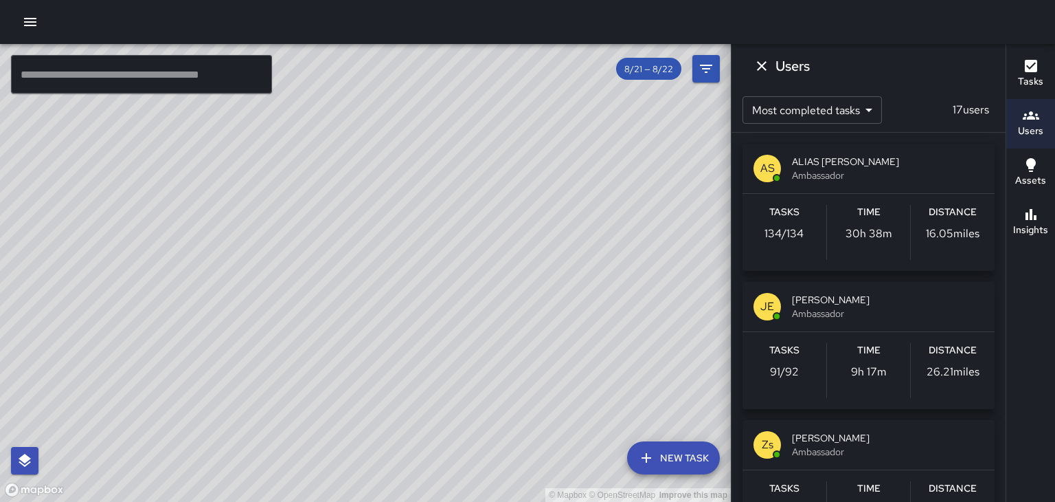
click at [835, 159] on span "ALIAS [PERSON_NAME]" at bounding box center [888, 162] width 192 height 14
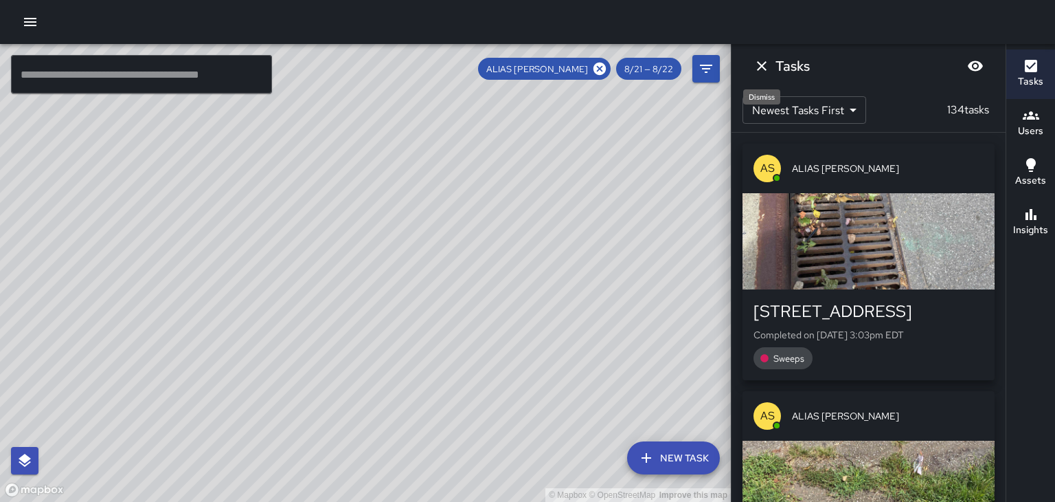
click at [759, 73] on icon "Dismiss" at bounding box center [762, 66] width 16 height 16
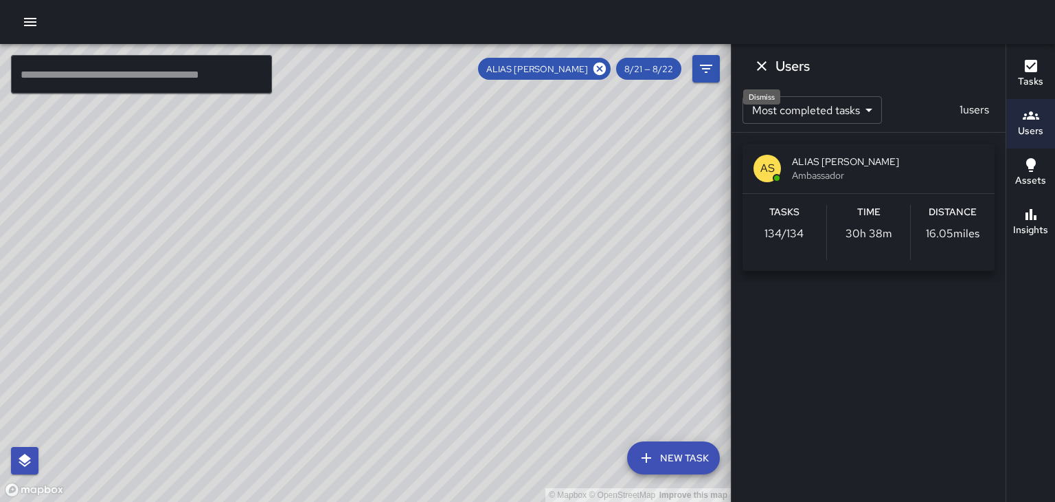
click at [759, 73] on icon "Dismiss" at bounding box center [762, 66] width 16 height 16
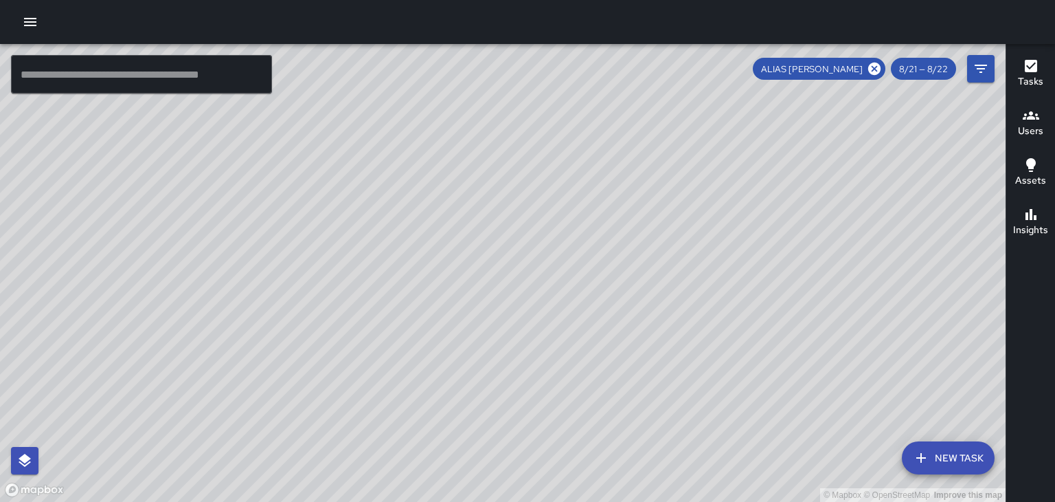
click at [919, 71] on span "8/21 — 8/22" at bounding box center [923, 69] width 65 height 12
click at [978, 76] on icon "Filters" at bounding box center [981, 68] width 16 height 16
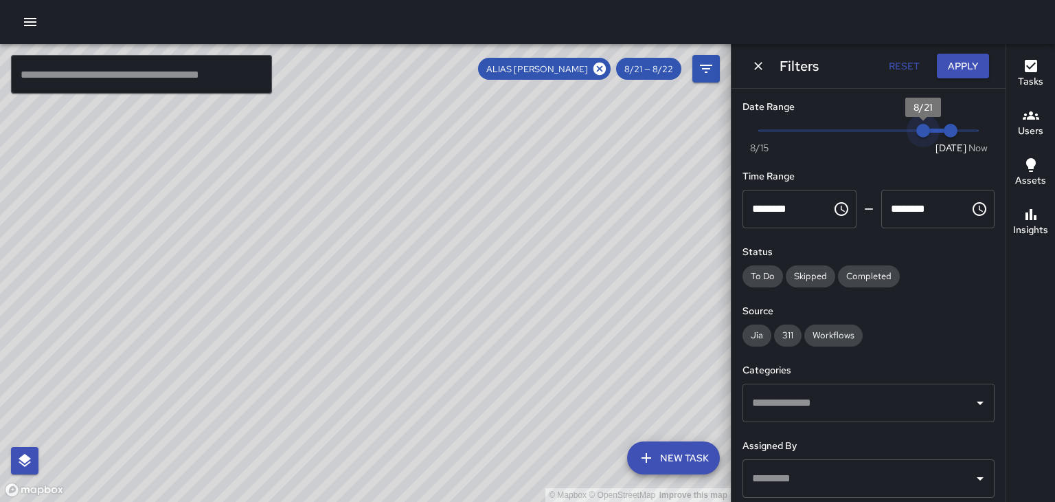
type input "*"
drag, startPoint x: 928, startPoint y: 135, endPoint x: 908, endPoint y: 133, distance: 20.0
click at [903, 133] on span "8/20" at bounding box center [896, 131] width 14 height 14
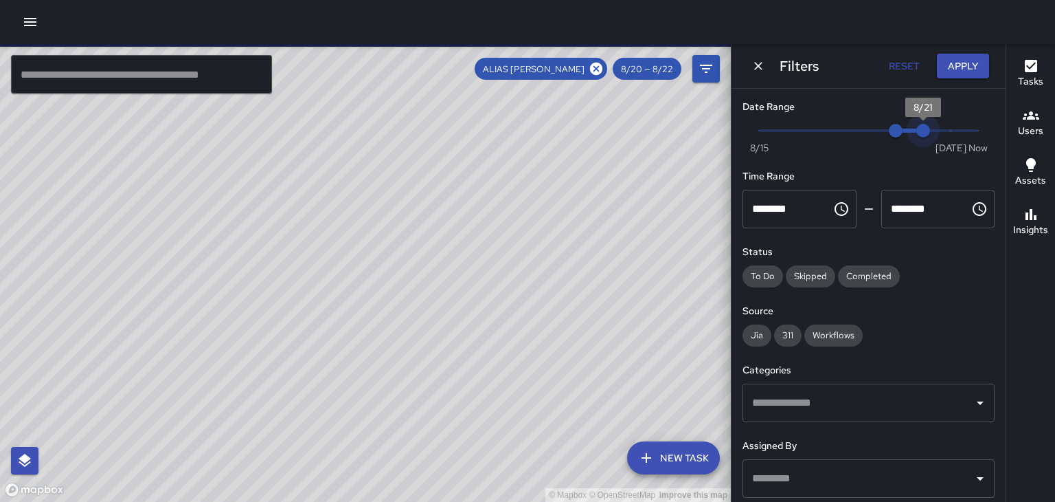
drag, startPoint x: 949, startPoint y: 131, endPoint x: 930, endPoint y: 133, distance: 19.3
click at [930, 133] on span "8/21" at bounding box center [924, 131] width 14 height 14
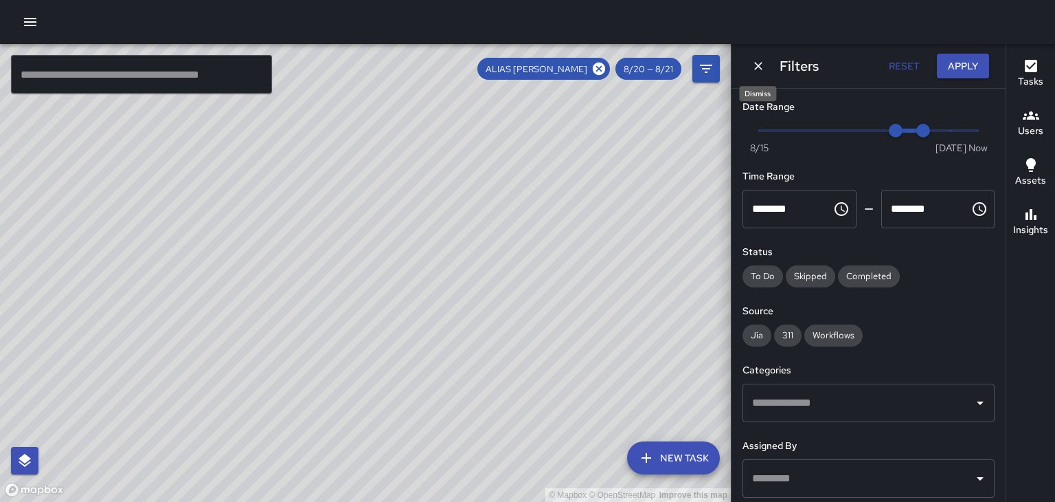
click at [759, 64] on icon "Dismiss" at bounding box center [759, 66] width 14 height 14
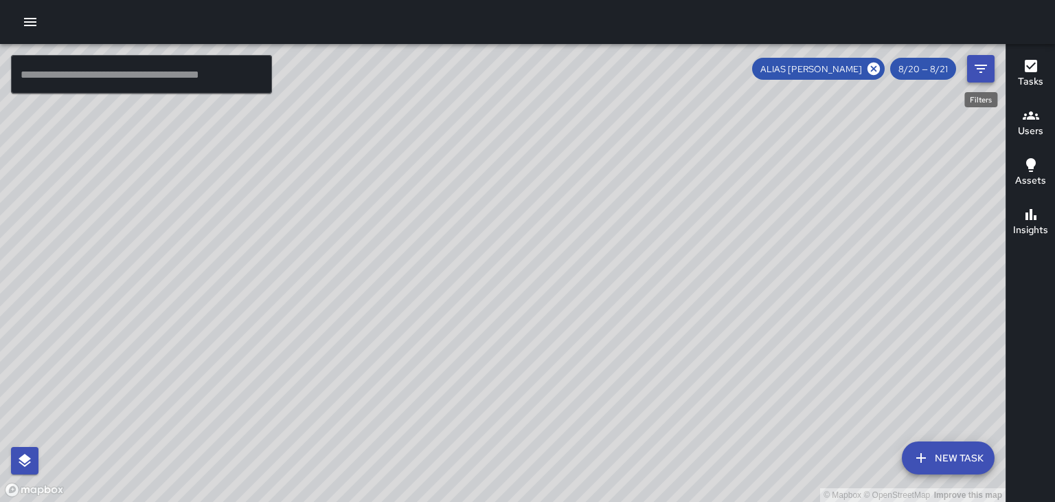
click at [981, 71] on icon "Filters" at bounding box center [981, 68] width 16 height 16
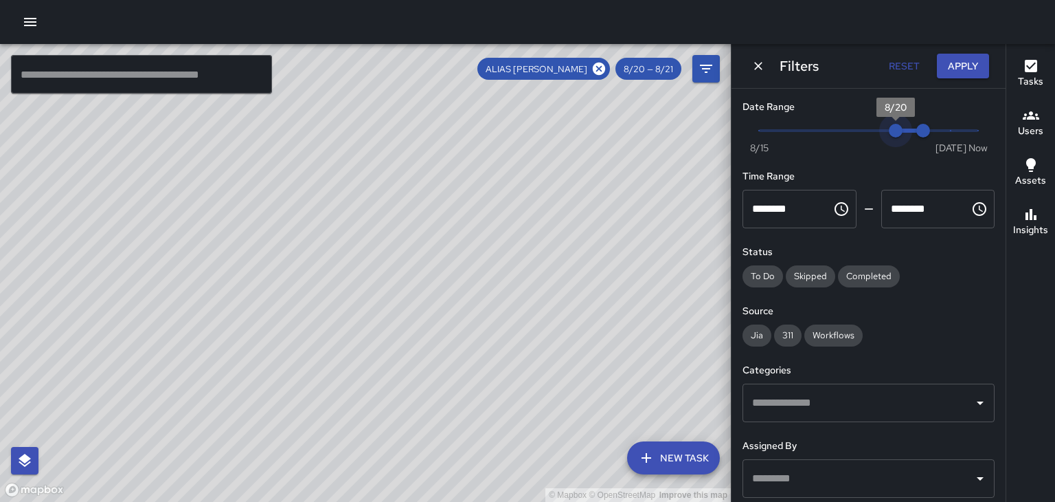
drag, startPoint x: 896, startPoint y: 133, endPoint x: 923, endPoint y: 135, distance: 27.5
click at [923, 135] on span "Now [DATE] 8/20 8/21" at bounding box center [868, 130] width 219 height 21
type input "*"
drag, startPoint x: 923, startPoint y: 134, endPoint x: 939, endPoint y: 131, distance: 16.0
click at [944, 131] on span "8/22" at bounding box center [951, 131] width 14 height 14
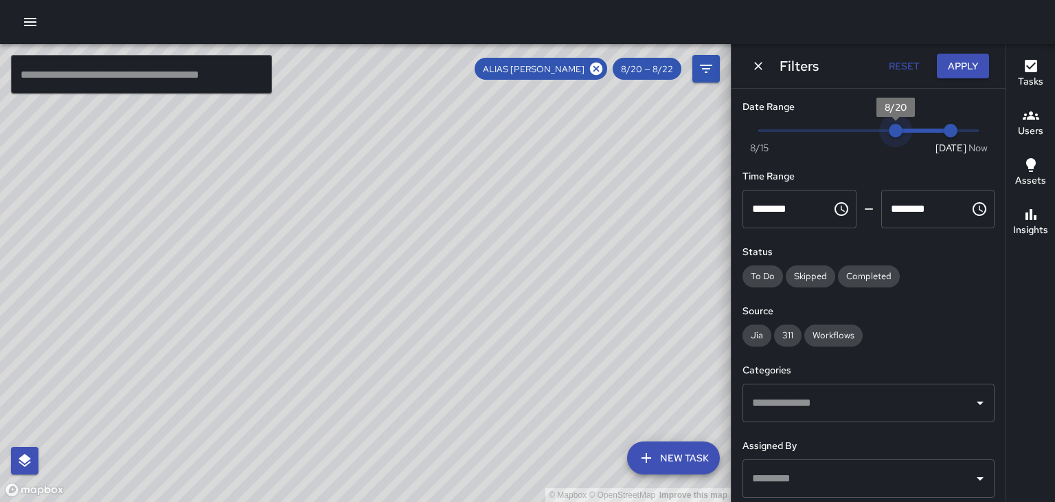
type input "*"
drag, startPoint x: 895, startPoint y: 132, endPoint x: 914, endPoint y: 135, distance: 18.9
click at [917, 135] on span "8/21" at bounding box center [924, 131] width 14 height 14
click at [601, 71] on icon at bounding box center [600, 69] width 12 height 12
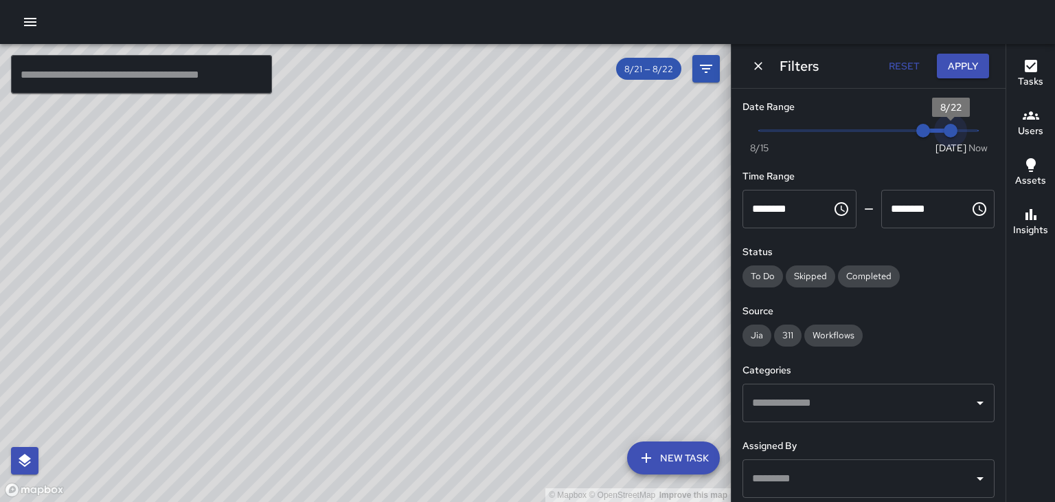
type input "*"
drag, startPoint x: 950, startPoint y: 134, endPoint x: 1023, endPoint y: 146, distance: 74.6
click at [1023, 146] on div "© Mapbox © OpenStreetMap Improve this map ​ New Task 8/21 — 8/22 Map Layers Tas…" at bounding box center [527, 273] width 1055 height 458
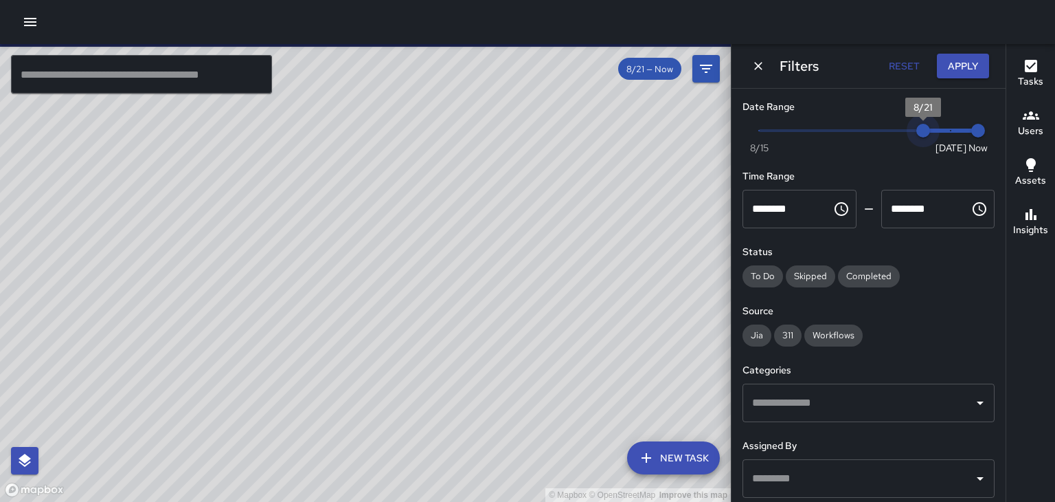
type input "*"
drag, startPoint x: 923, startPoint y: 133, endPoint x: 956, endPoint y: 131, distance: 32.4
click at [956, 131] on span "8/22" at bounding box center [951, 131] width 14 height 14
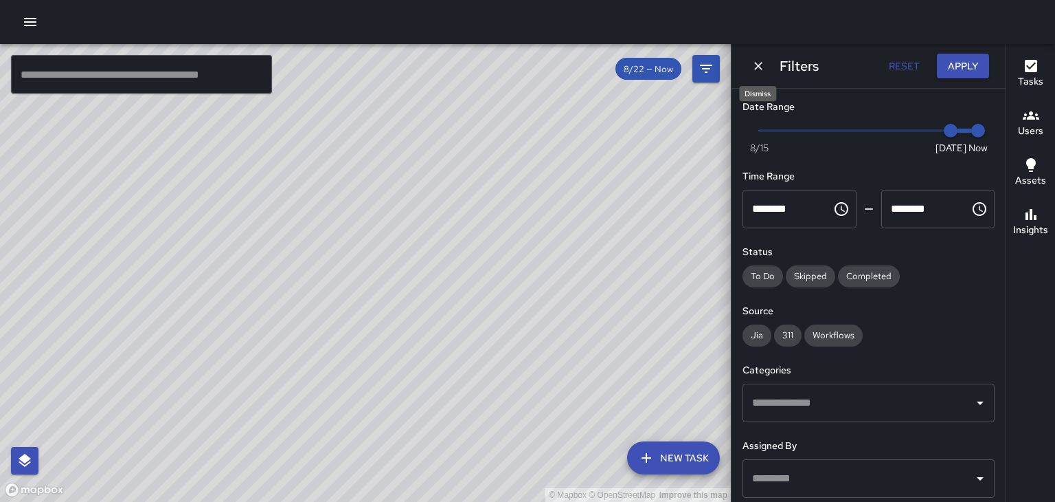
click at [756, 66] on icon "Dismiss" at bounding box center [759, 66] width 14 height 14
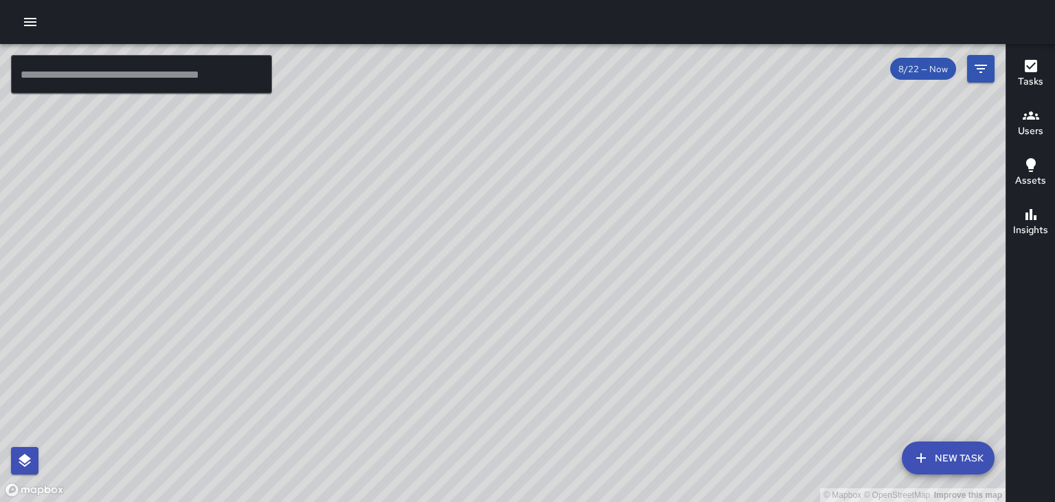
click at [31, 24] on icon "button" at bounding box center [30, 22] width 16 height 16
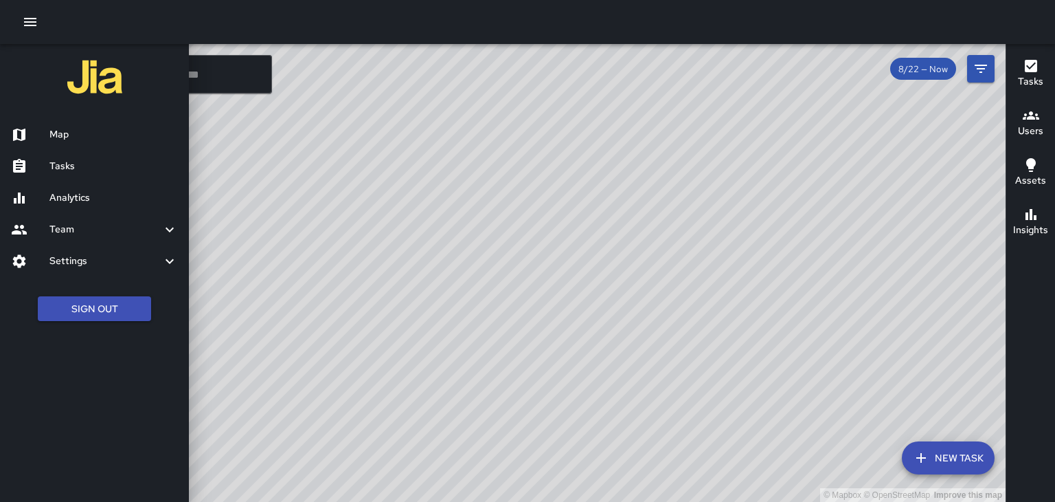
click at [39, 166] on div at bounding box center [30, 166] width 38 height 16
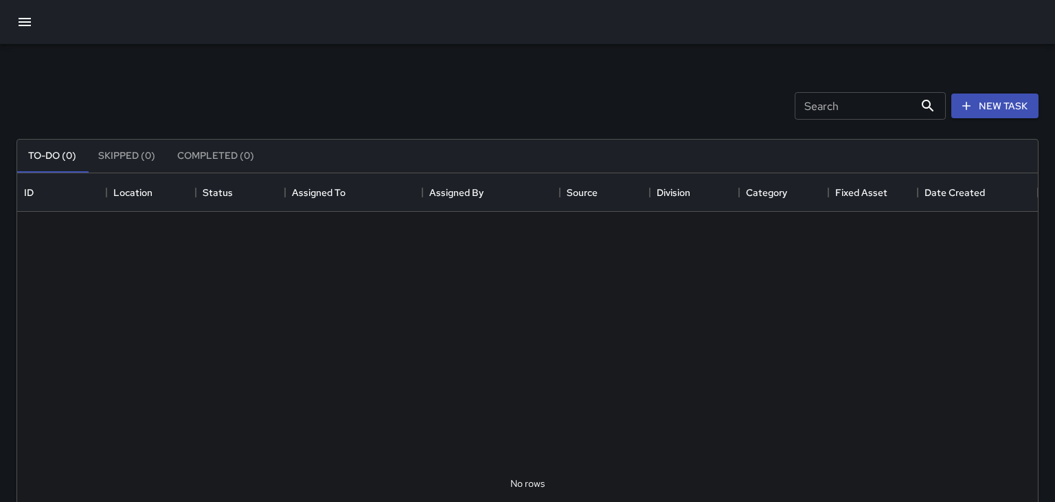
scroll to position [582, 1021]
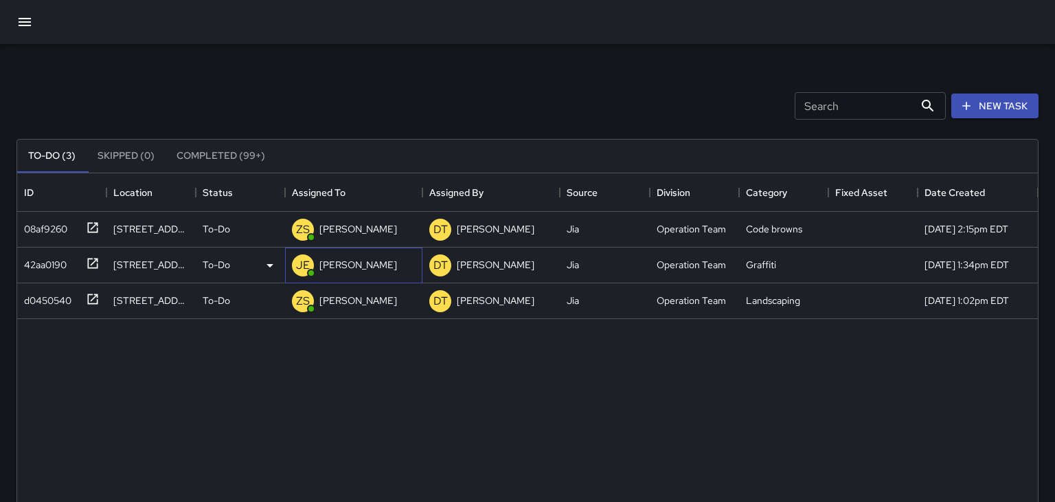
click at [323, 263] on p "[PERSON_NAME]" at bounding box center [358, 265] width 78 height 14
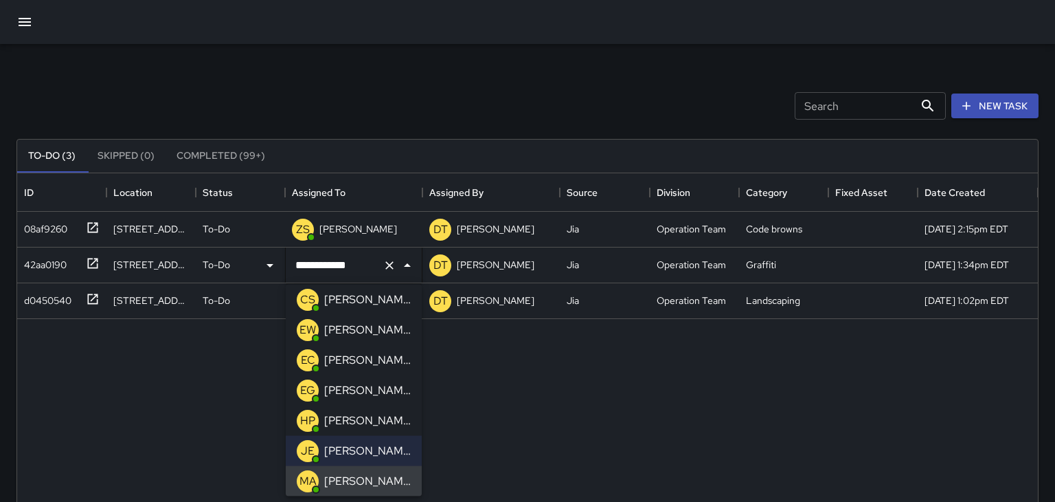
scroll to position [66, 0]
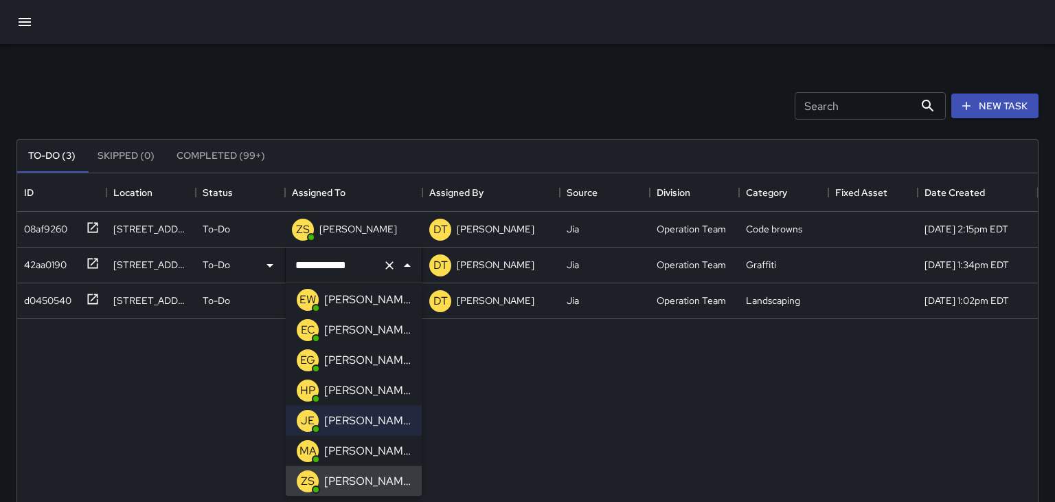
type input "**********"
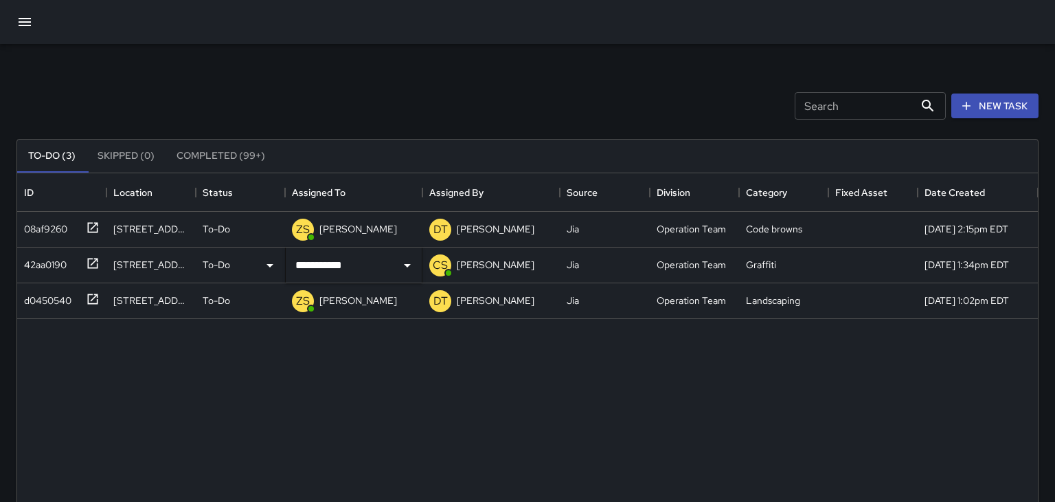
click at [287, 368] on div "**********" at bounding box center [527, 483] width 1021 height 543
click at [89, 298] on icon at bounding box center [93, 299] width 14 height 14
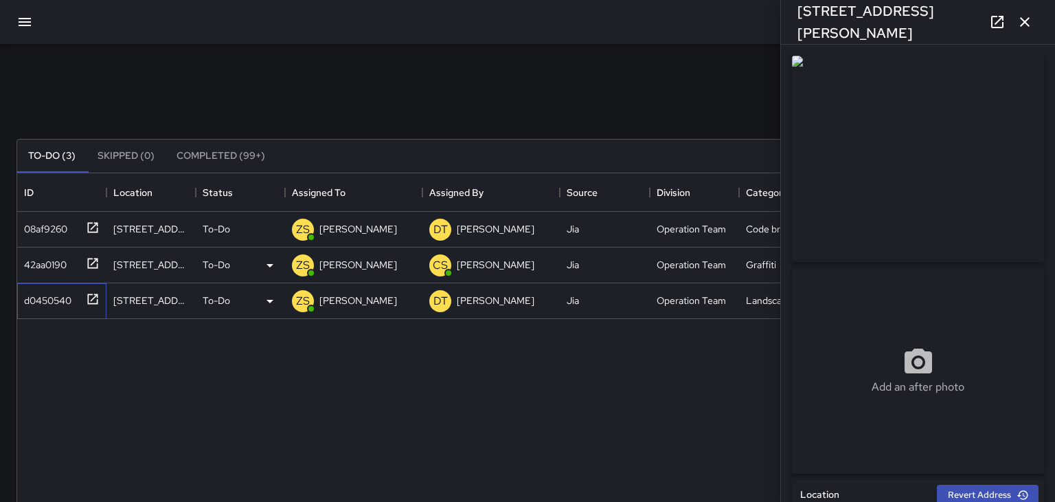
type input "**********"
click at [91, 265] on icon at bounding box center [93, 263] width 14 height 14
click at [26, 21] on icon "button" at bounding box center [25, 22] width 12 height 8
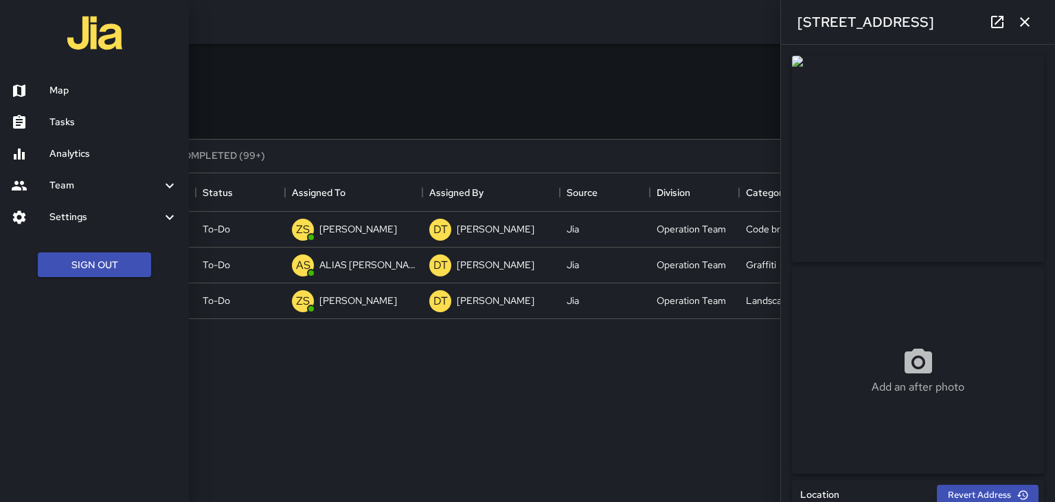
click at [74, 94] on h6 "Map" at bounding box center [113, 90] width 128 height 15
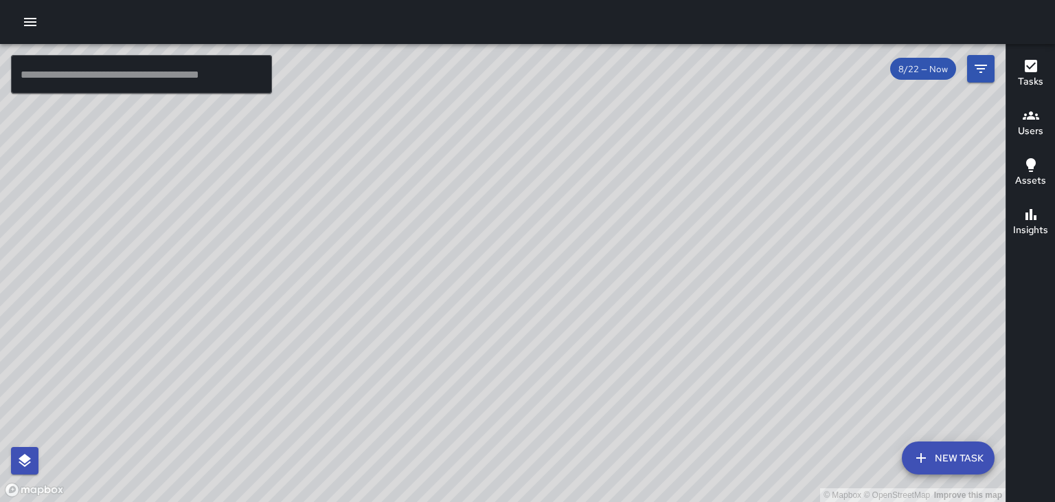
click at [1034, 118] on icon "button" at bounding box center [1031, 115] width 16 height 8
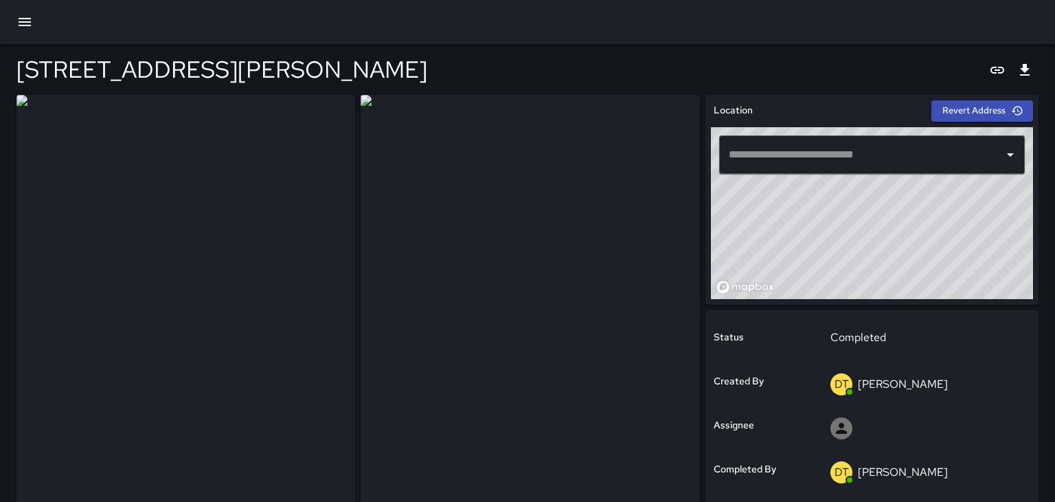
type input "**********"
